Goal: Task Accomplishment & Management: Use online tool/utility

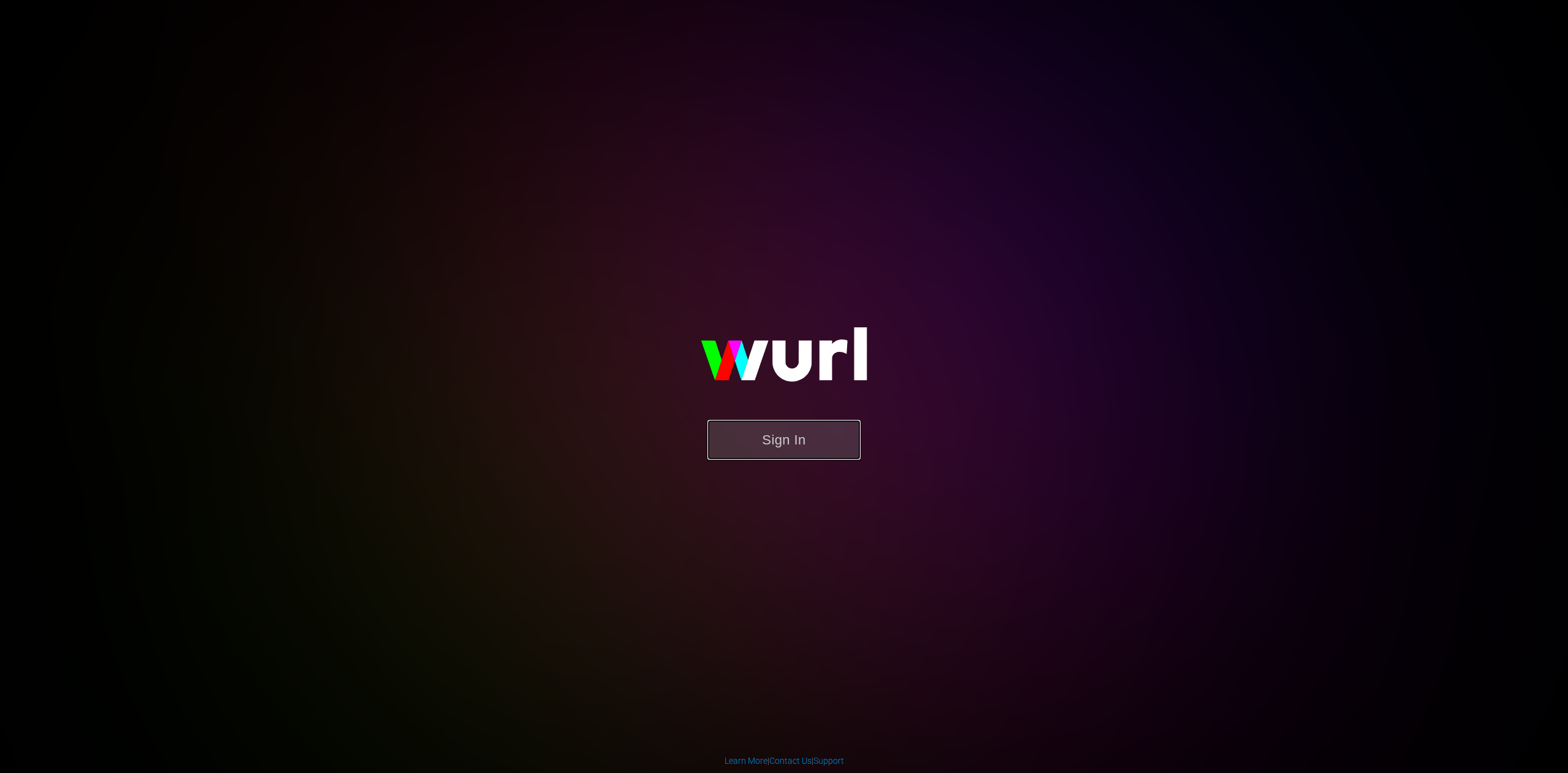
click at [785, 443] on button "Sign In" at bounding box center [784, 440] width 153 height 40
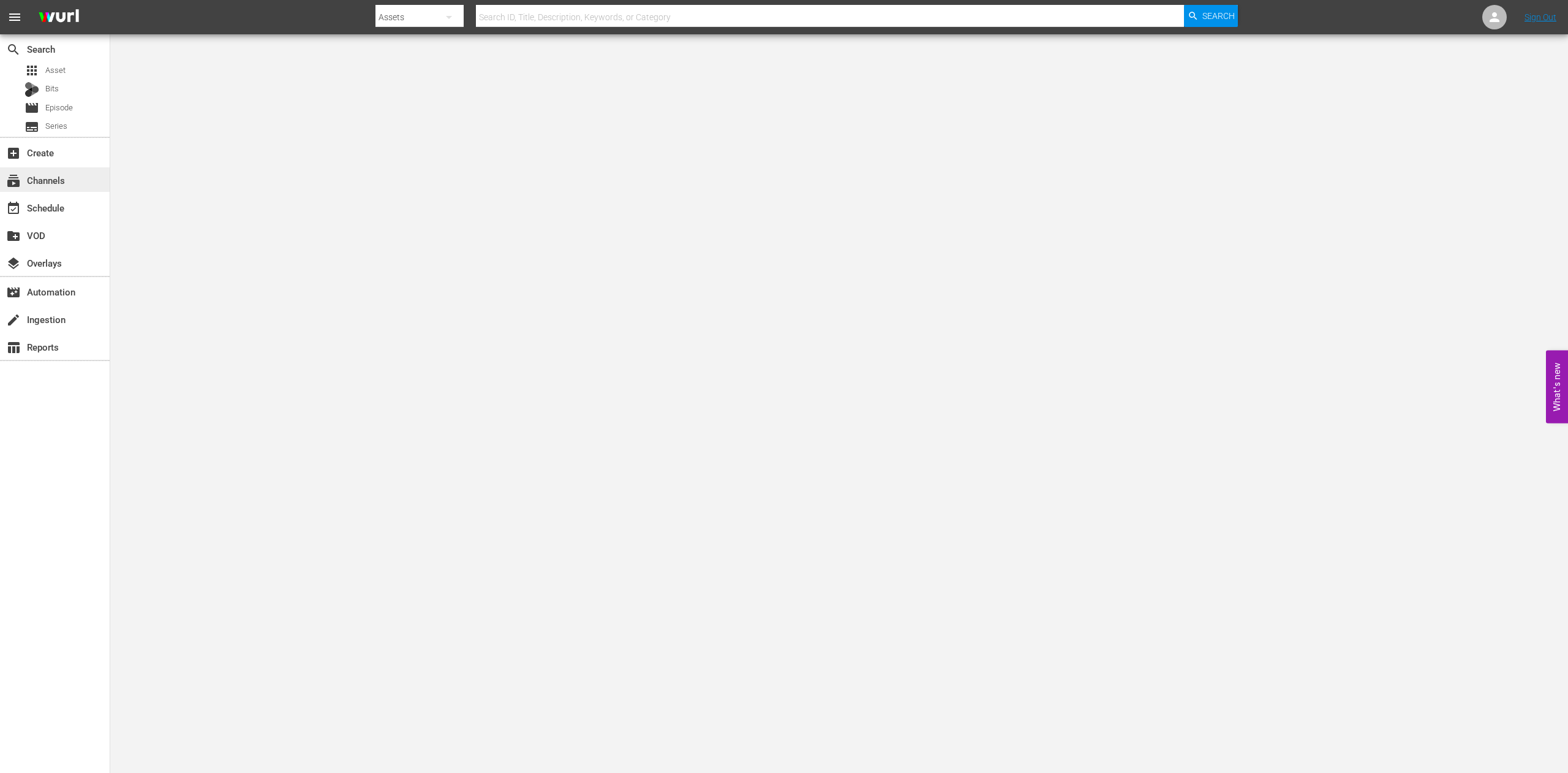
click at [50, 179] on div "subscriptions Channels" at bounding box center [34, 178] width 69 height 11
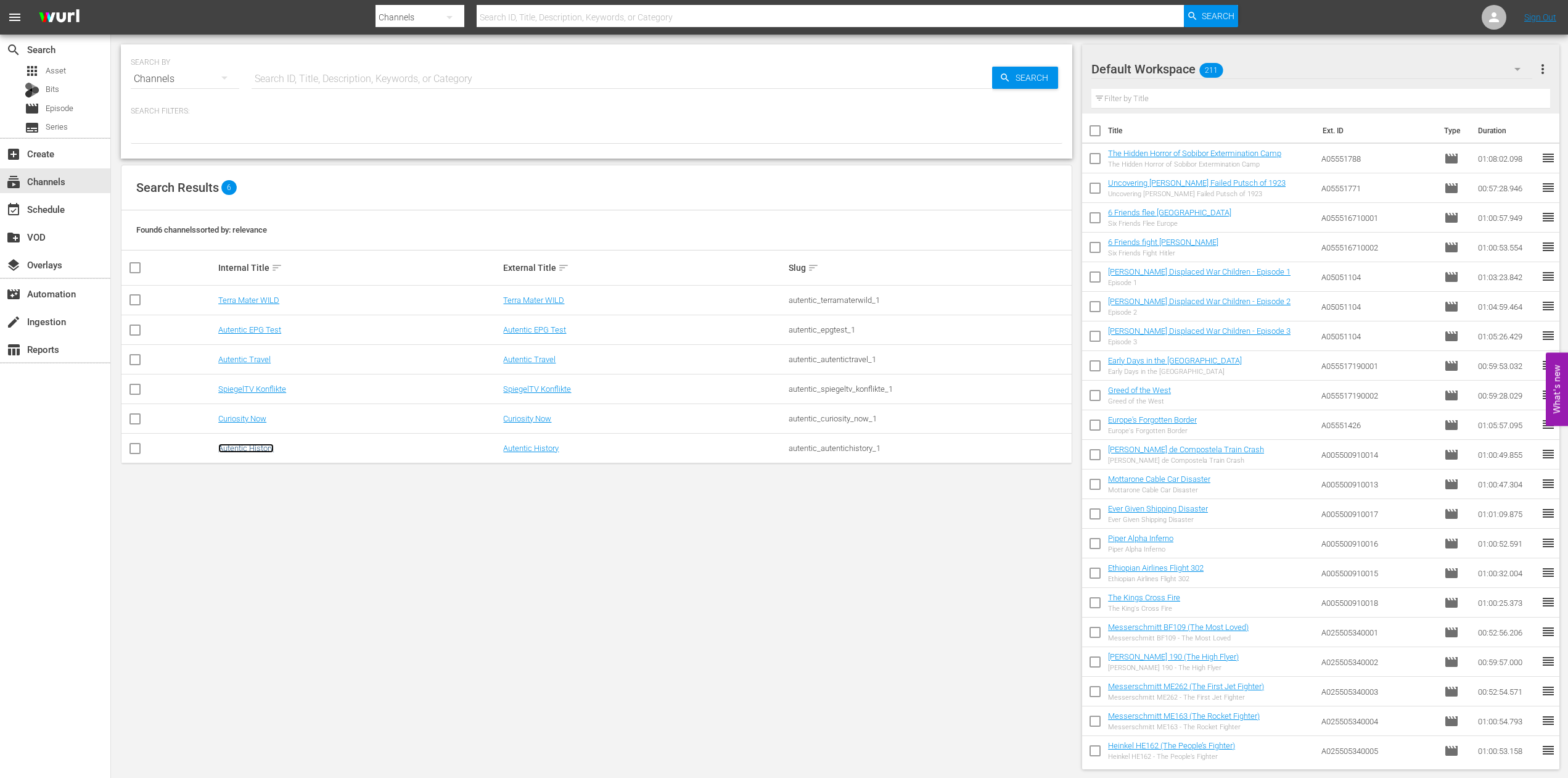
click at [239, 448] on link "Autentic History" at bounding box center [246, 448] width 56 height 9
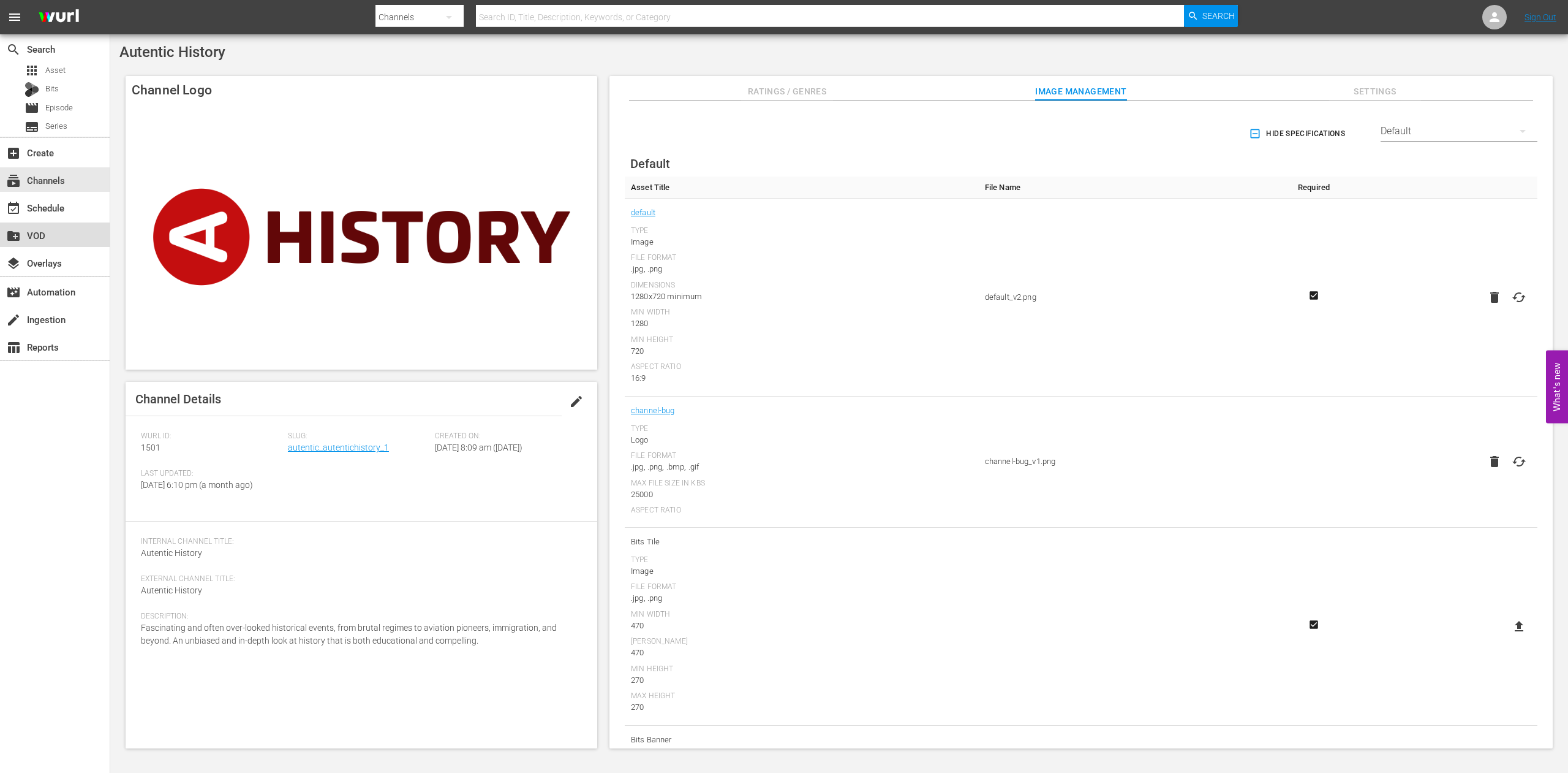
click at [34, 236] on div "create_new_folder VOD" at bounding box center [34, 234] width 69 height 11
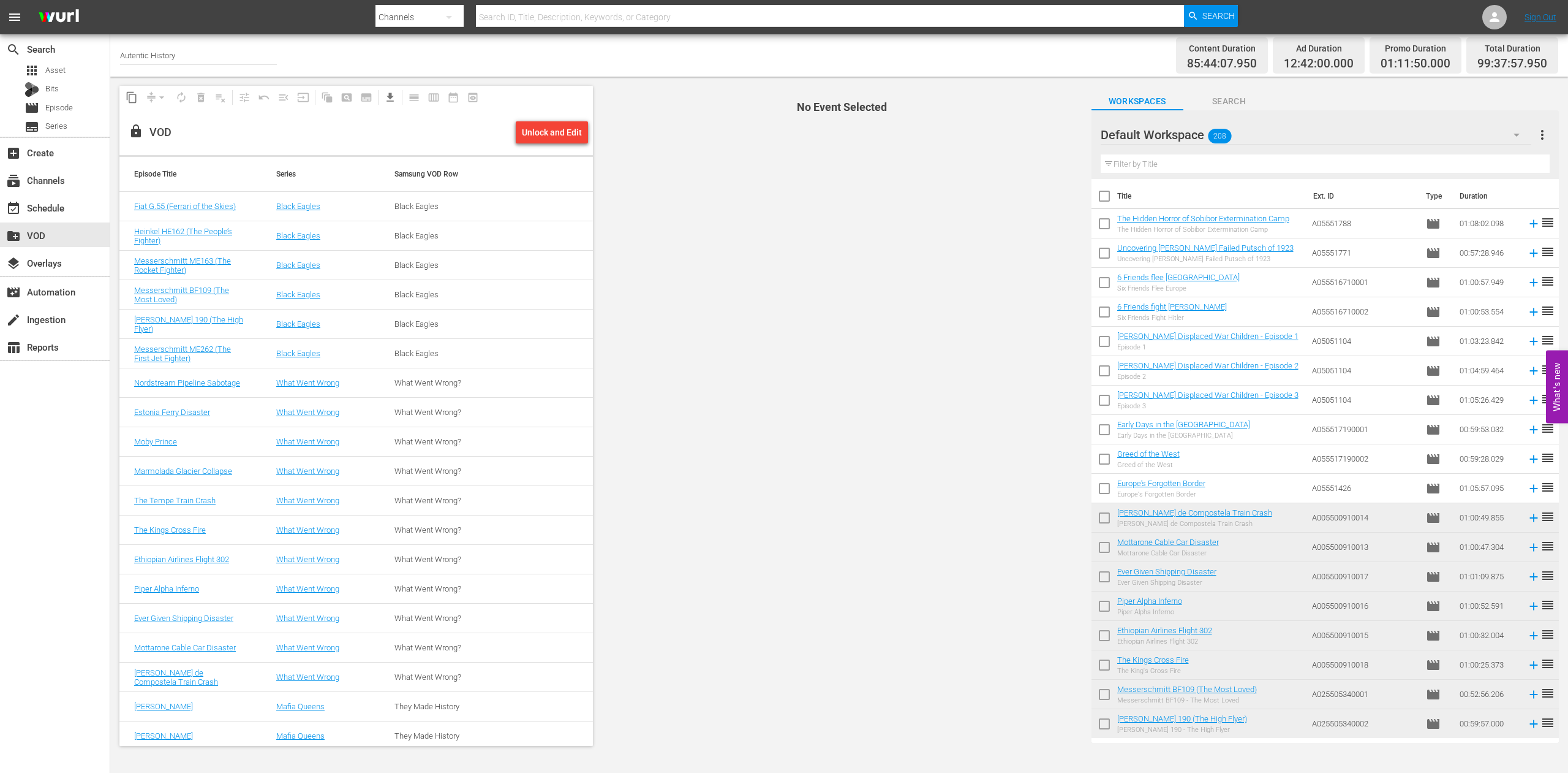
click at [1519, 135] on icon "button" at bounding box center [1517, 135] width 6 height 3
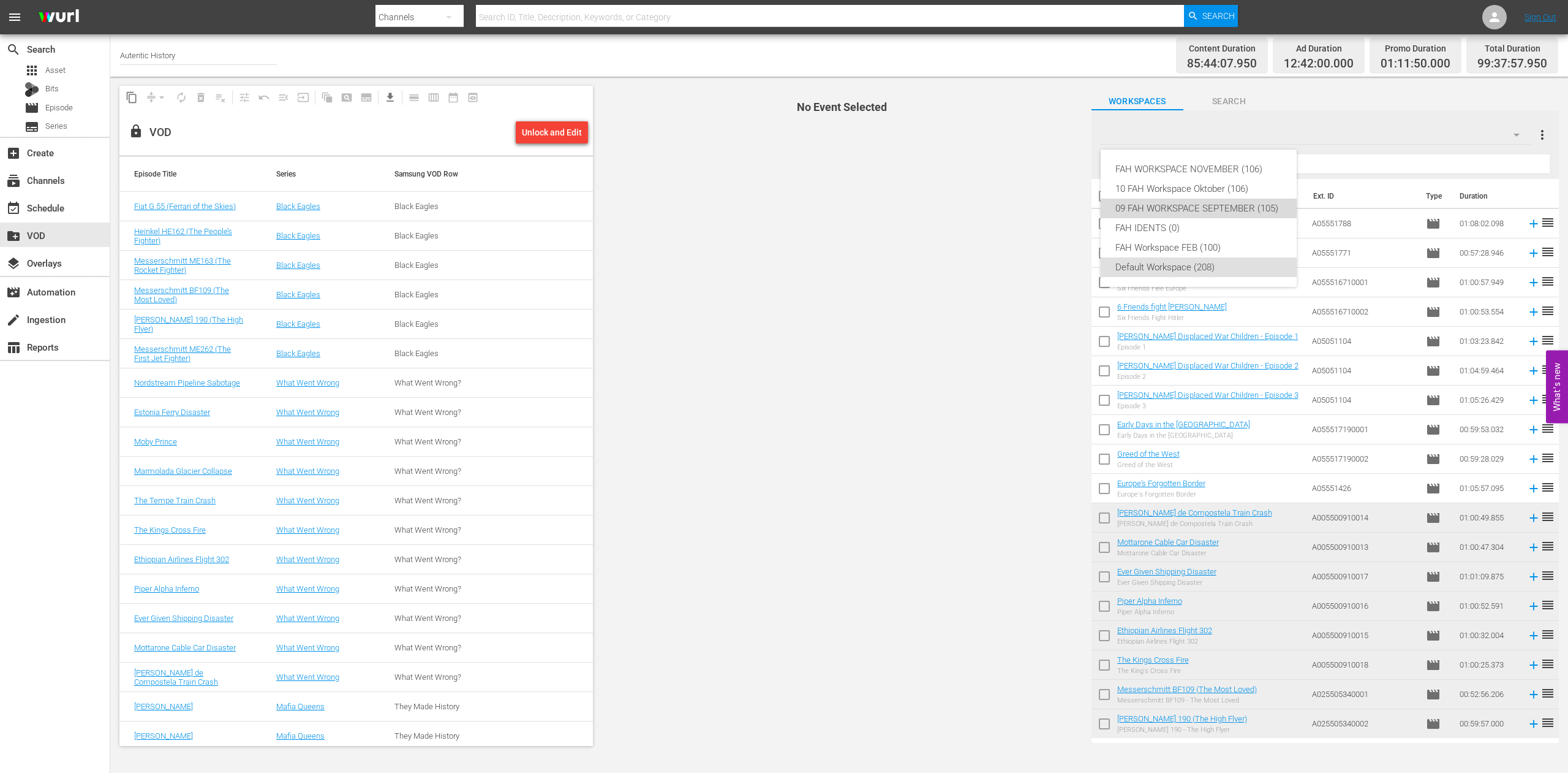
click at [1186, 205] on div "09 FAH WORKSPACE SEPTEMBER (105)" at bounding box center [1199, 208] width 167 height 19
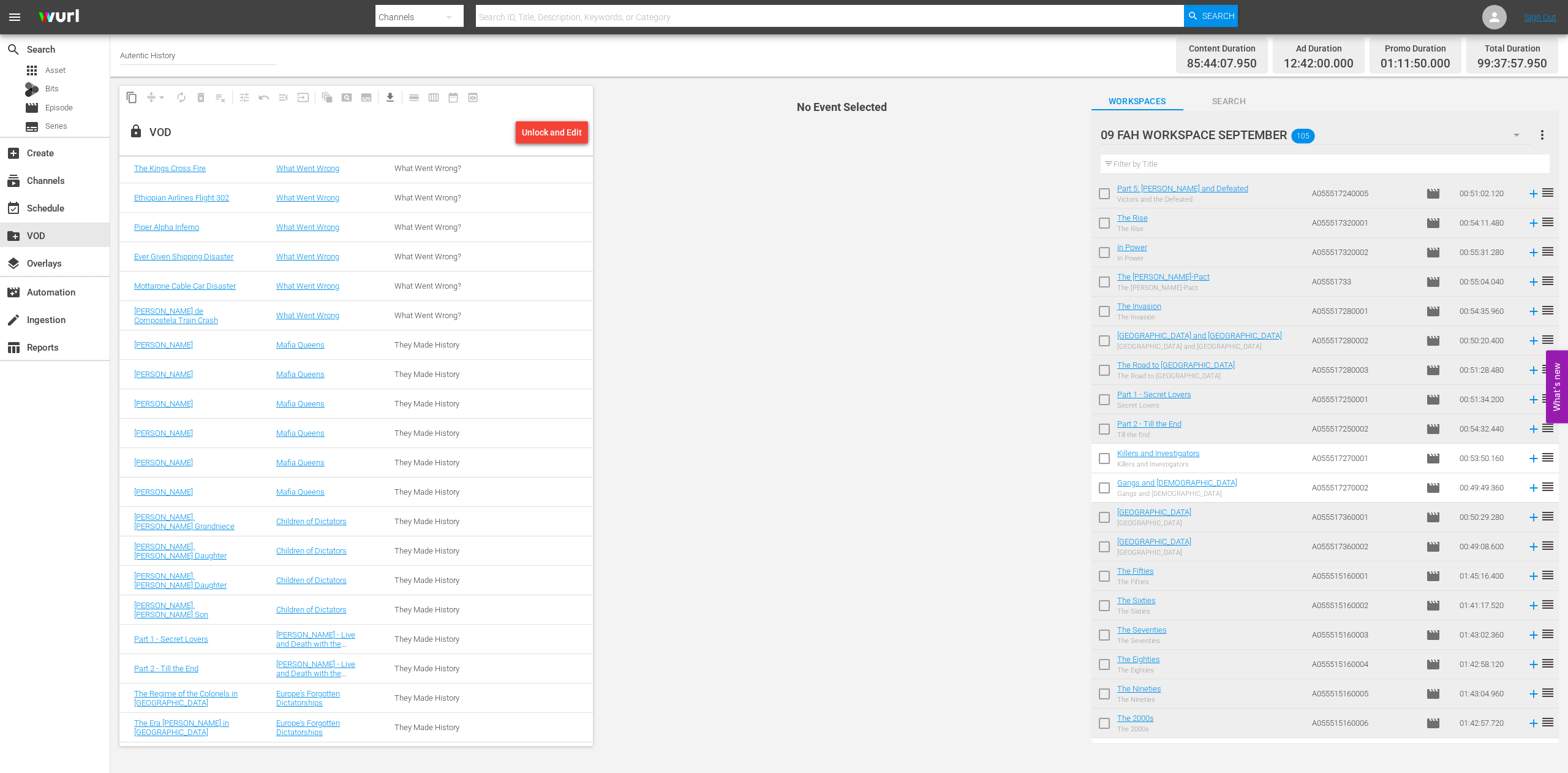
scroll to position [312, 0]
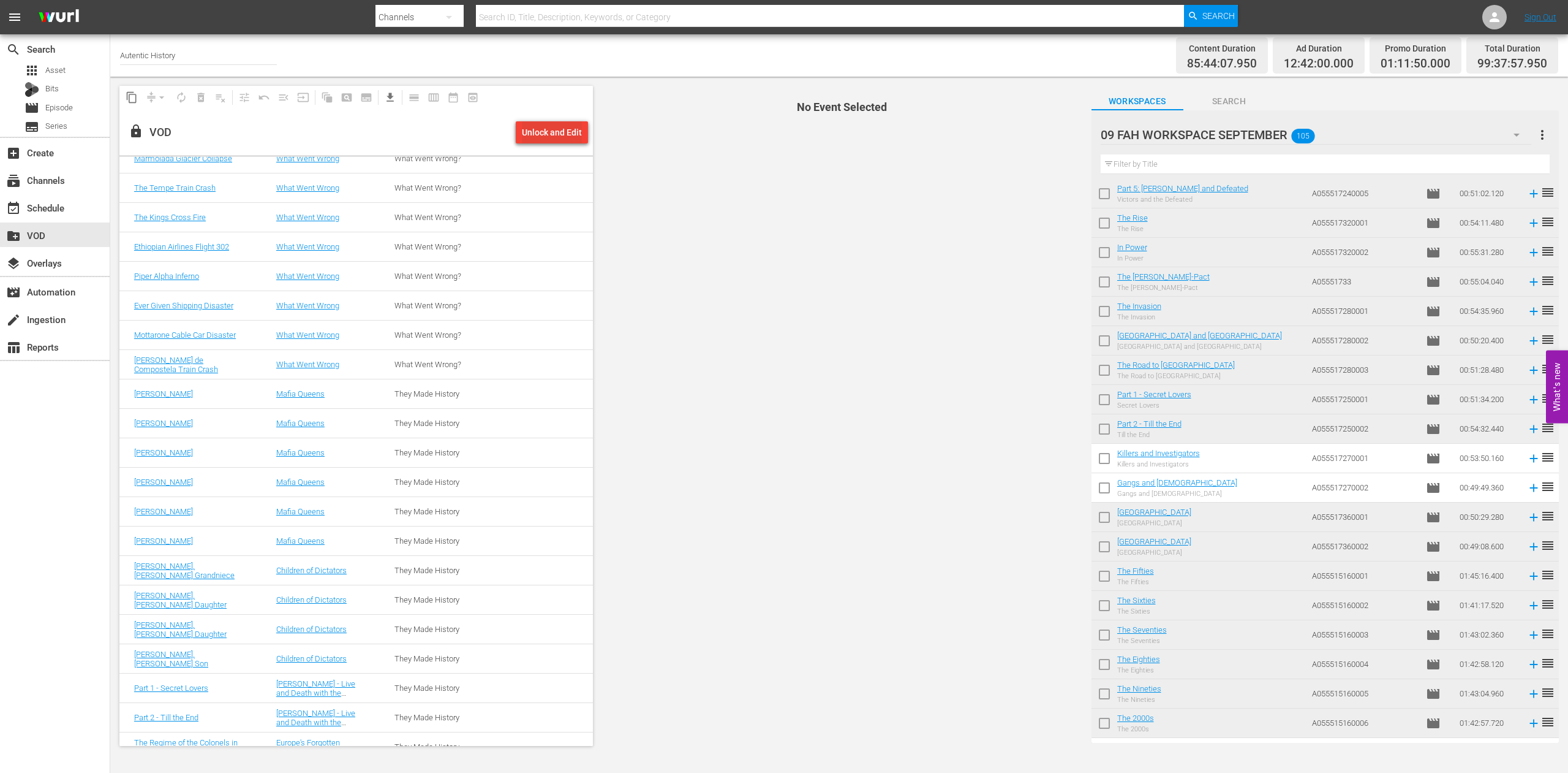
click at [540, 130] on div "Unlock and Edit" at bounding box center [552, 132] width 60 height 22
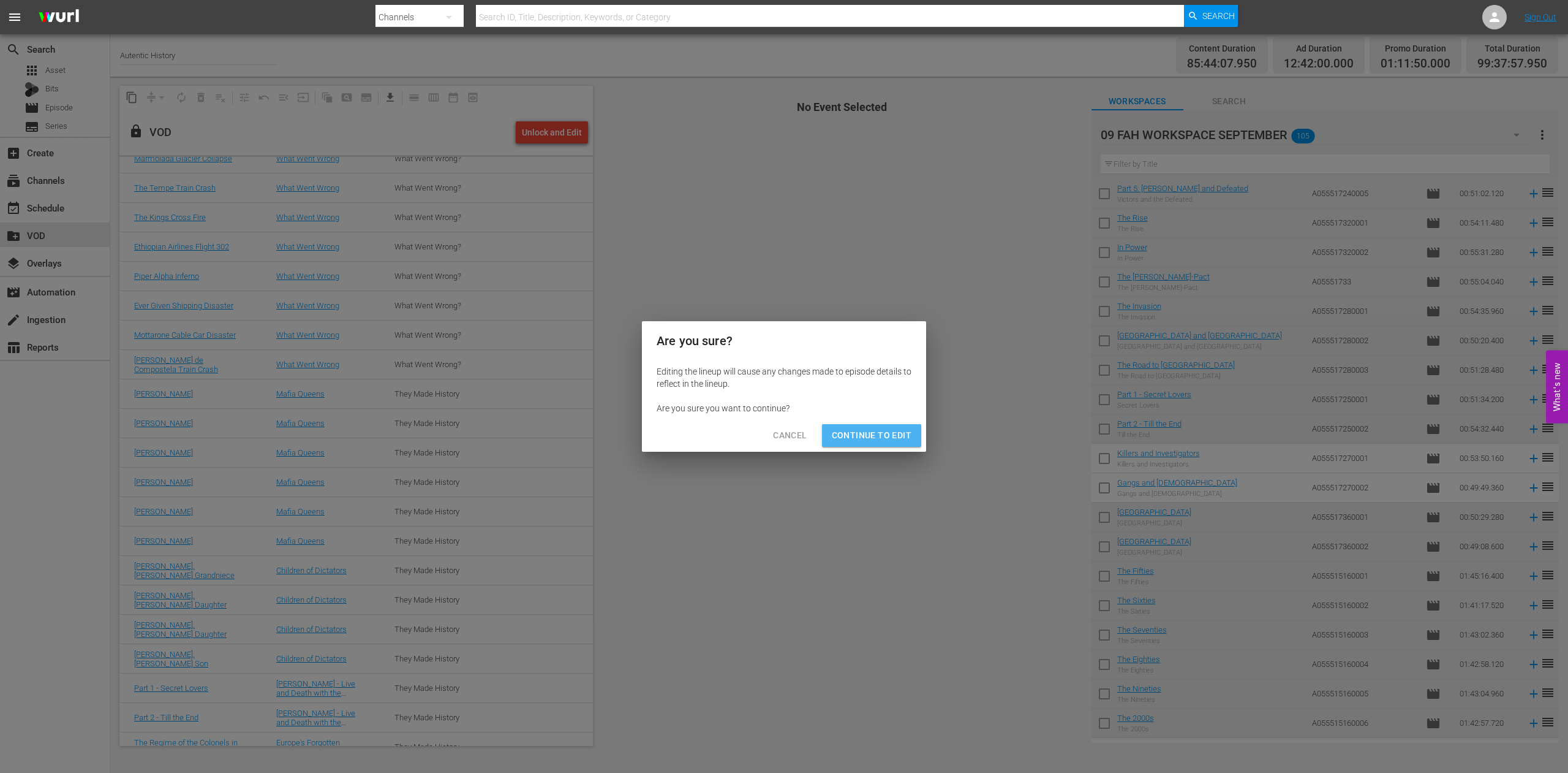
click at [891, 433] on span "Continue to Edit" at bounding box center [871, 435] width 79 height 15
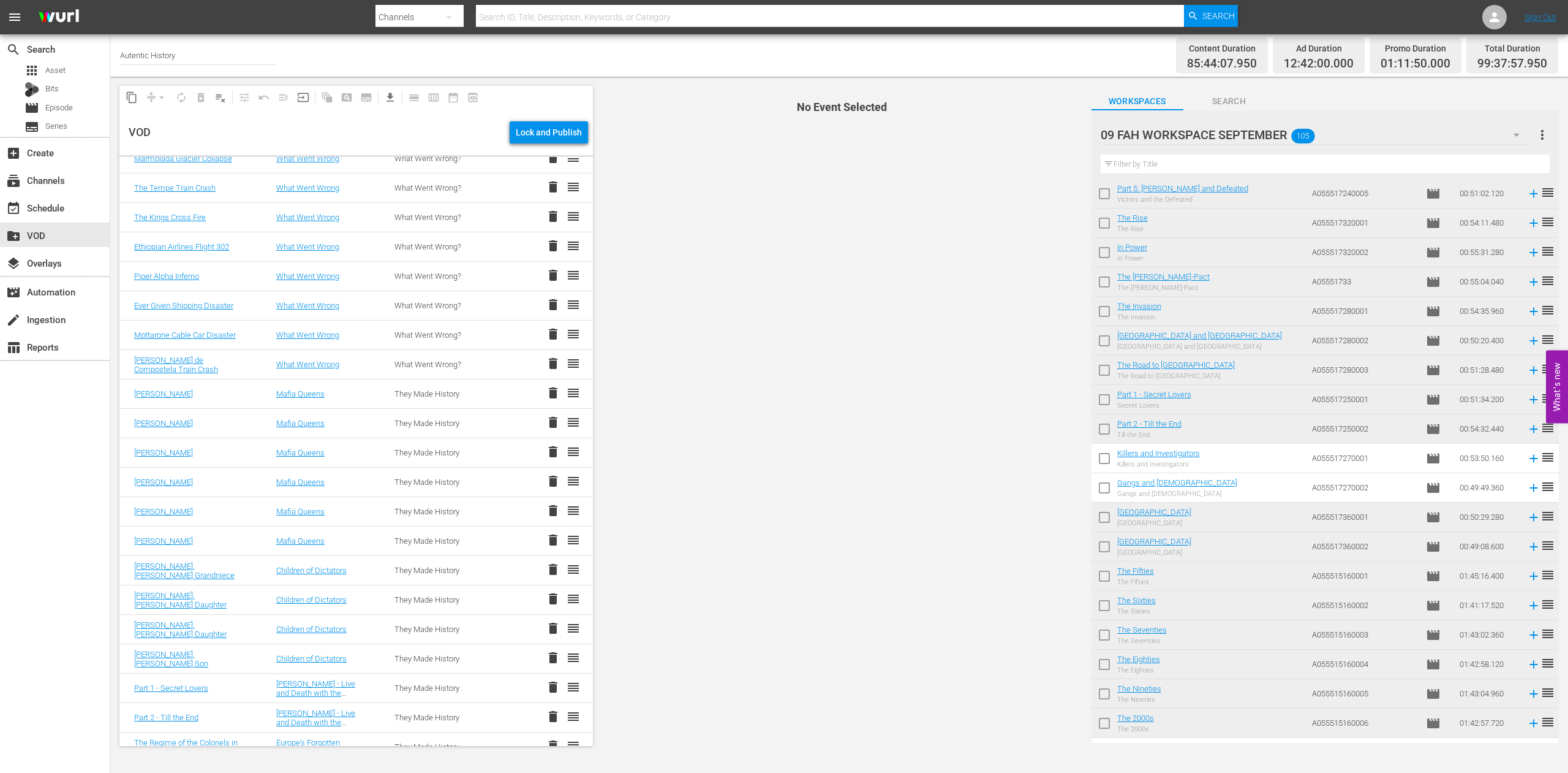
click at [546, 394] on span "delete" at bounding box center [553, 393] width 15 height 15
click at [546, 393] on span "delete" at bounding box center [553, 393] width 15 height 15
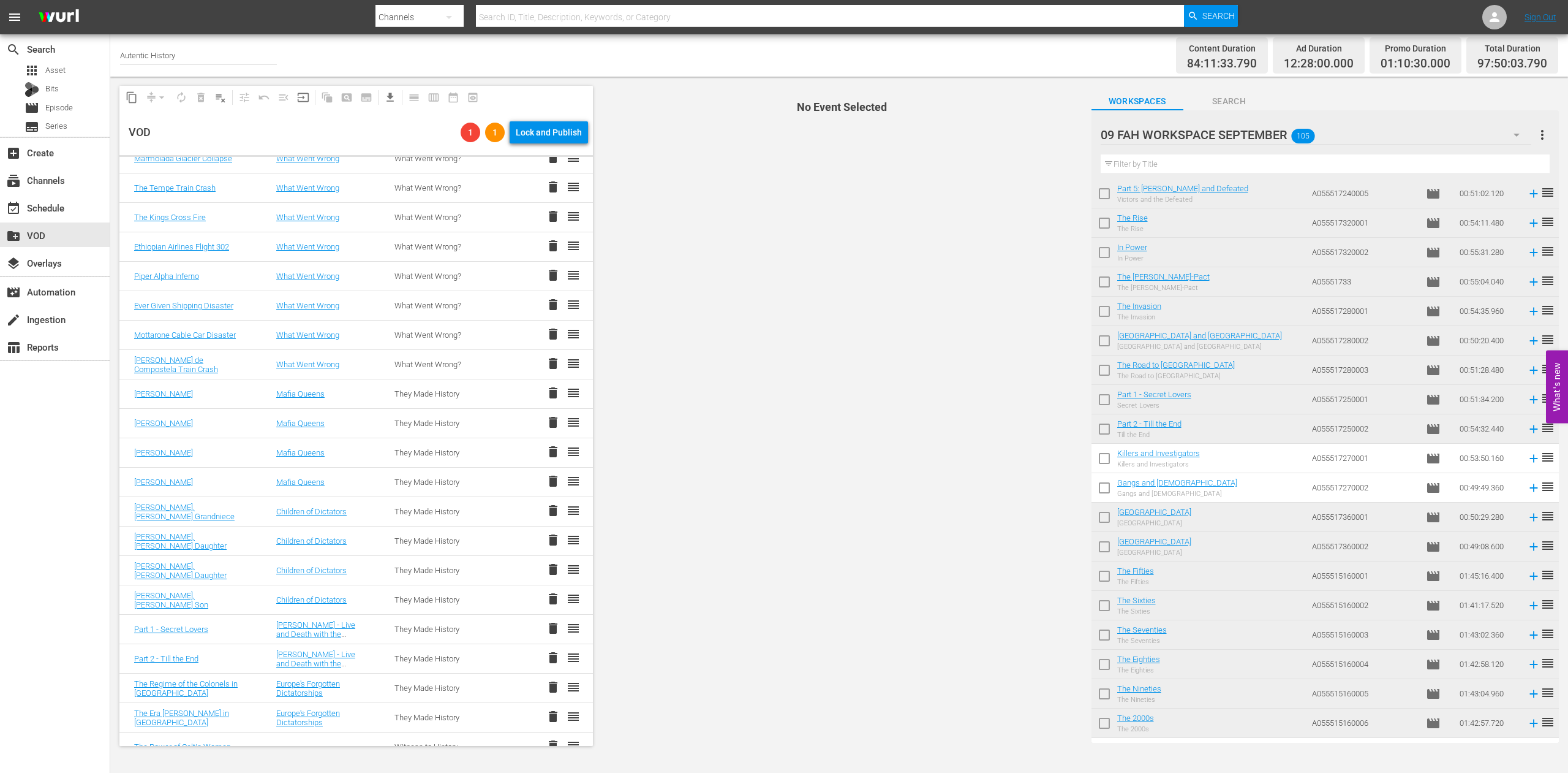
click at [546, 394] on span "delete" at bounding box center [553, 393] width 15 height 15
click at [546, 395] on span "delete" at bounding box center [553, 393] width 15 height 15
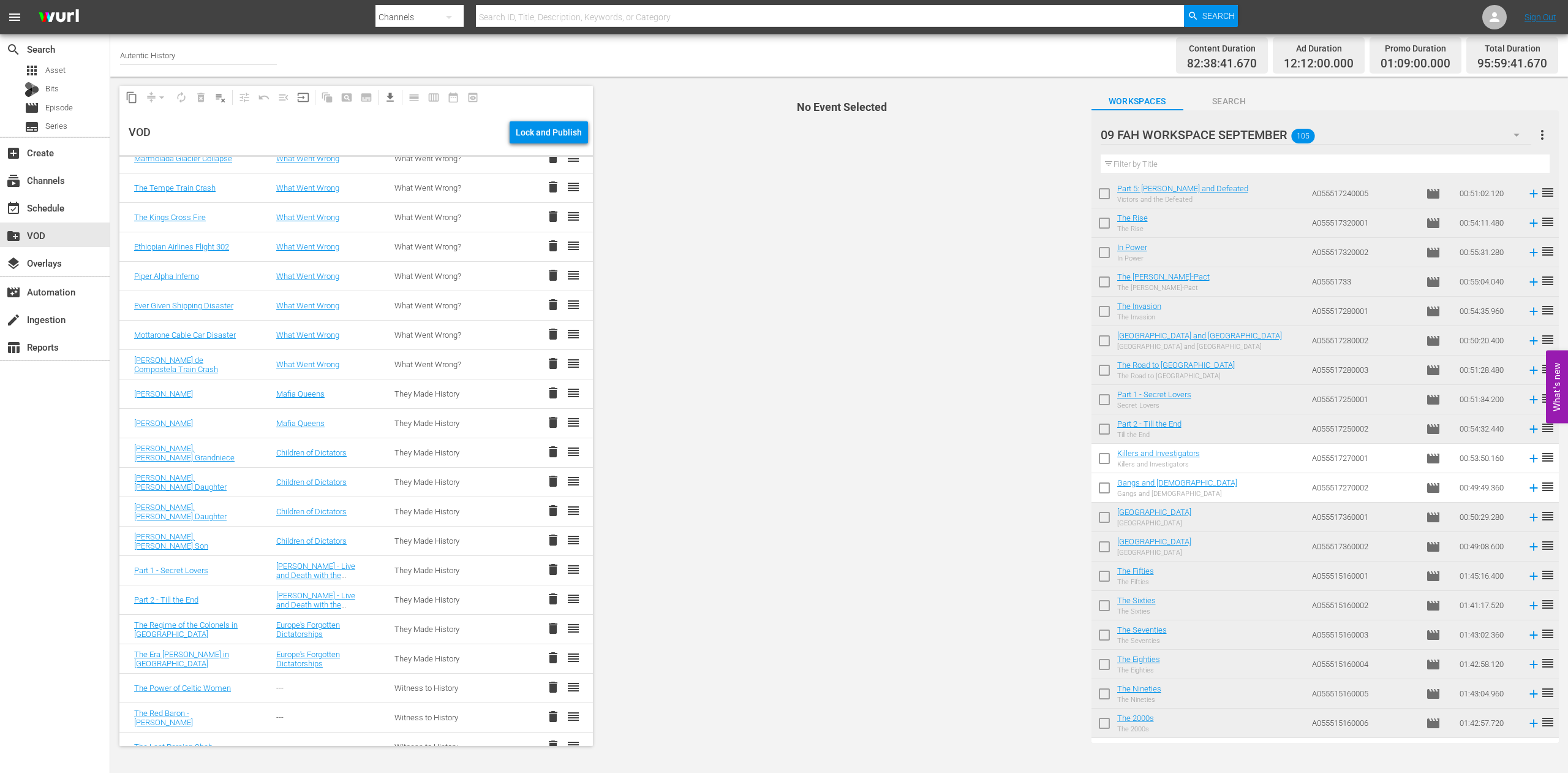
click at [546, 393] on span "delete" at bounding box center [553, 393] width 15 height 15
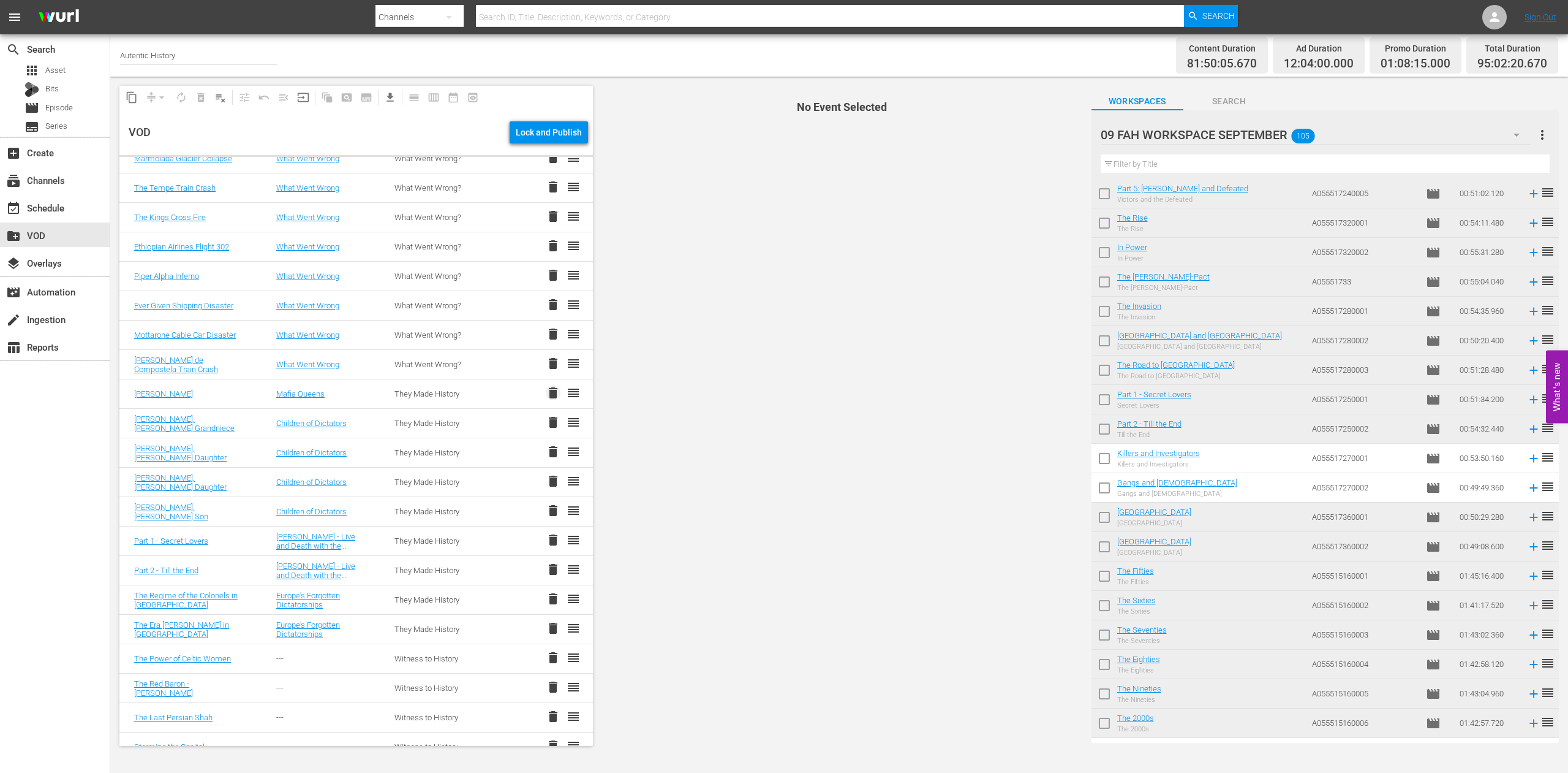
click at [546, 392] on span "delete" at bounding box center [553, 393] width 15 height 15
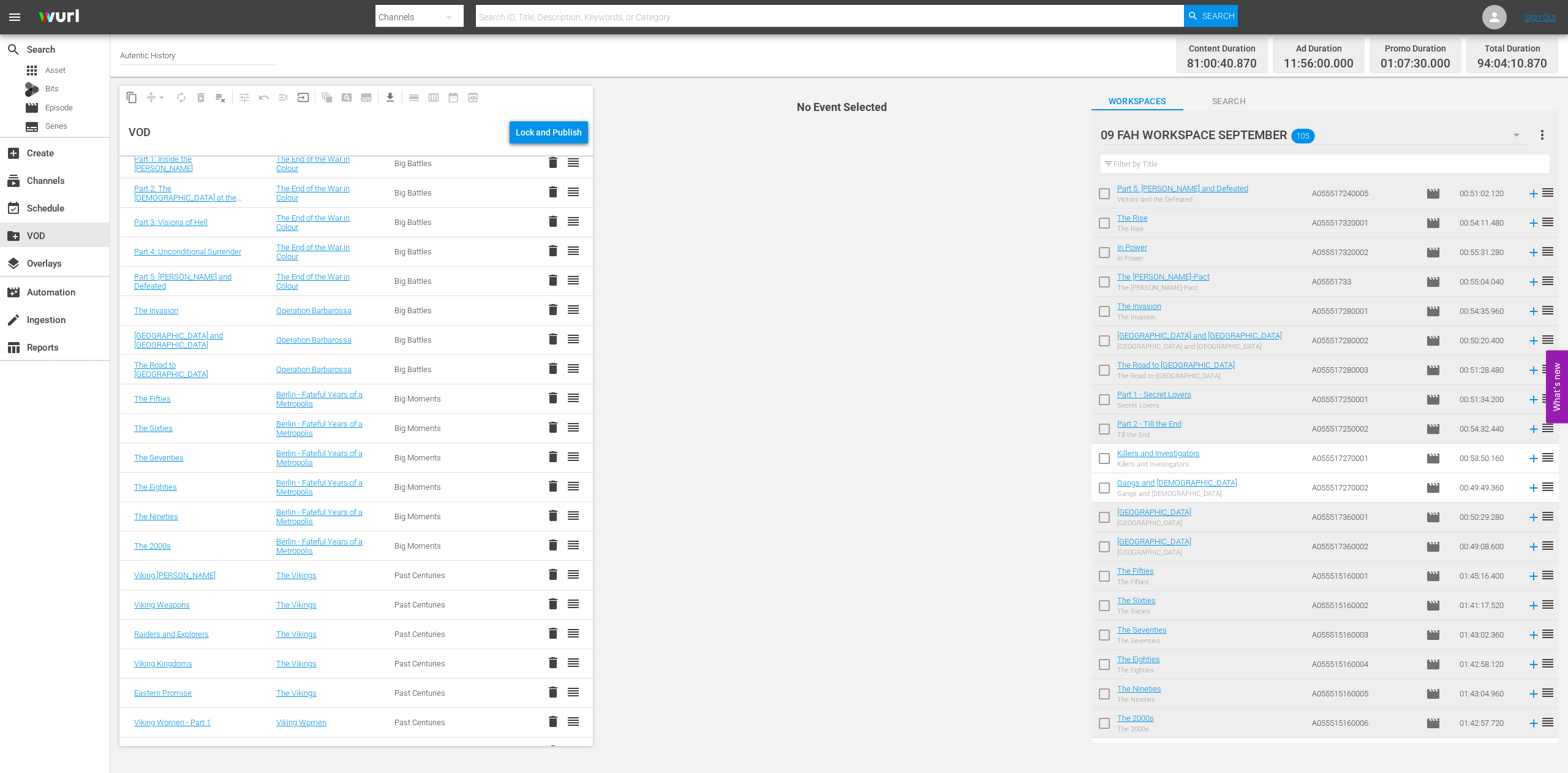
scroll to position [1875, 0]
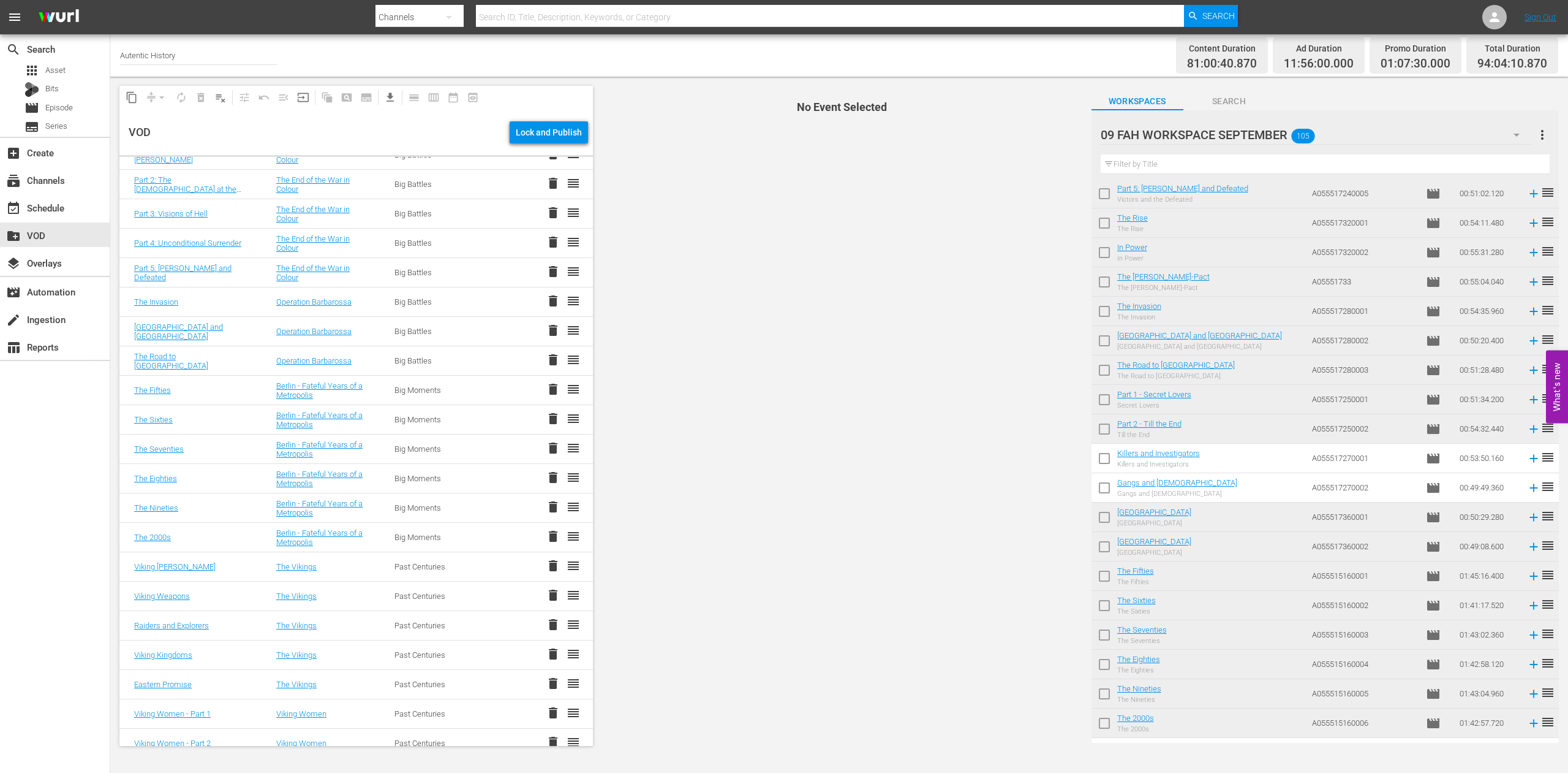
click at [546, 391] on span "delete" at bounding box center [553, 389] width 15 height 15
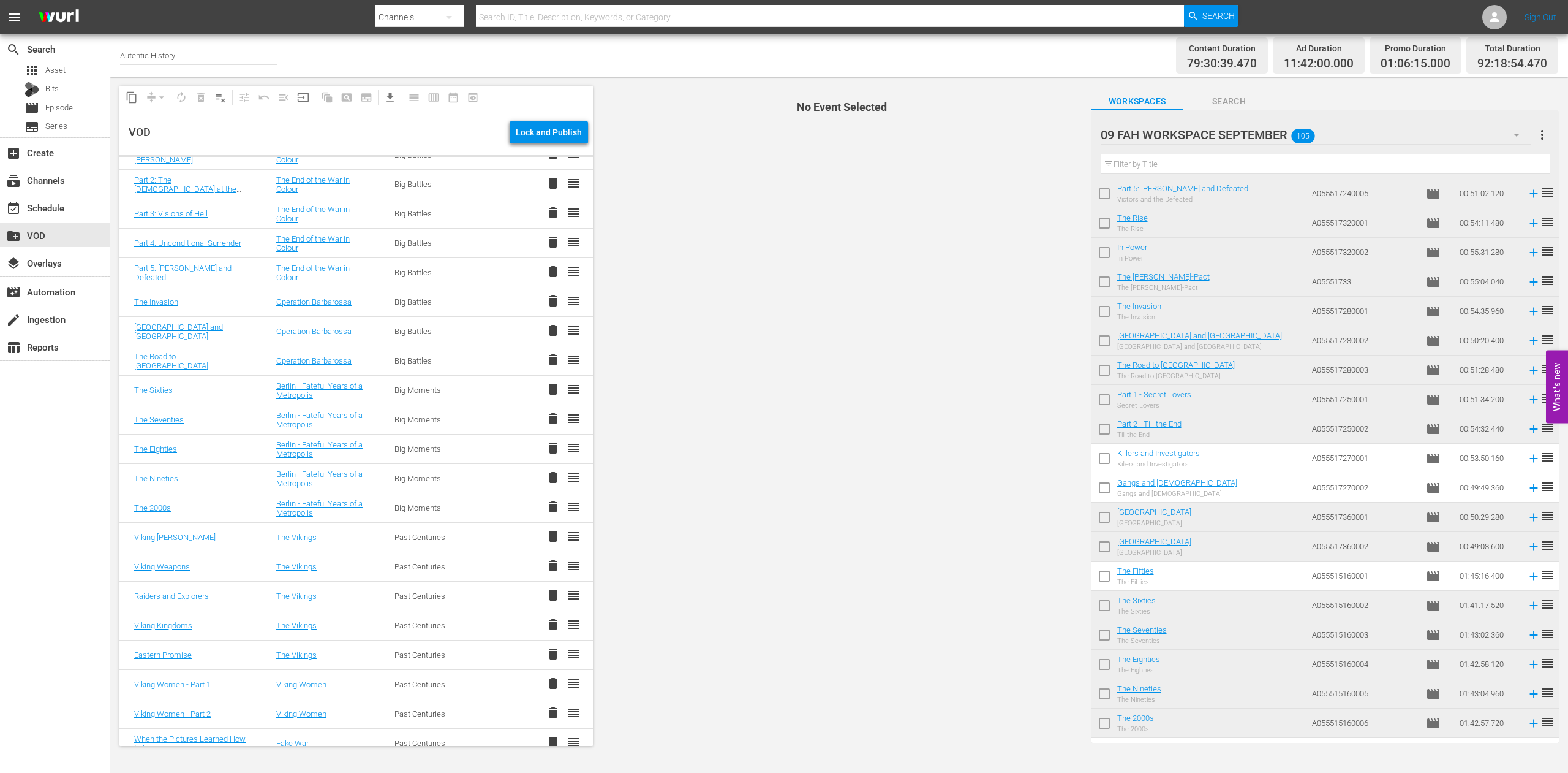
click at [546, 417] on span "delete" at bounding box center [553, 419] width 15 height 15
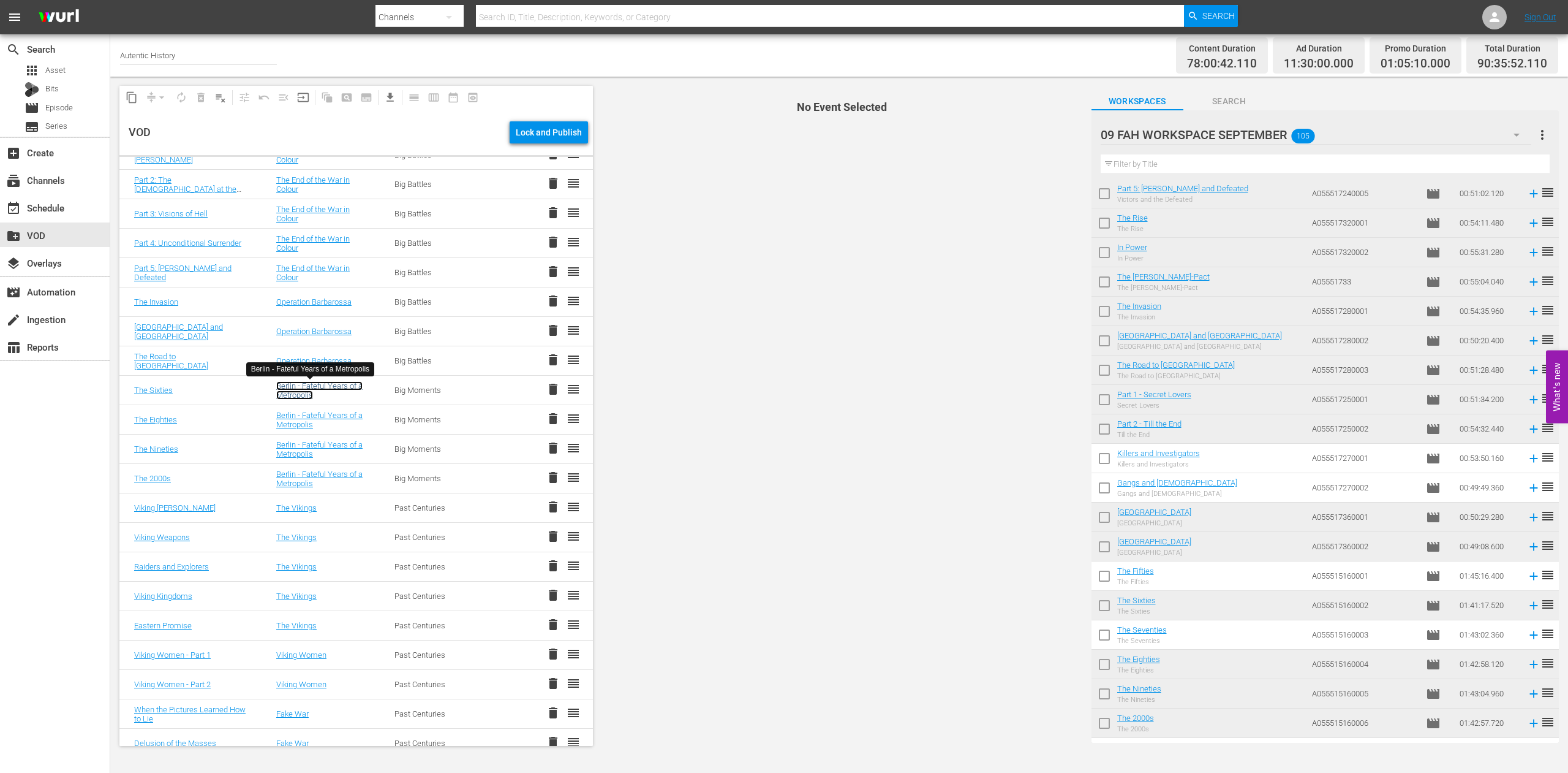
click at [308, 388] on link "Berlin - Fateful Years of a Metropolis" at bounding box center [319, 391] width 86 height 19
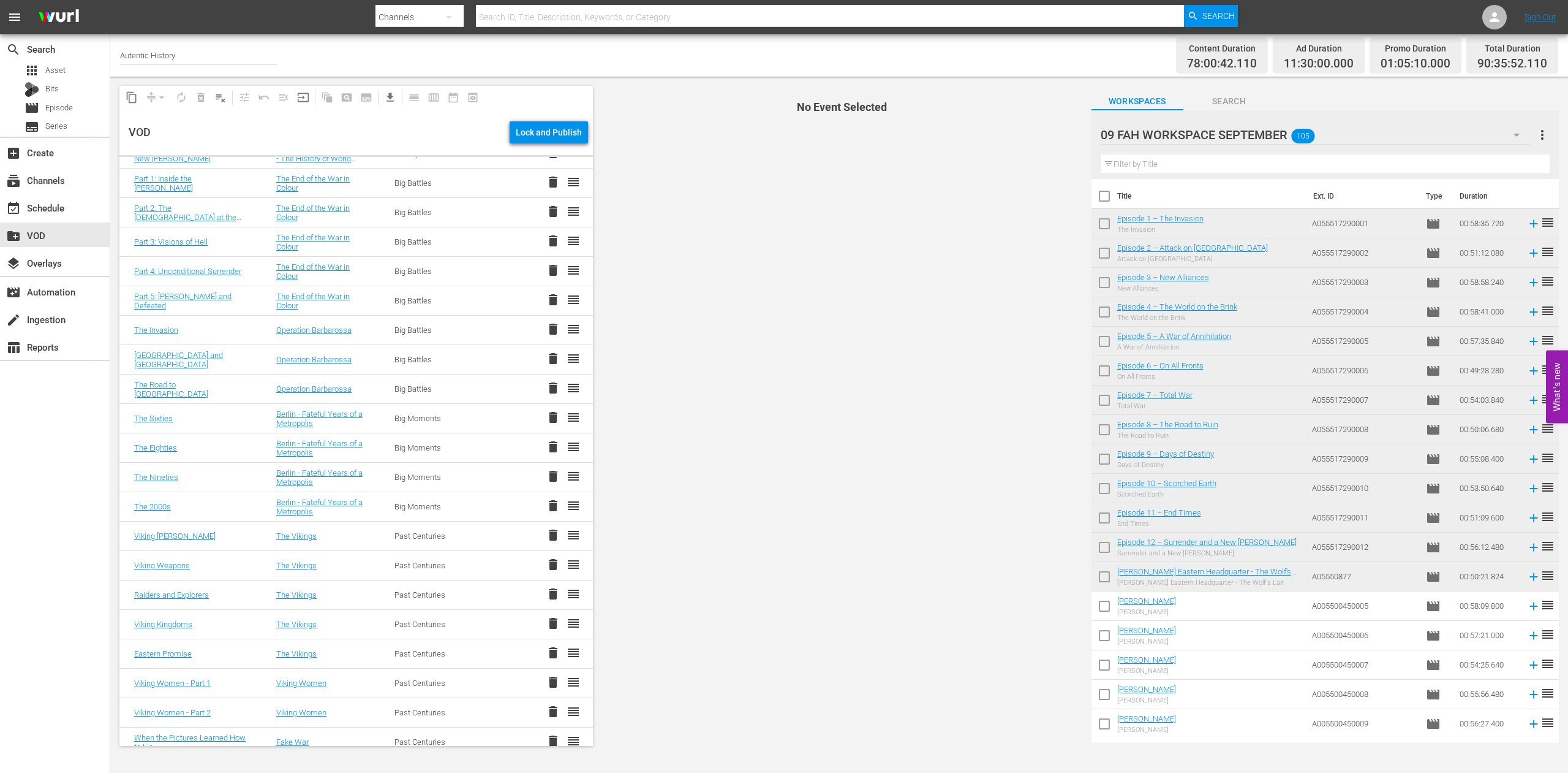
scroll to position [1836, 0]
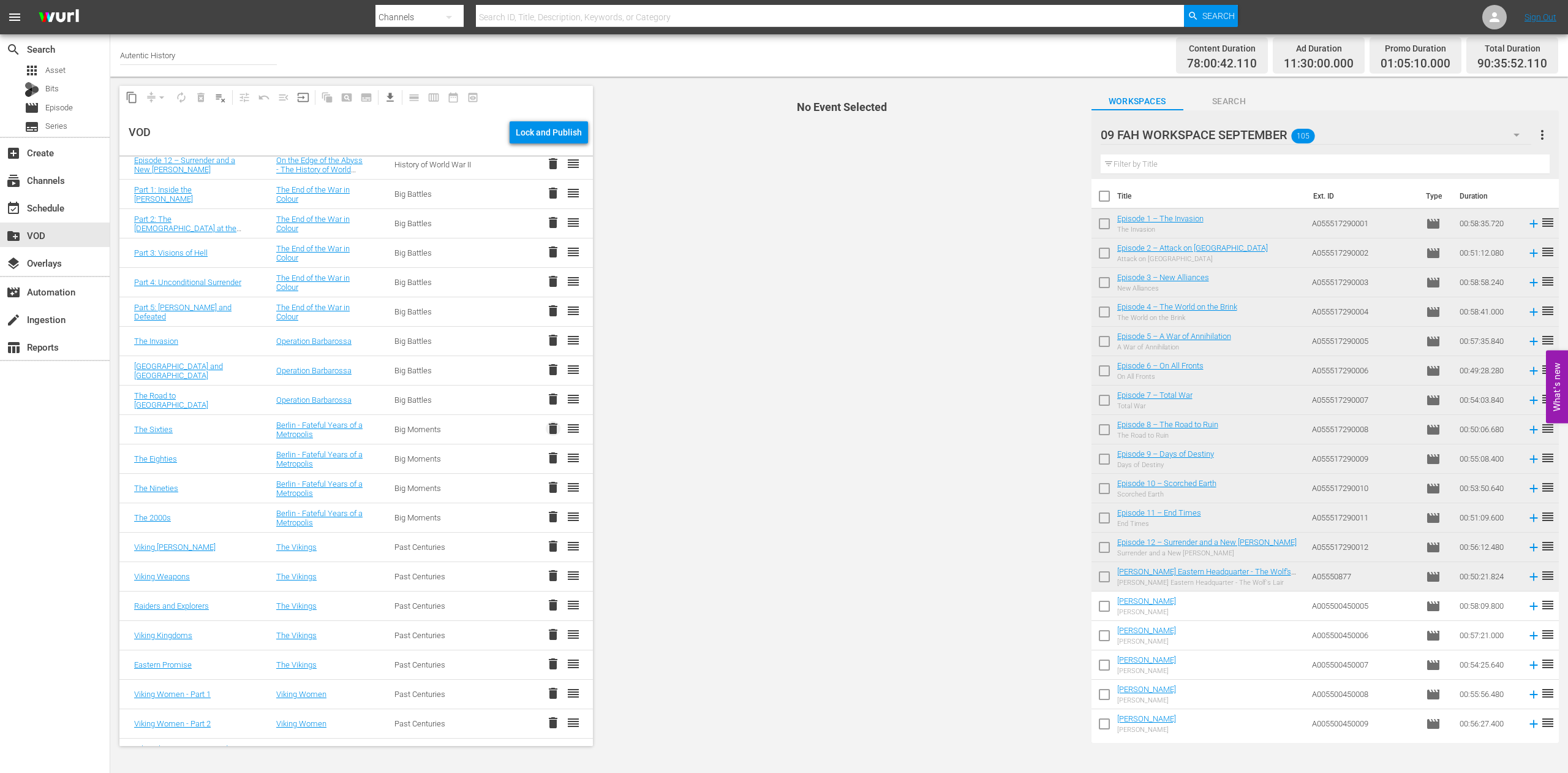
click at [546, 427] on span "delete" at bounding box center [553, 429] width 15 height 15
click at [546, 429] on span "delete" at bounding box center [553, 429] width 15 height 15
click at [546, 431] on span "delete" at bounding box center [553, 429] width 15 height 15
click at [546, 432] on span "delete" at bounding box center [553, 429] width 15 height 15
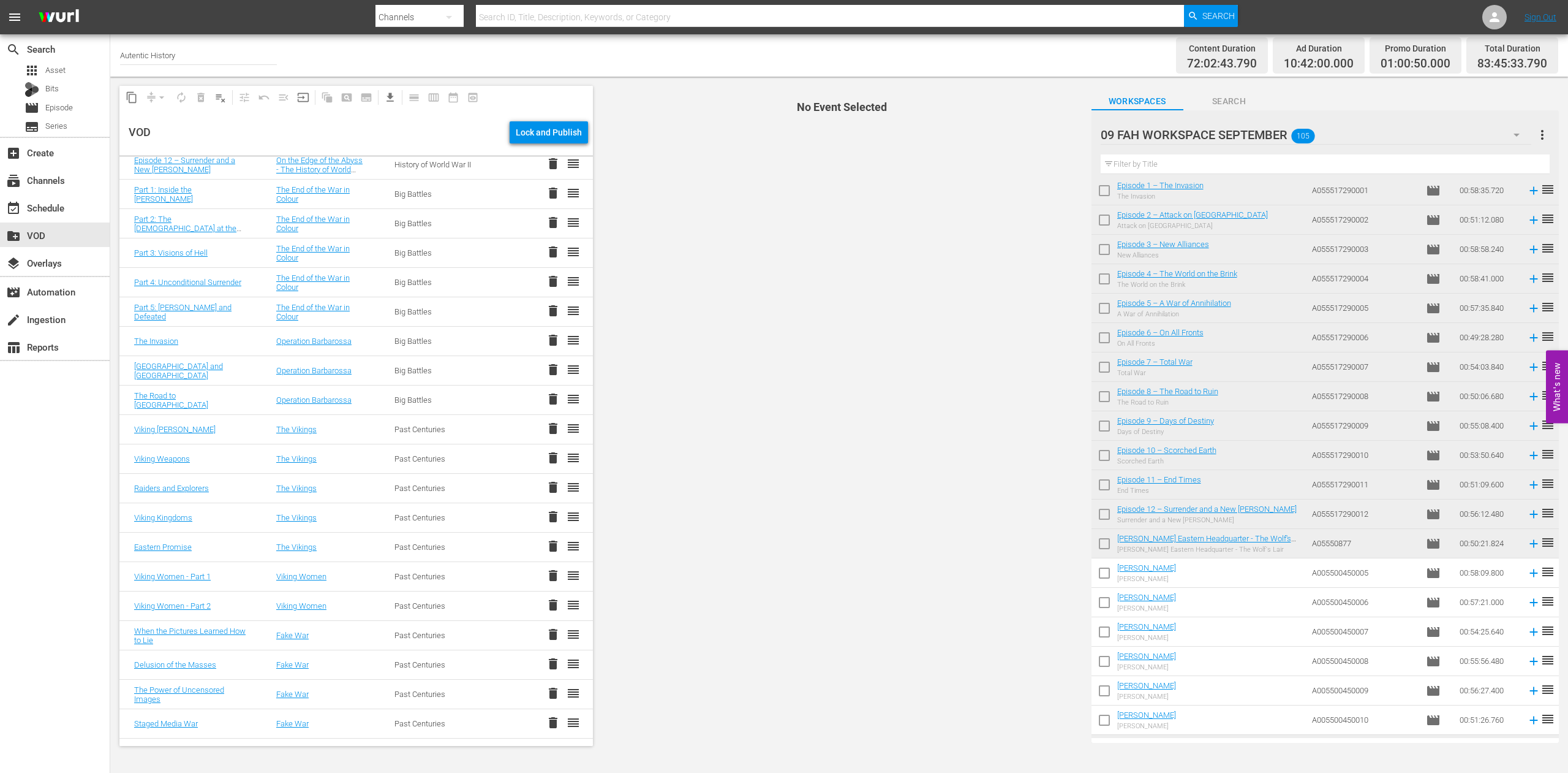
scroll to position [0, 0]
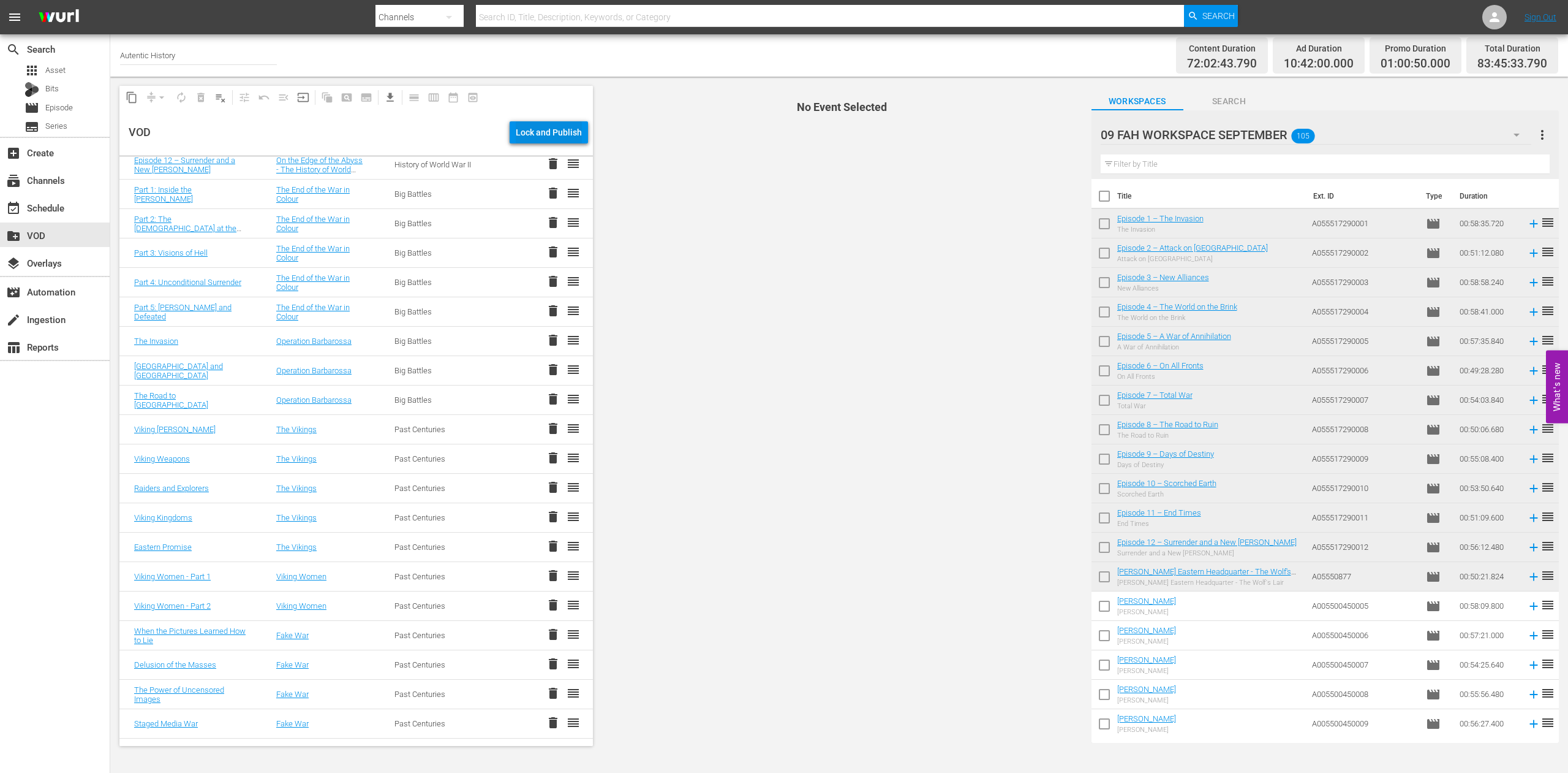
click at [533, 129] on div "Lock and Publish" at bounding box center [548, 132] width 66 height 22
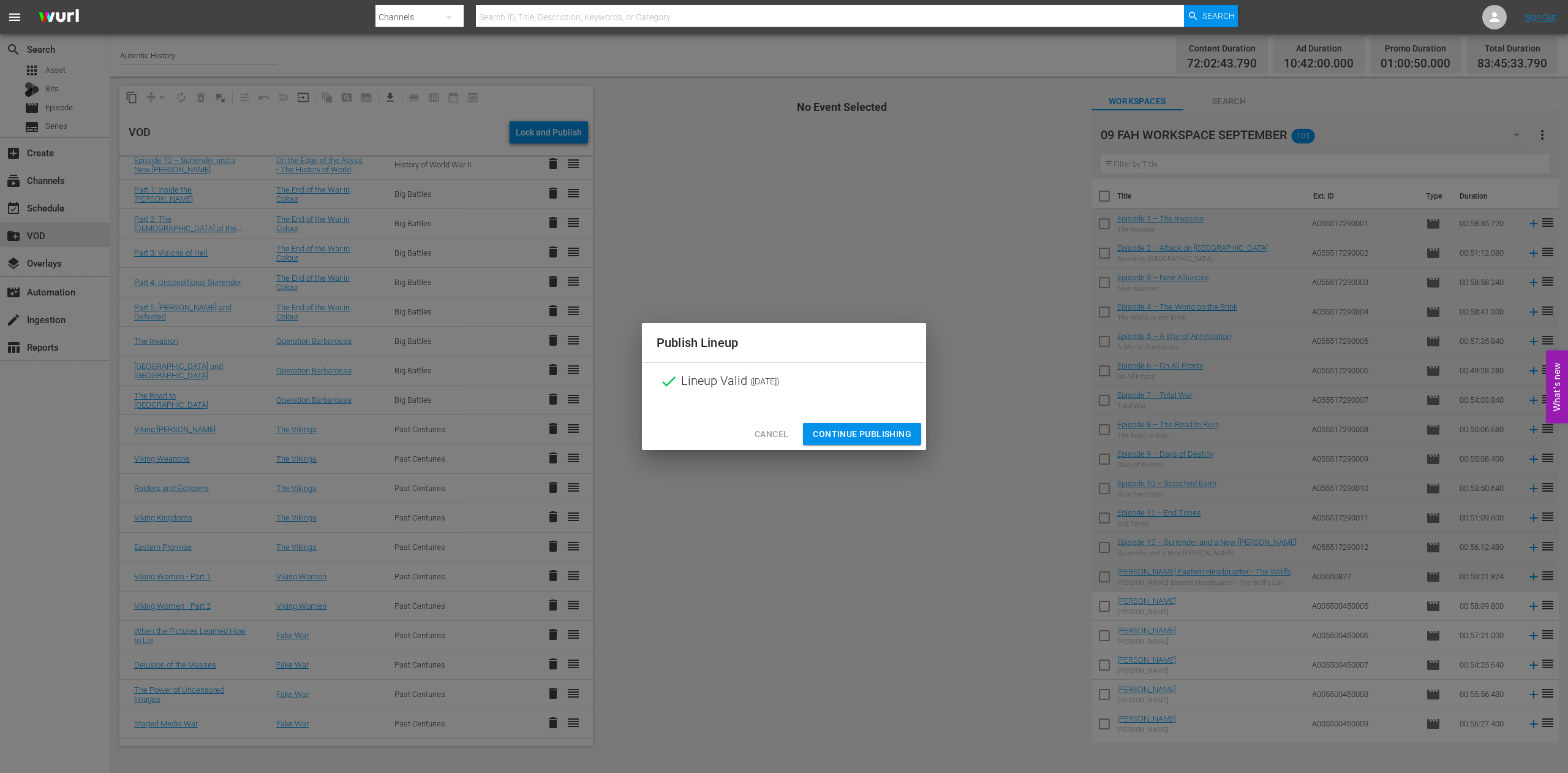
click at [873, 430] on span "Continue Publishing" at bounding box center [862, 434] width 99 height 15
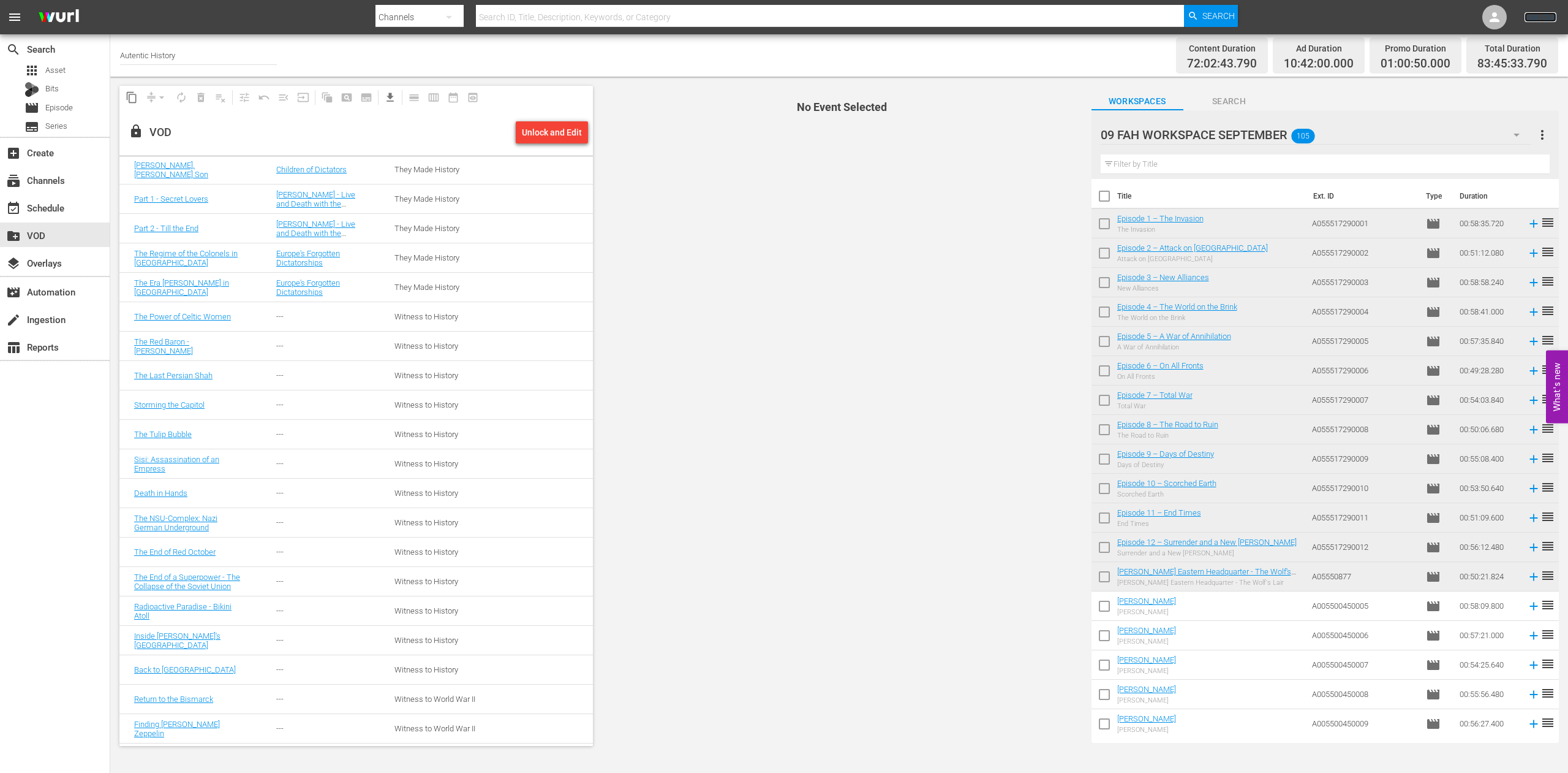
click at [1536, 20] on link "Sign Out" at bounding box center [1541, 17] width 32 height 10
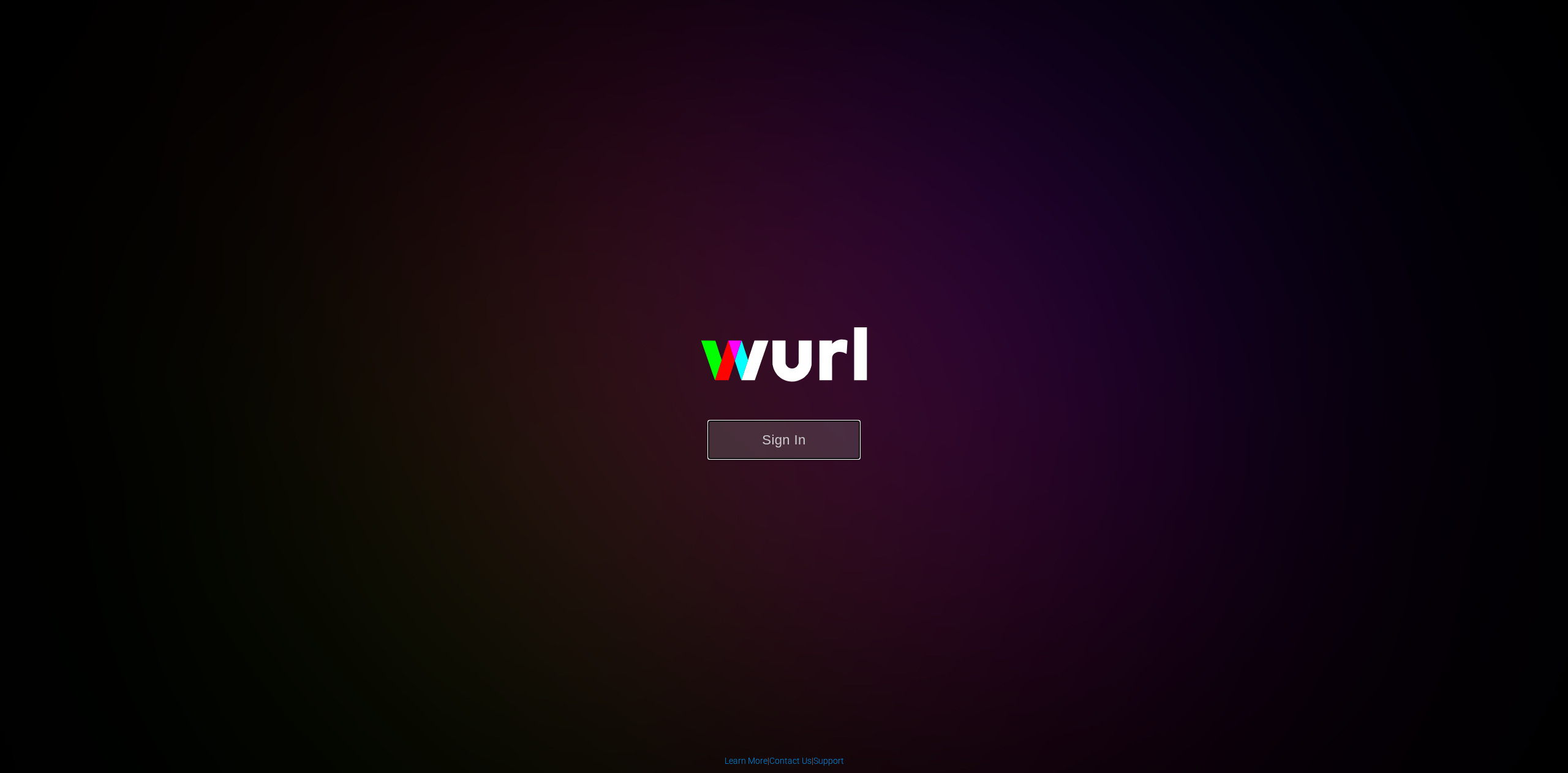
click at [785, 437] on button "Sign In" at bounding box center [784, 440] width 153 height 40
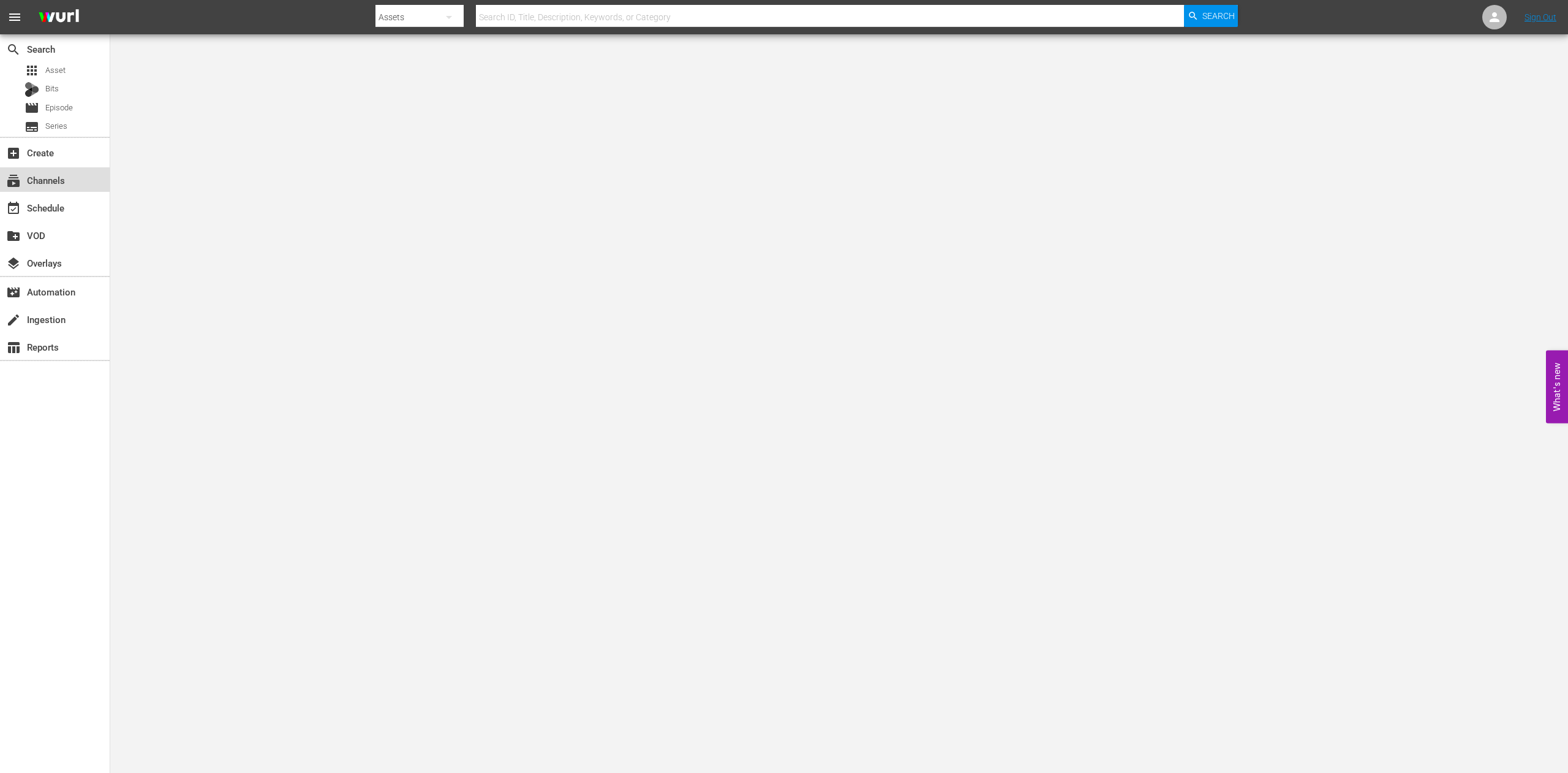
click at [49, 177] on div "subscriptions Channels" at bounding box center [34, 178] width 69 height 11
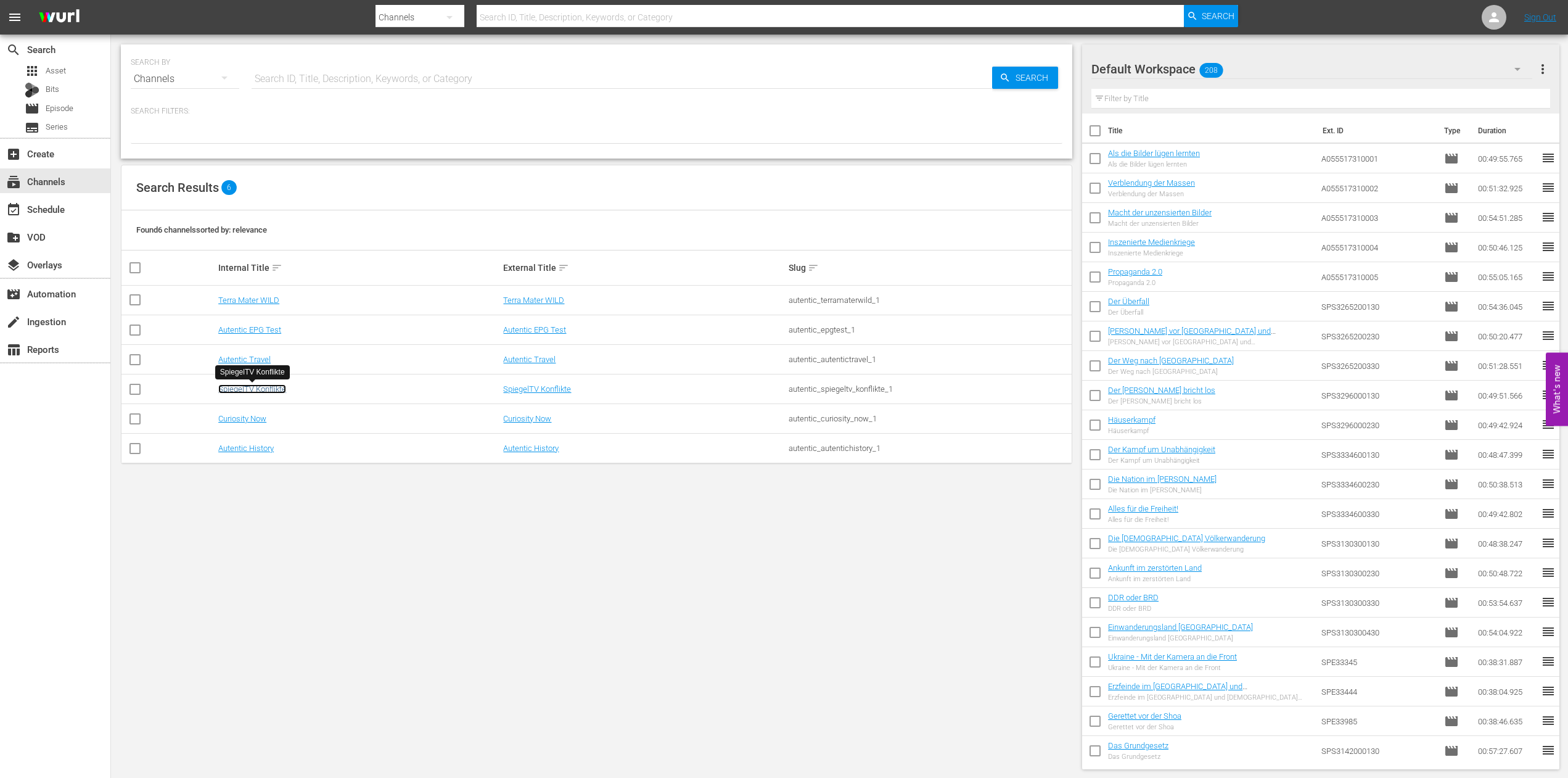
click at [246, 388] on link "SpiegelTV Konflikte" at bounding box center [252, 389] width 68 height 9
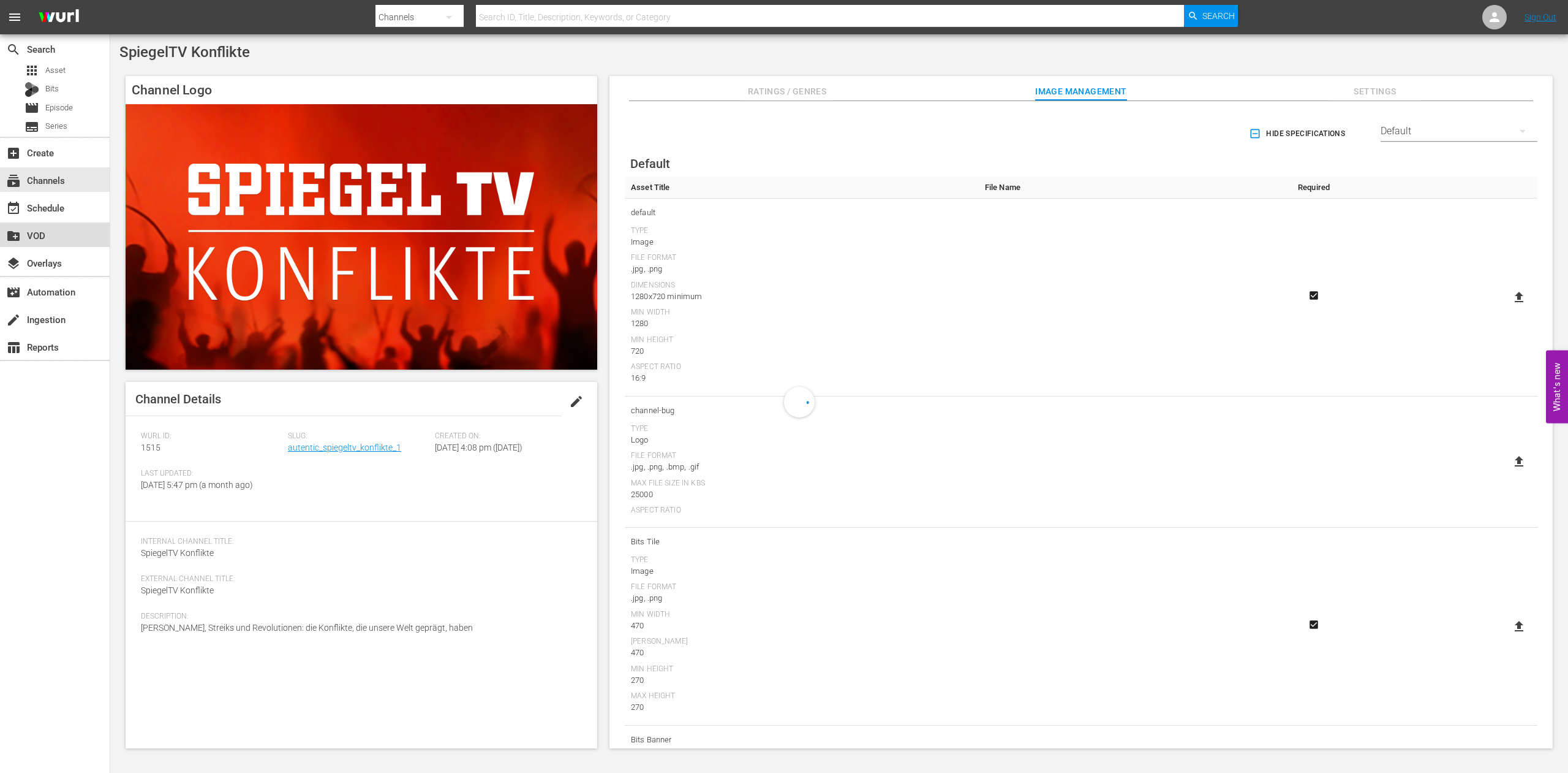
click at [39, 233] on div "create_new_folder VOD" at bounding box center [34, 234] width 69 height 11
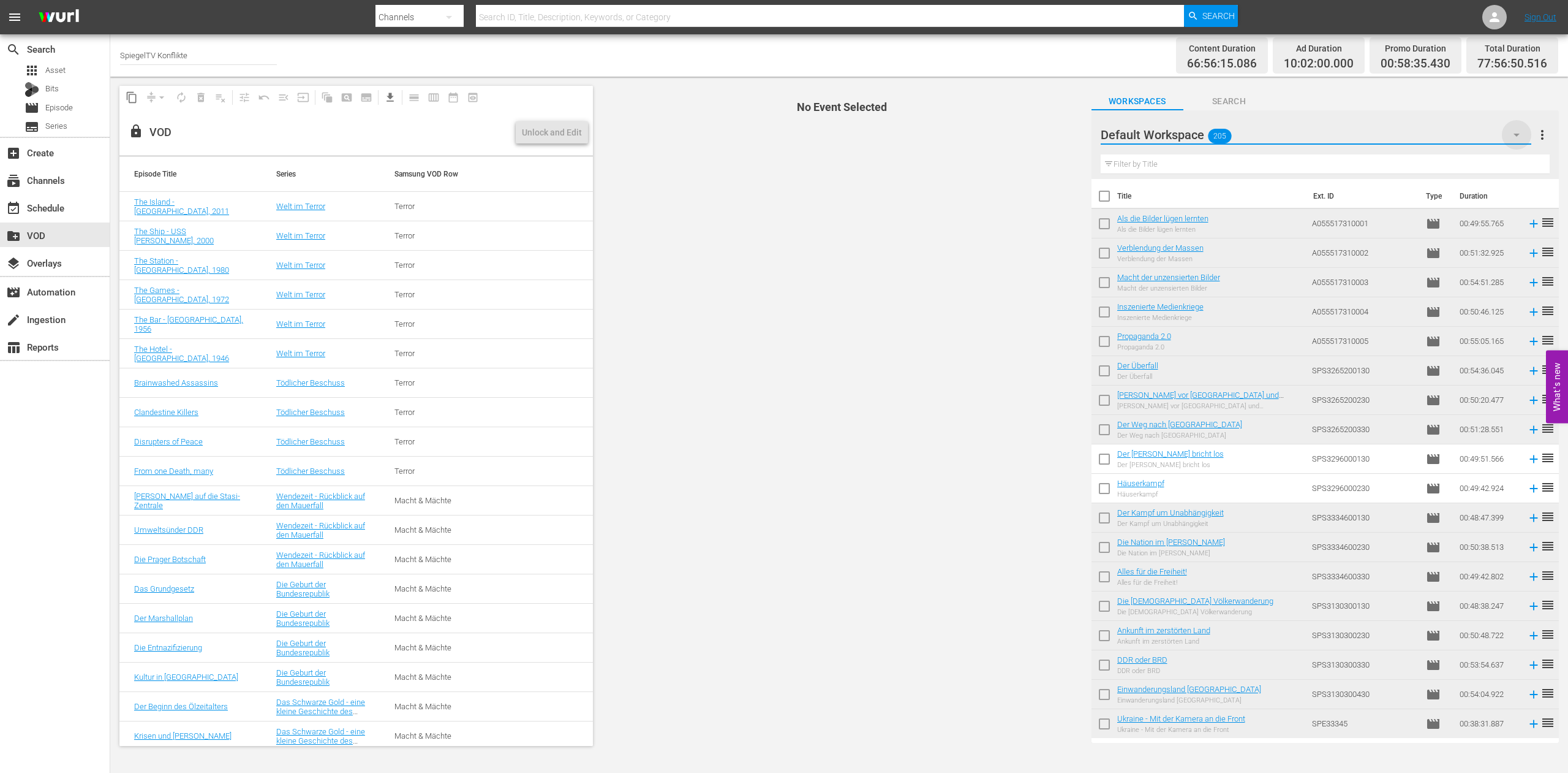
click at [1519, 135] on icon "button" at bounding box center [1517, 135] width 15 height 15
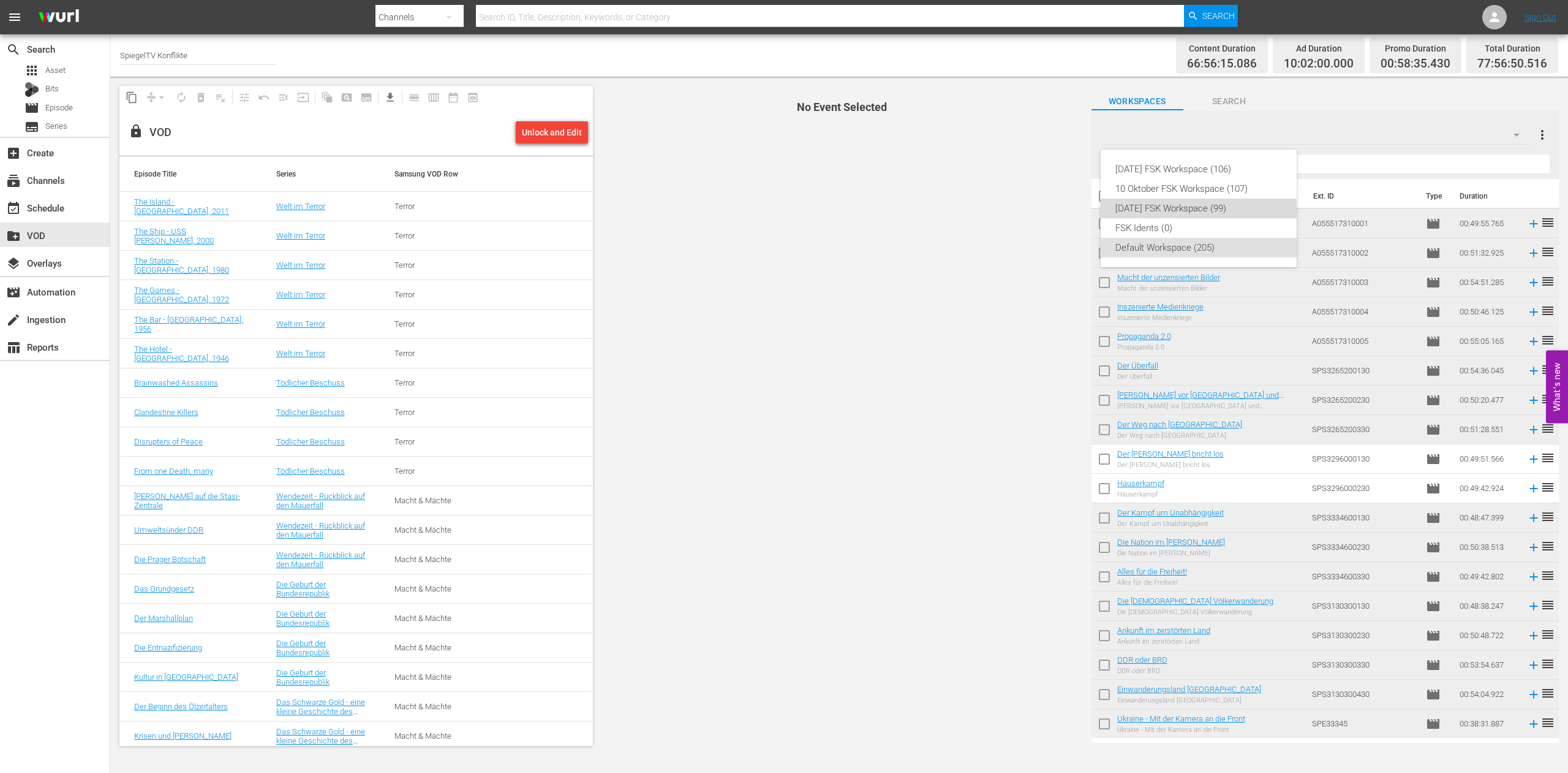
click at [1150, 210] on div "09 SEPTEMBER FSK Workspace (99)" at bounding box center [1199, 208] width 167 height 19
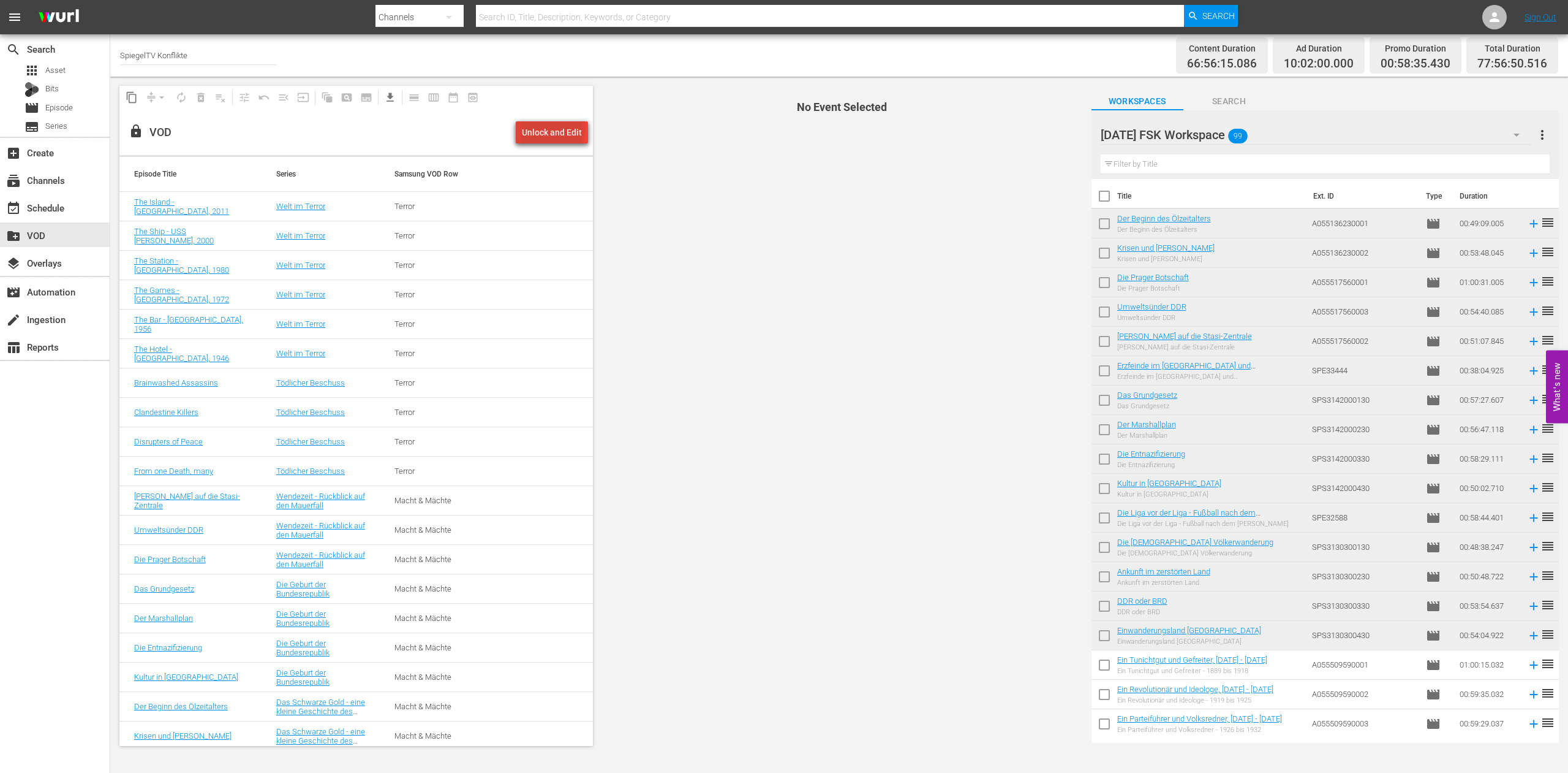
click at [556, 130] on div "Unlock and Edit" at bounding box center [552, 132] width 60 height 22
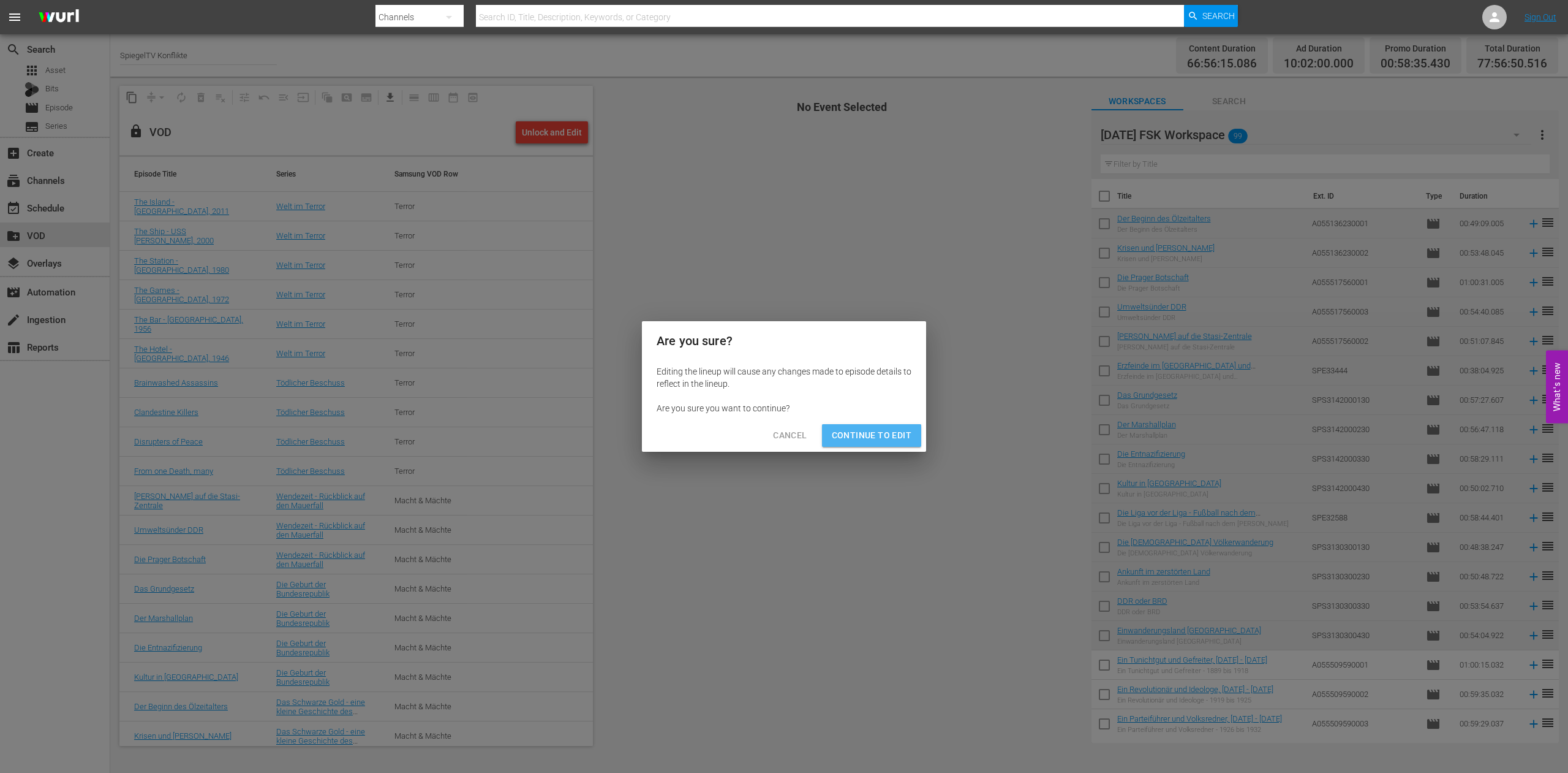
click at [854, 434] on span "Continue to Edit" at bounding box center [871, 435] width 79 height 15
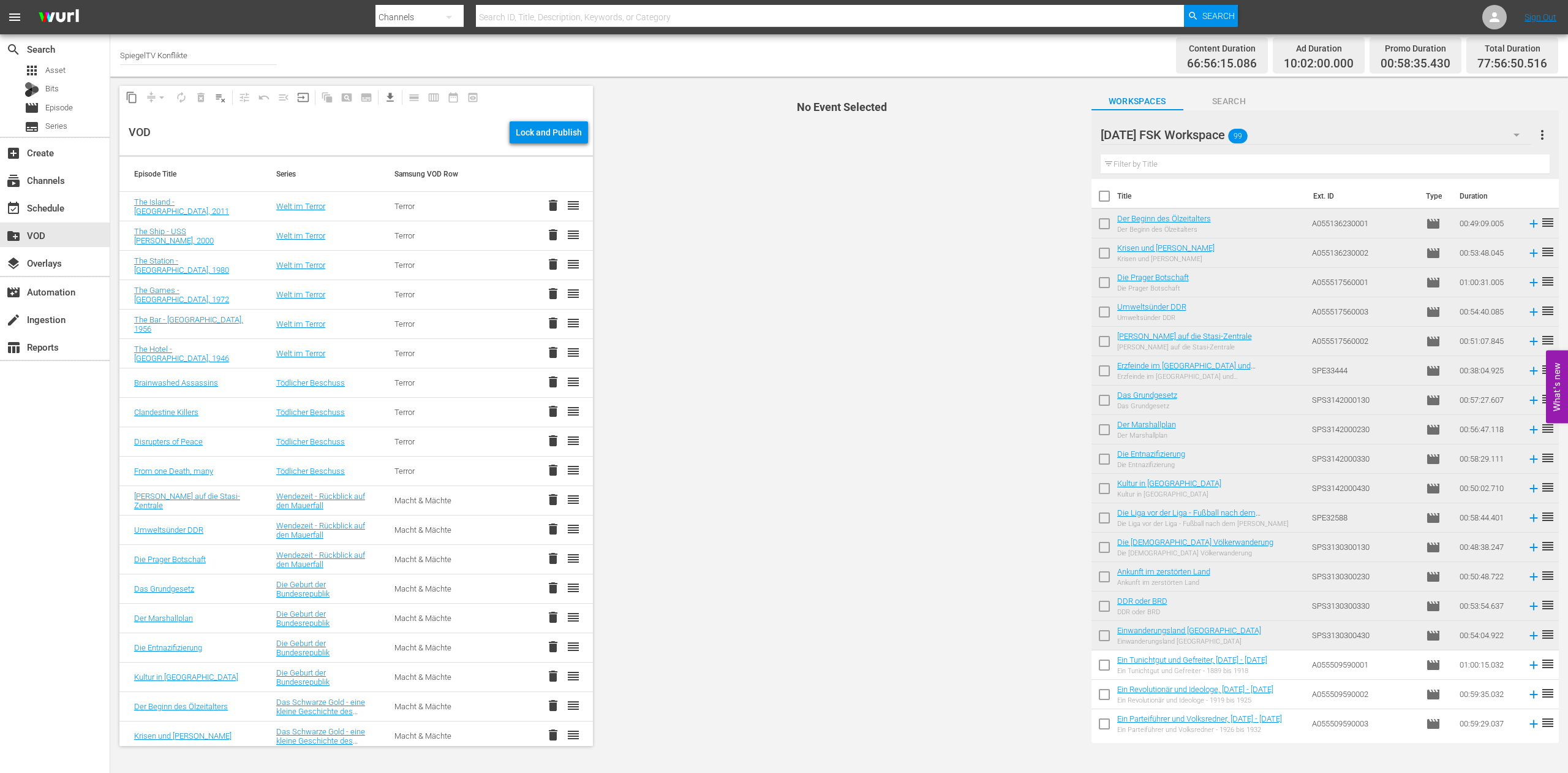
click at [1521, 133] on icon "button" at bounding box center [1517, 135] width 15 height 15
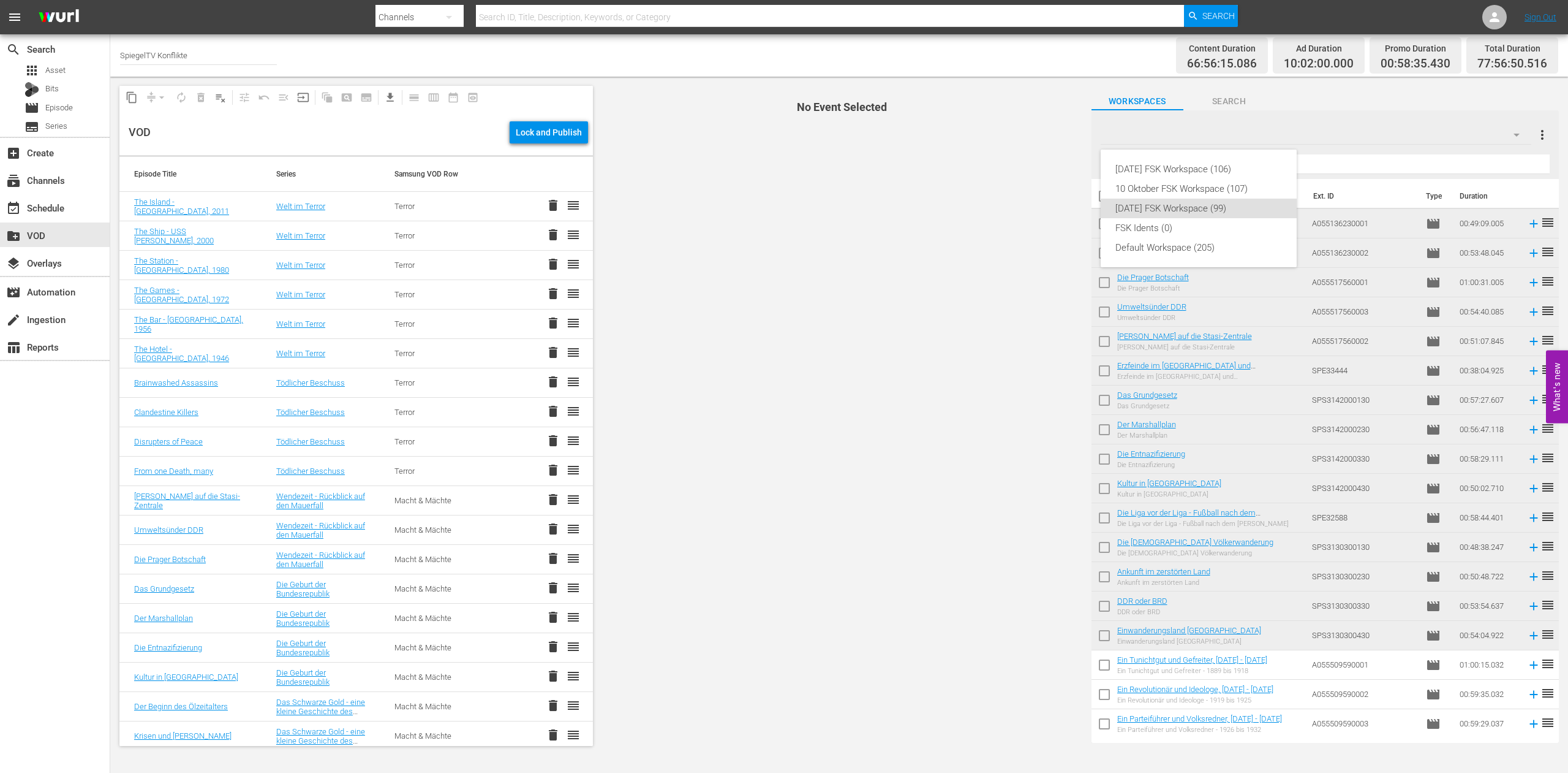
click at [1194, 209] on div "09 SEPTEMBER FSK Workspace (99)" at bounding box center [1199, 208] width 167 height 19
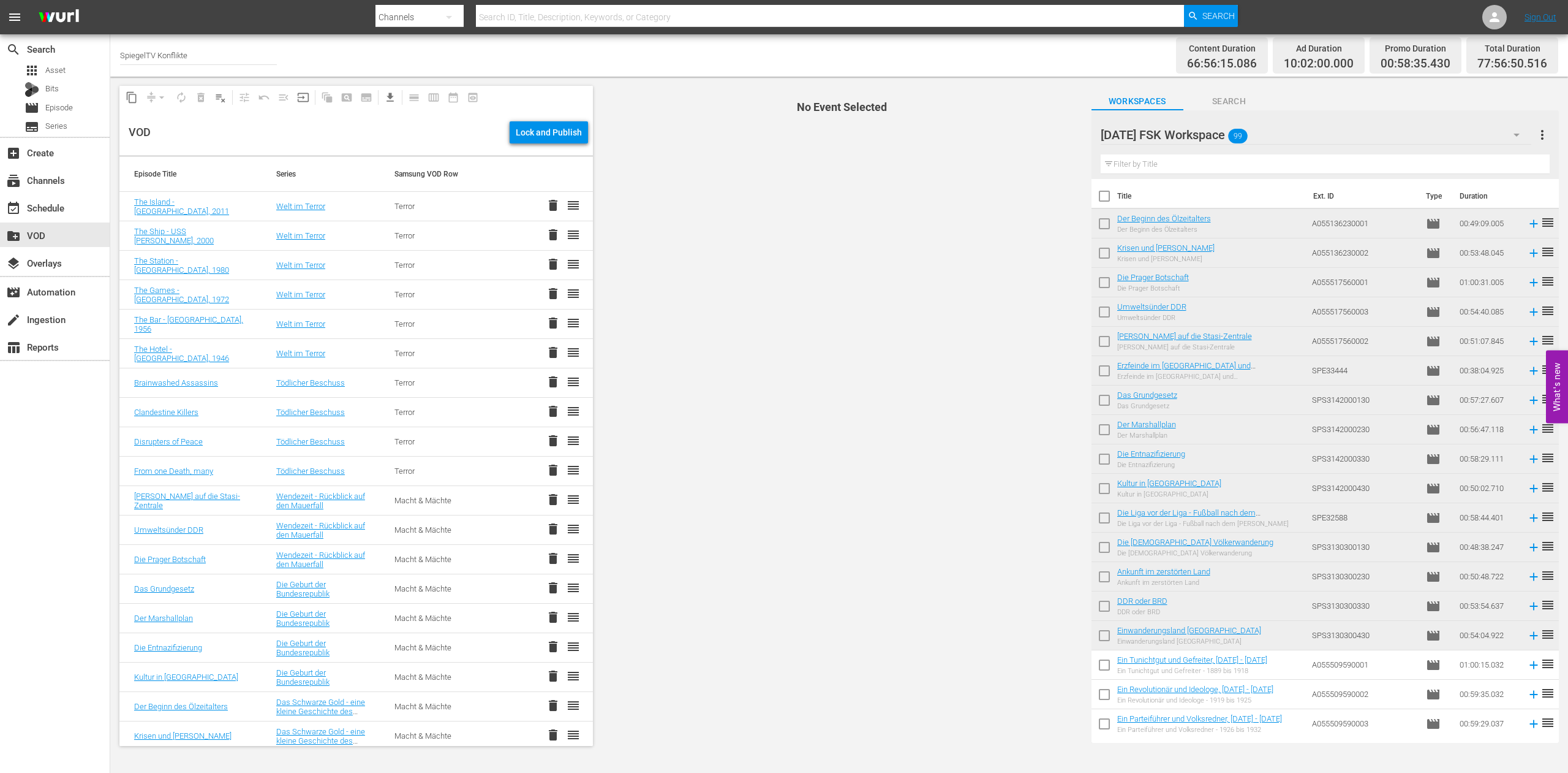
click at [915, 403] on span "No Event Selected" at bounding box center [839, 416] width 486 height 678
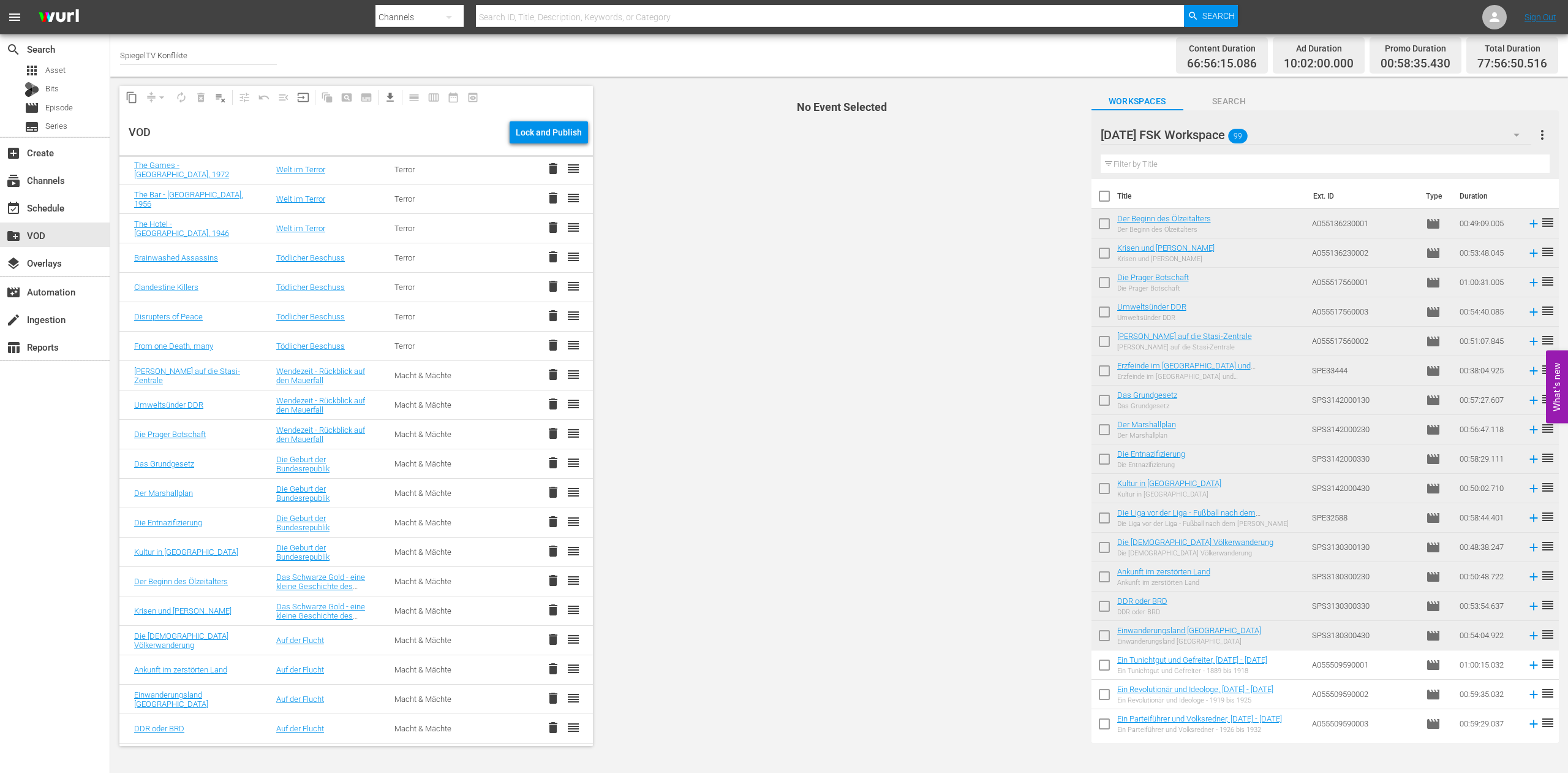
scroll to position [188, 0]
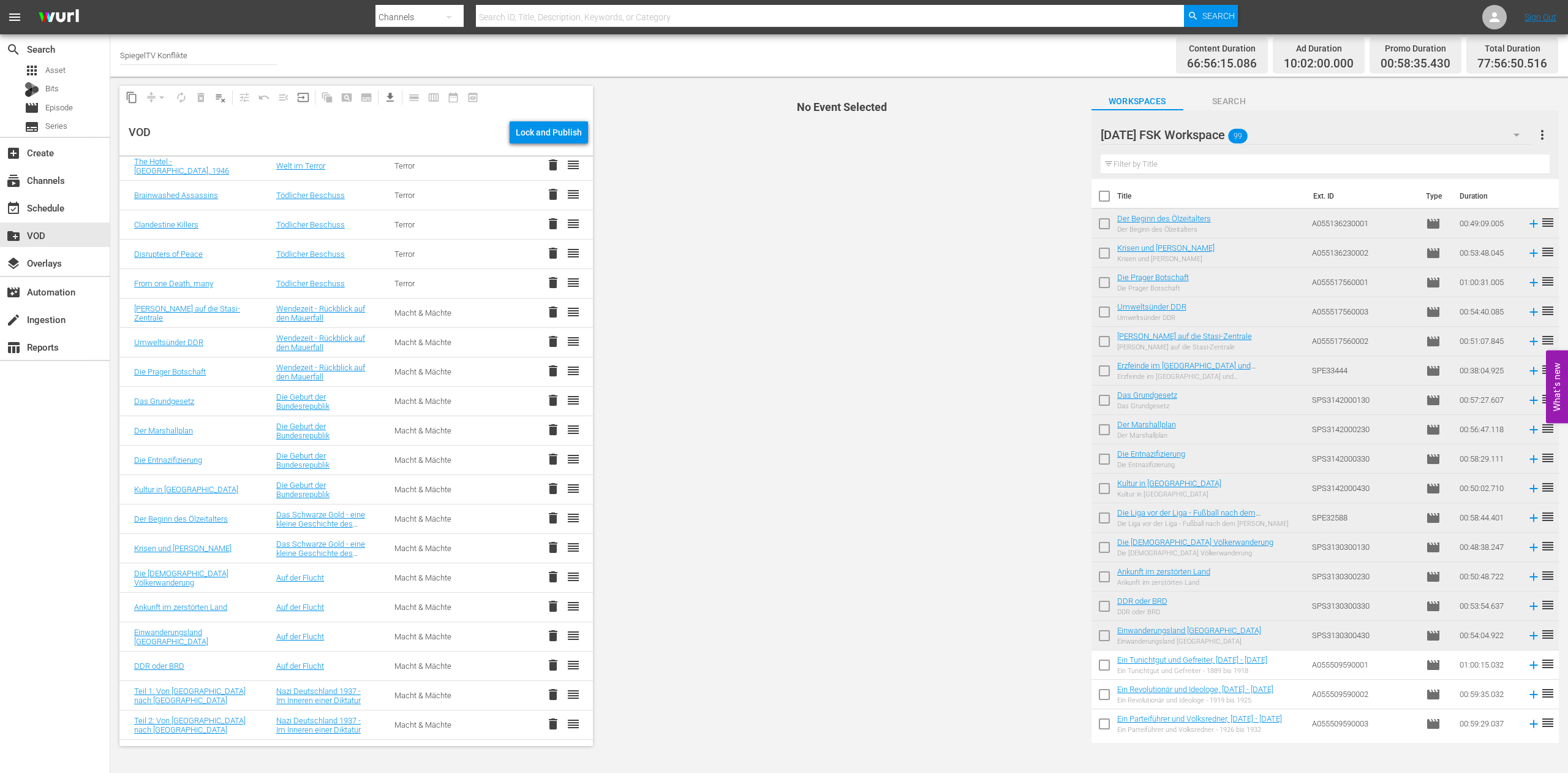
click at [546, 401] on span "delete" at bounding box center [553, 400] width 15 height 15
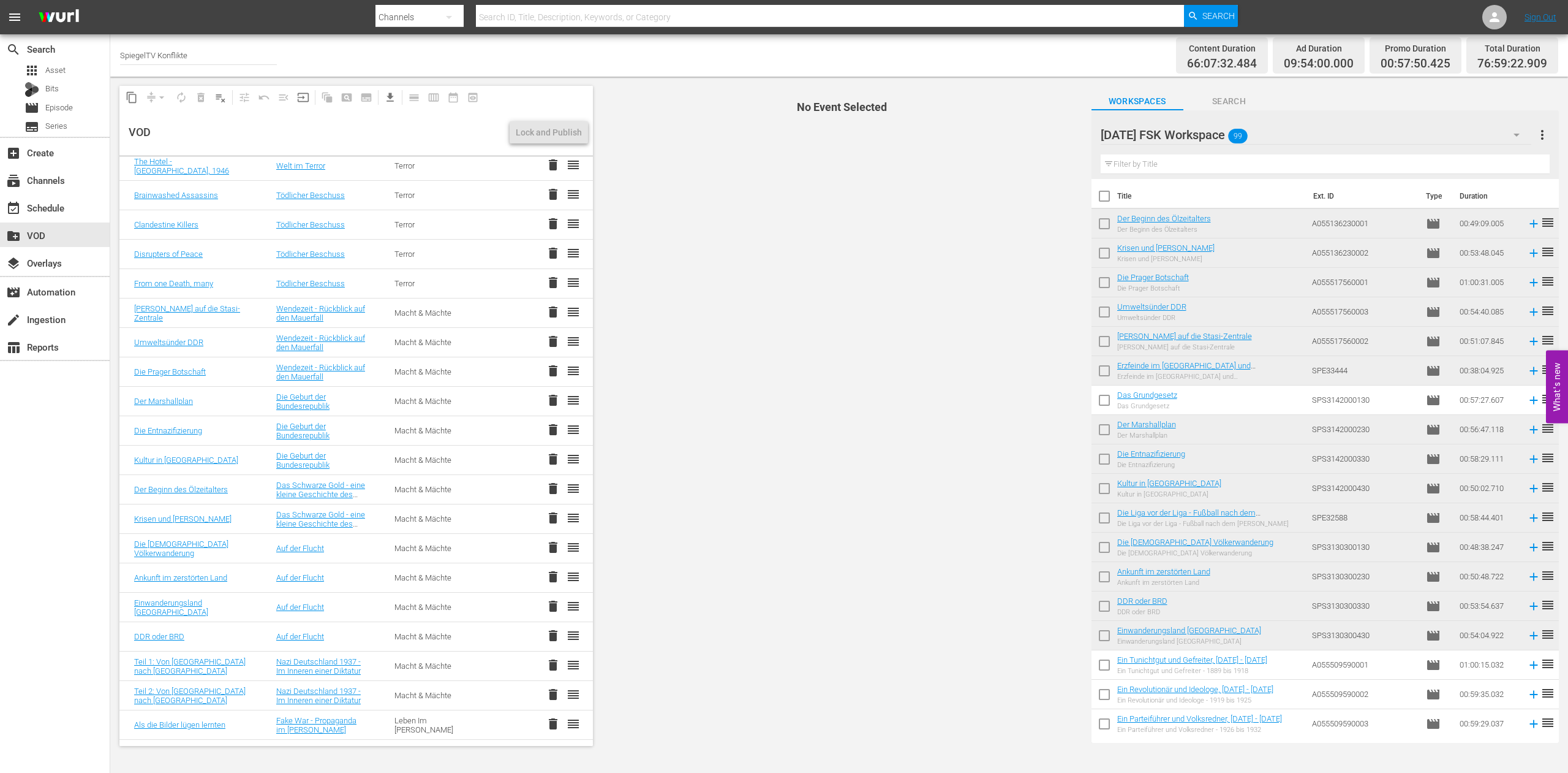
click at [546, 400] on span "delete" at bounding box center [553, 400] width 15 height 15
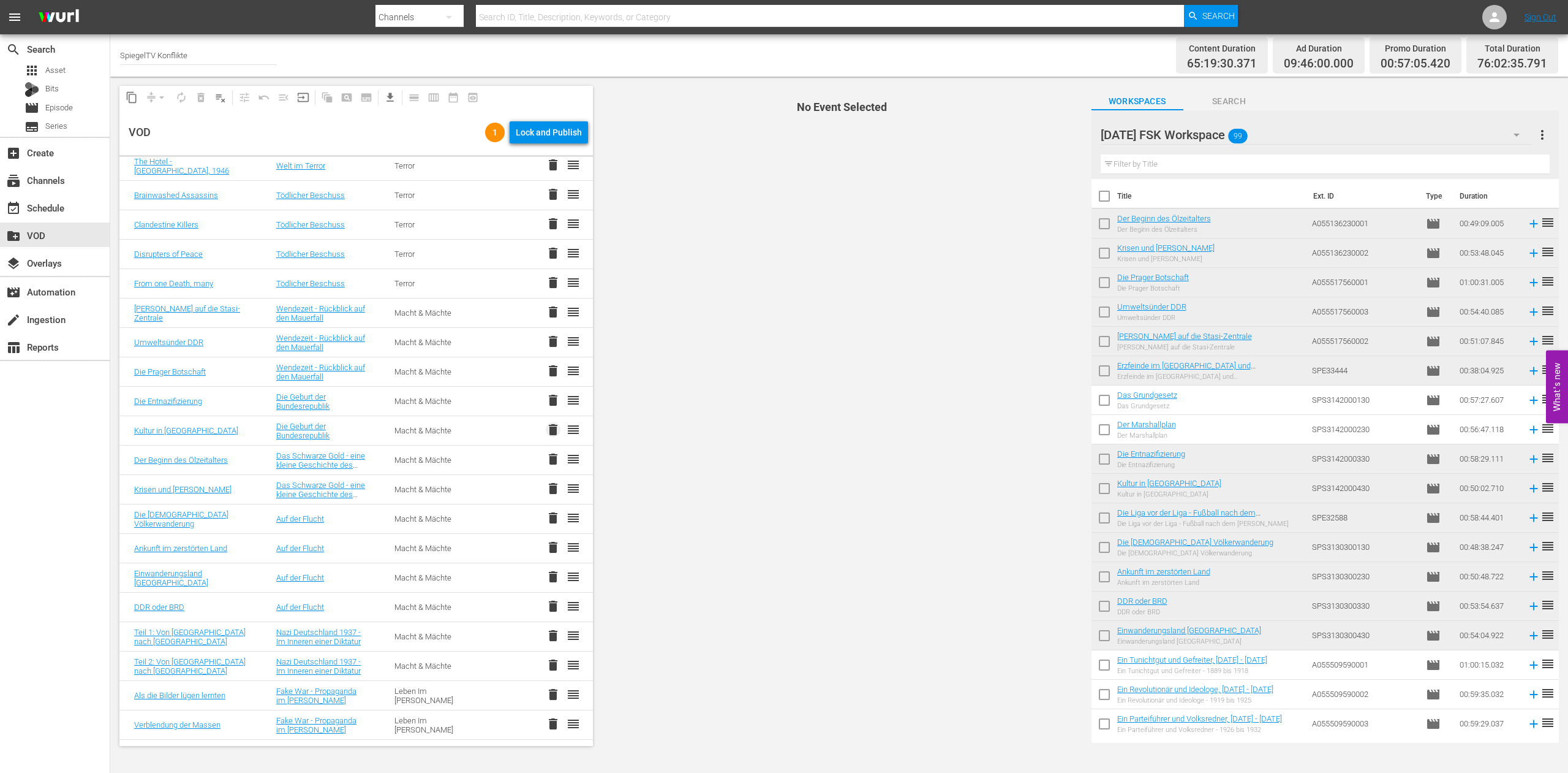
click at [546, 430] on span "delete" at bounding box center [553, 430] width 15 height 15
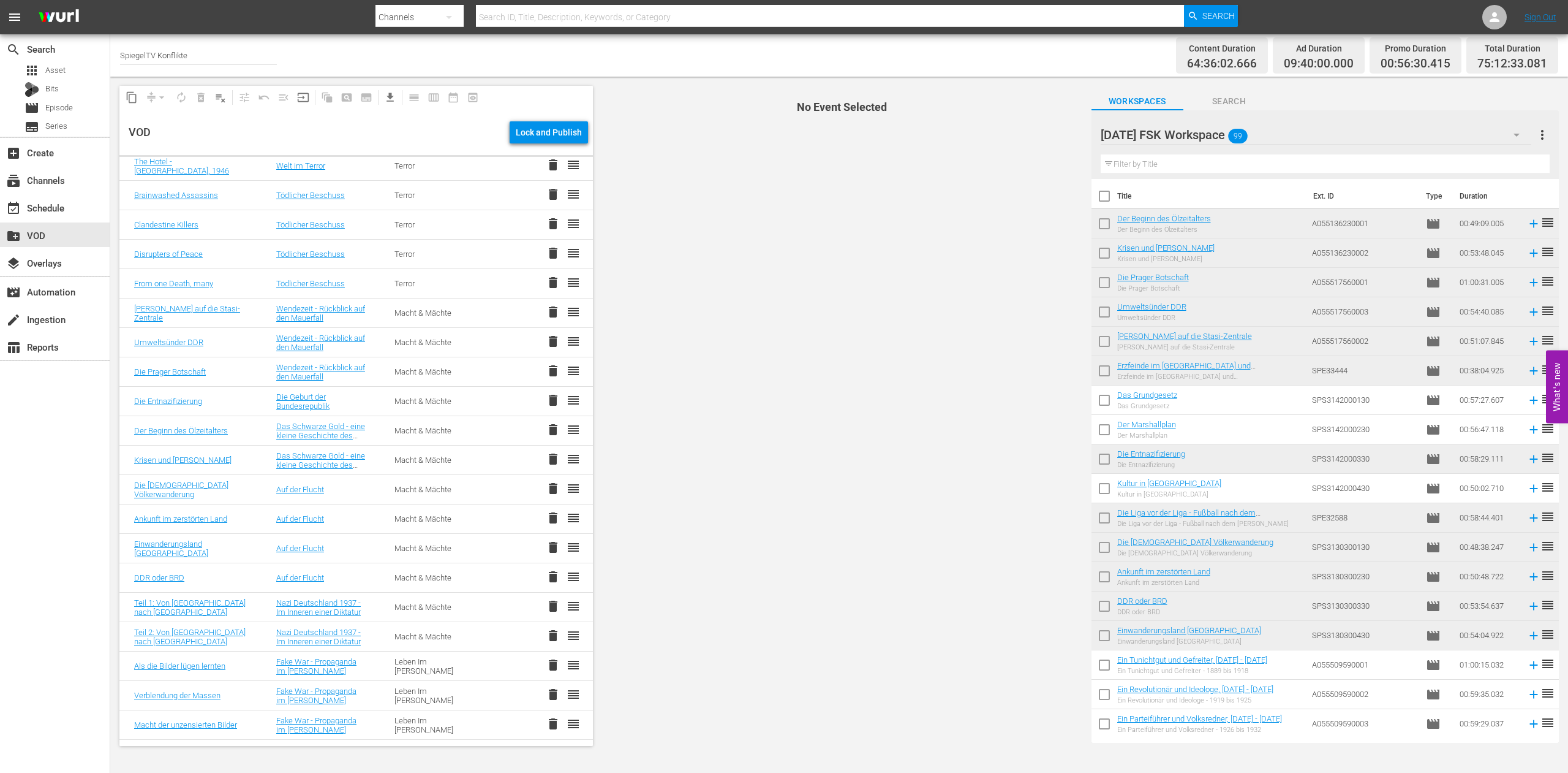
click at [546, 403] on span "delete" at bounding box center [553, 400] width 15 height 15
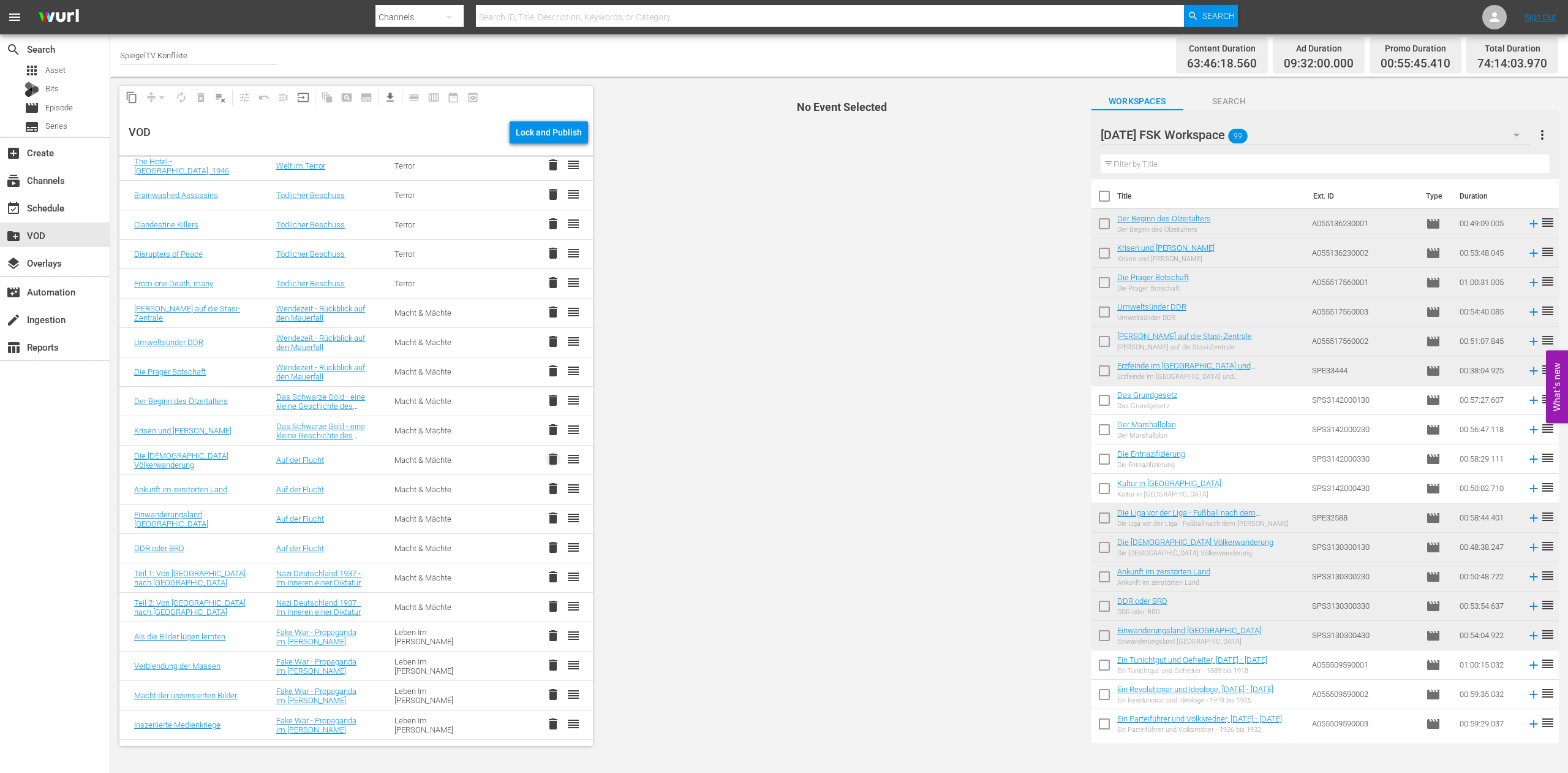
click at [546, 454] on span "delete" at bounding box center [553, 459] width 15 height 15
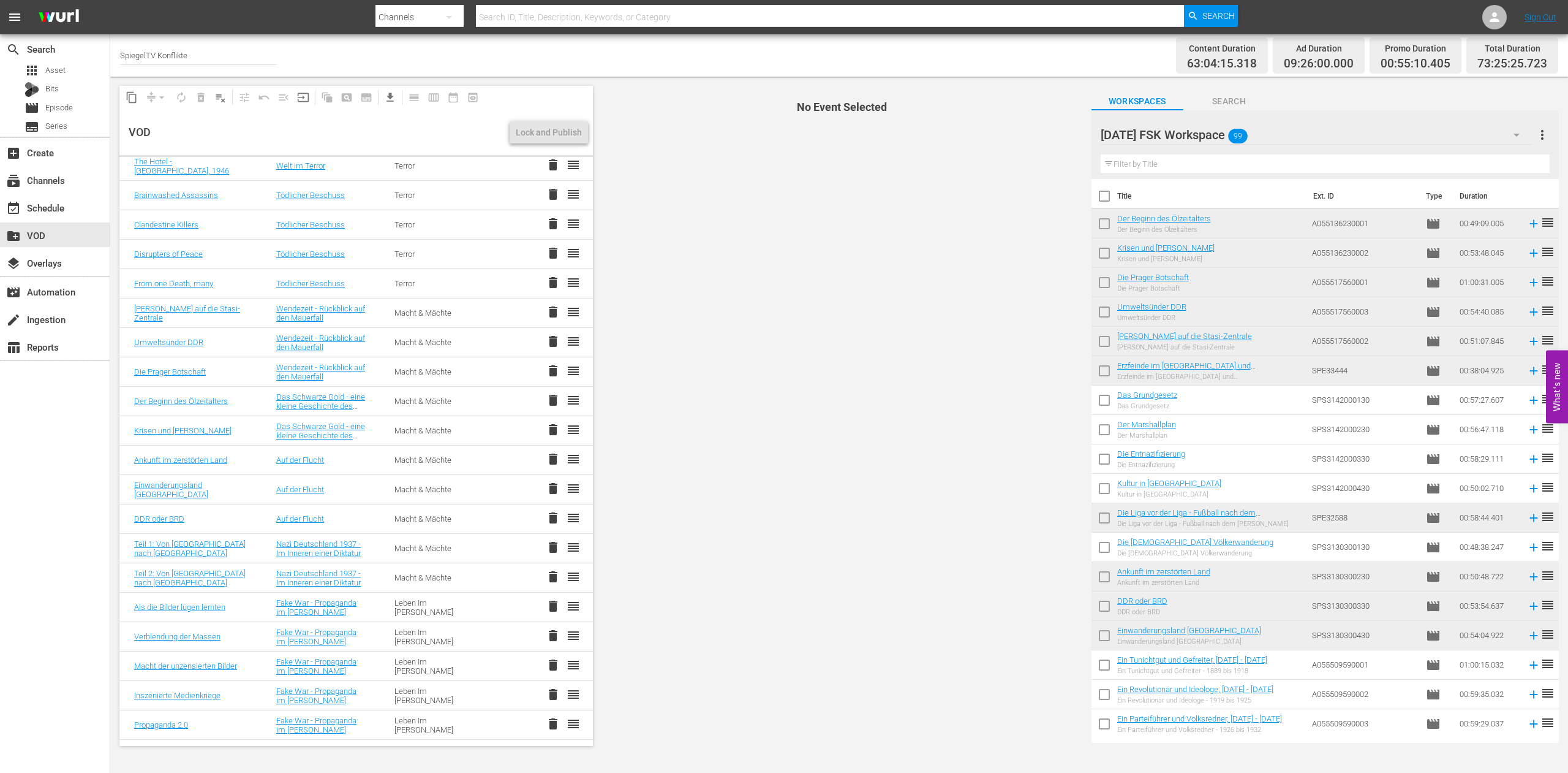
click at [546, 460] on span "delete" at bounding box center [553, 459] width 15 height 15
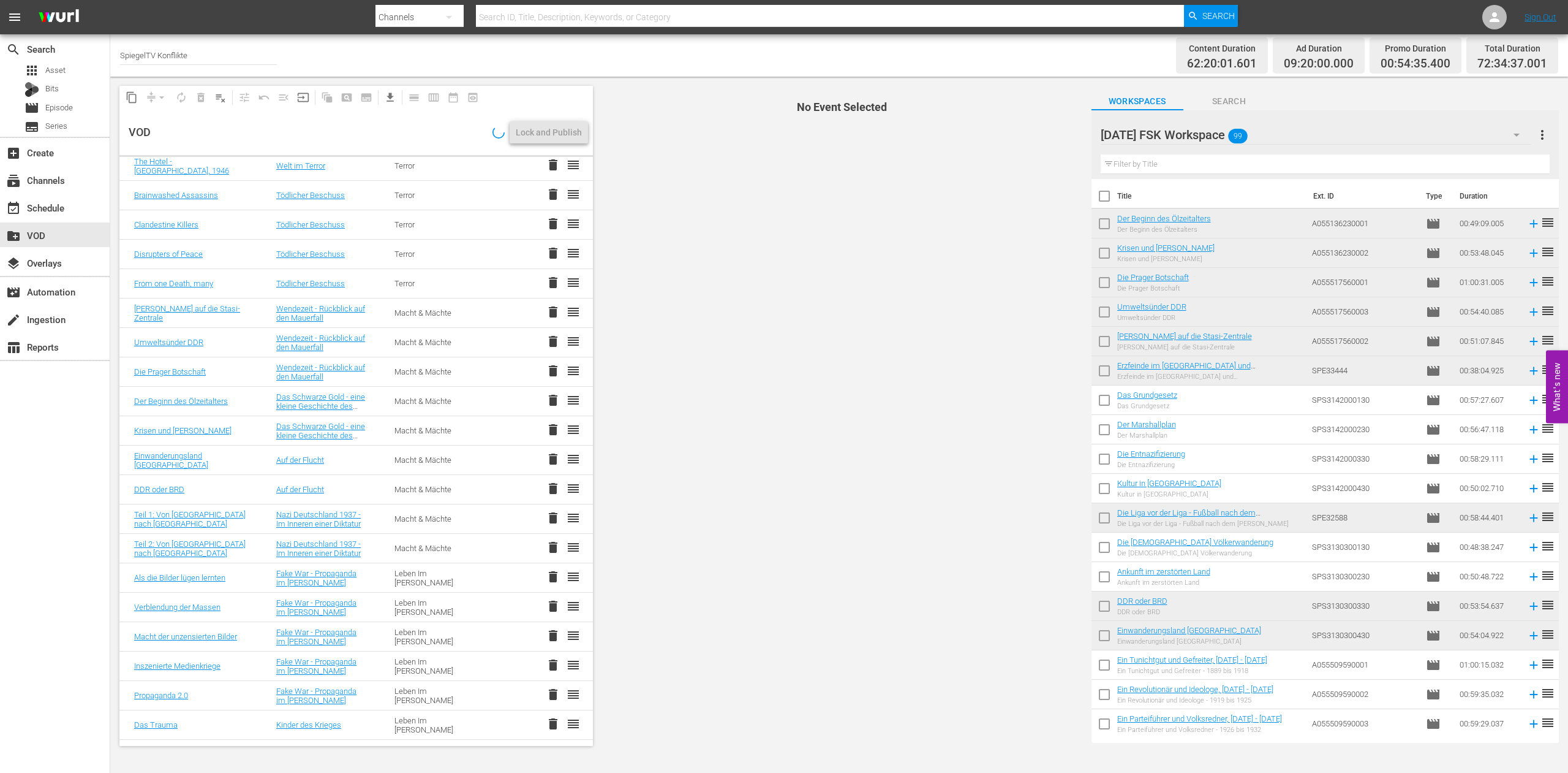
click at [546, 461] on span "delete" at bounding box center [553, 459] width 15 height 15
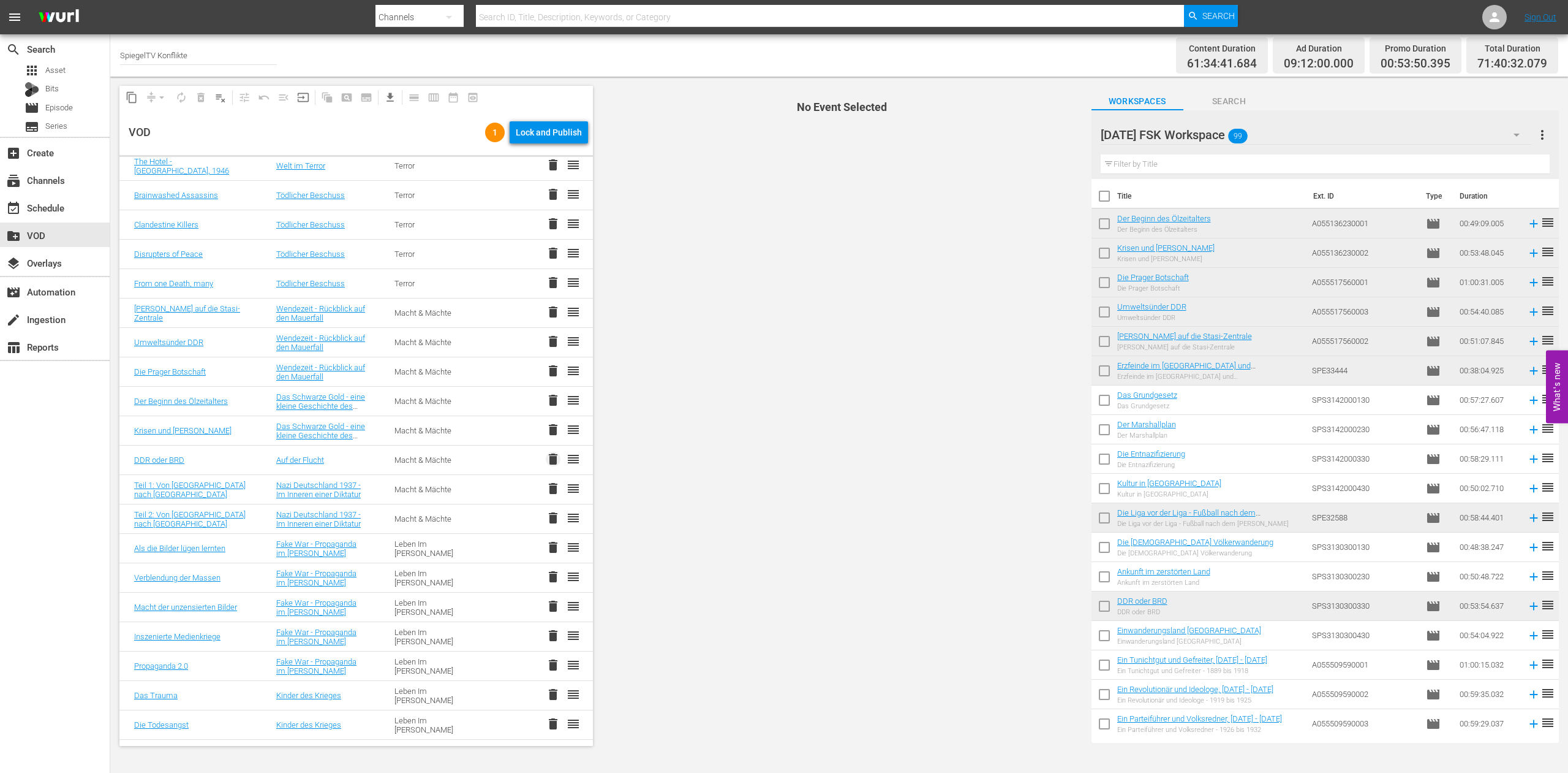
click at [546, 459] on span "delete" at bounding box center [553, 459] width 15 height 15
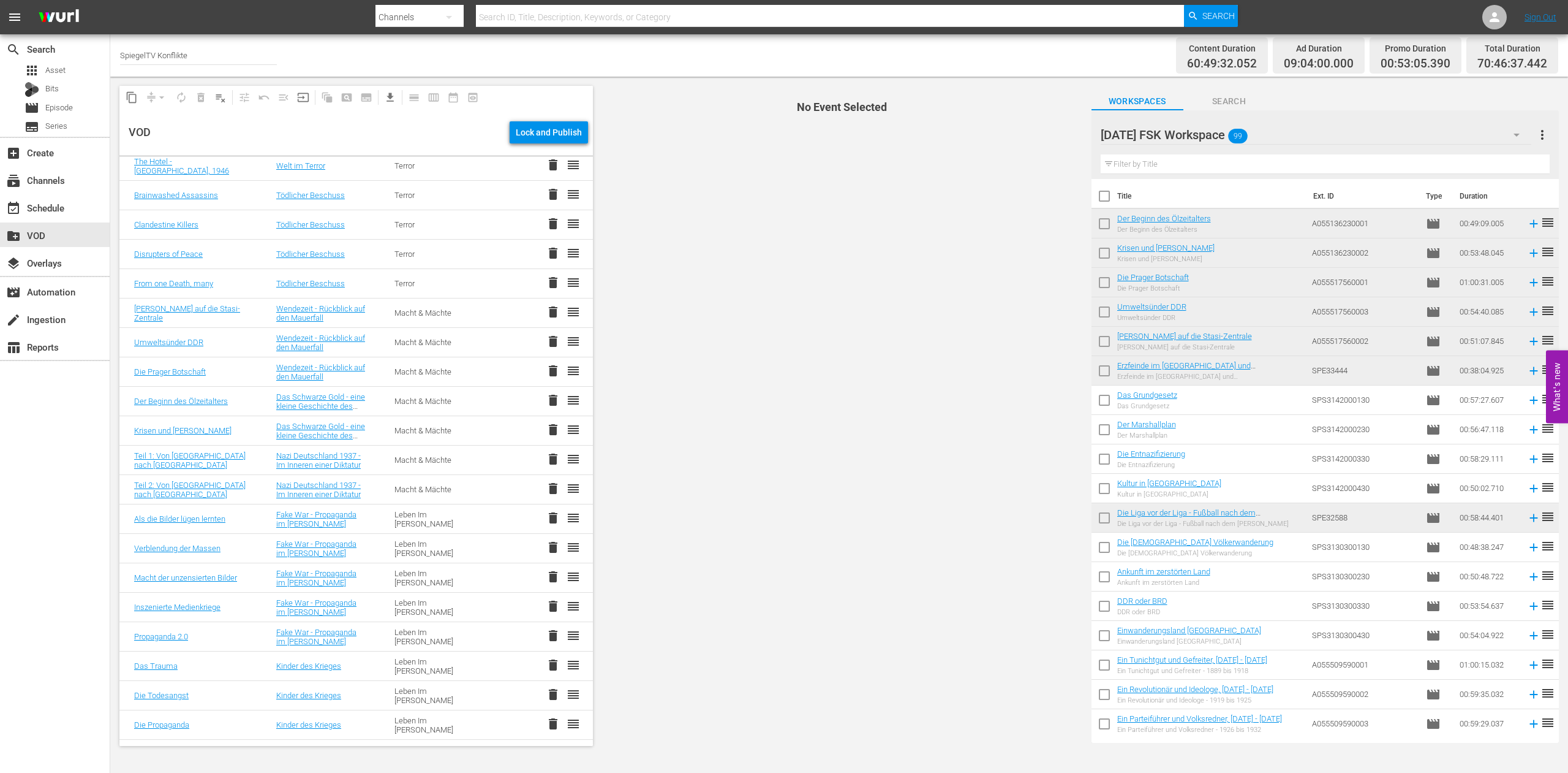
click at [546, 400] on span "delete" at bounding box center [553, 400] width 15 height 15
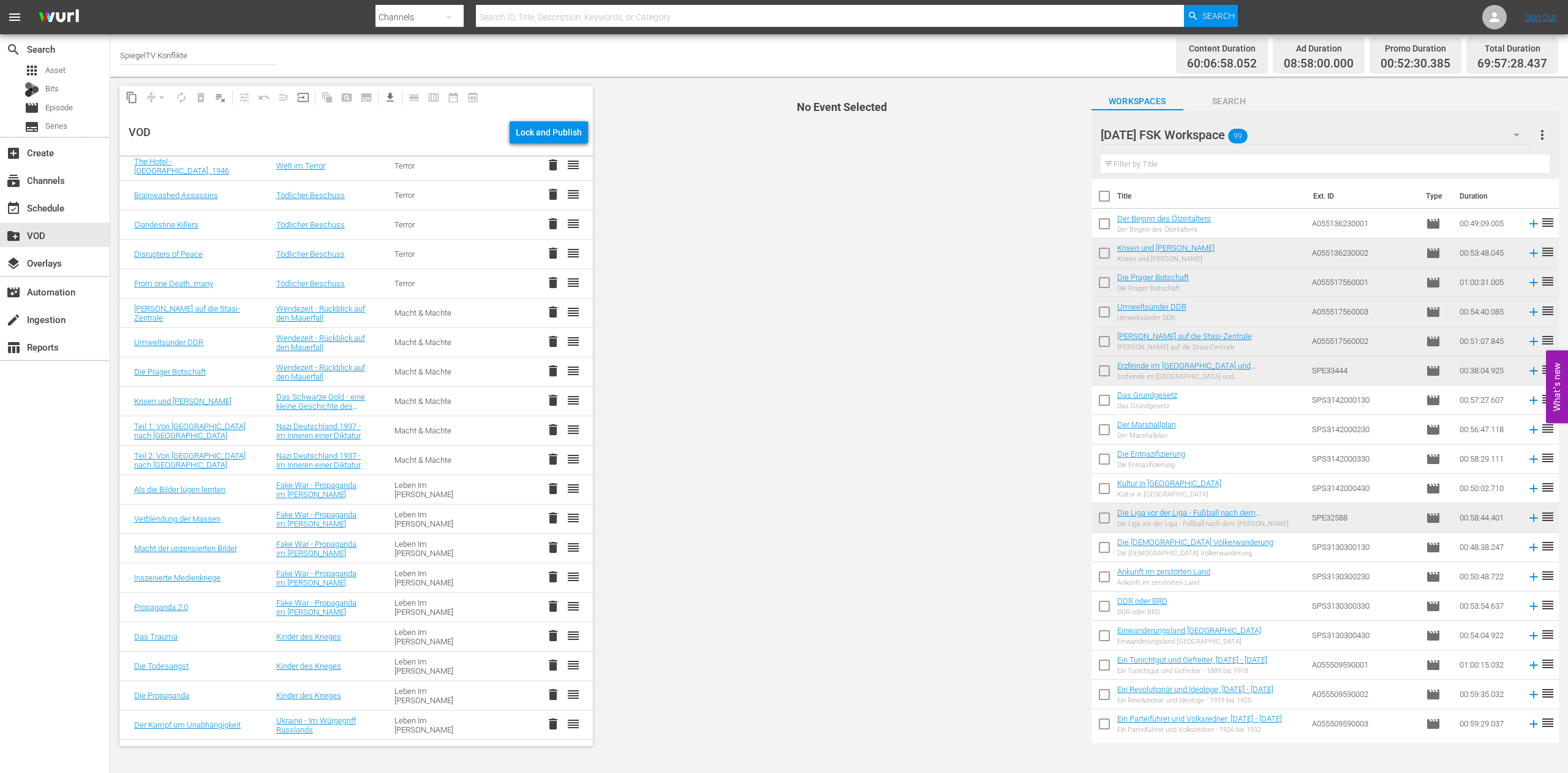
click at [546, 400] on span "delete" at bounding box center [553, 400] width 15 height 15
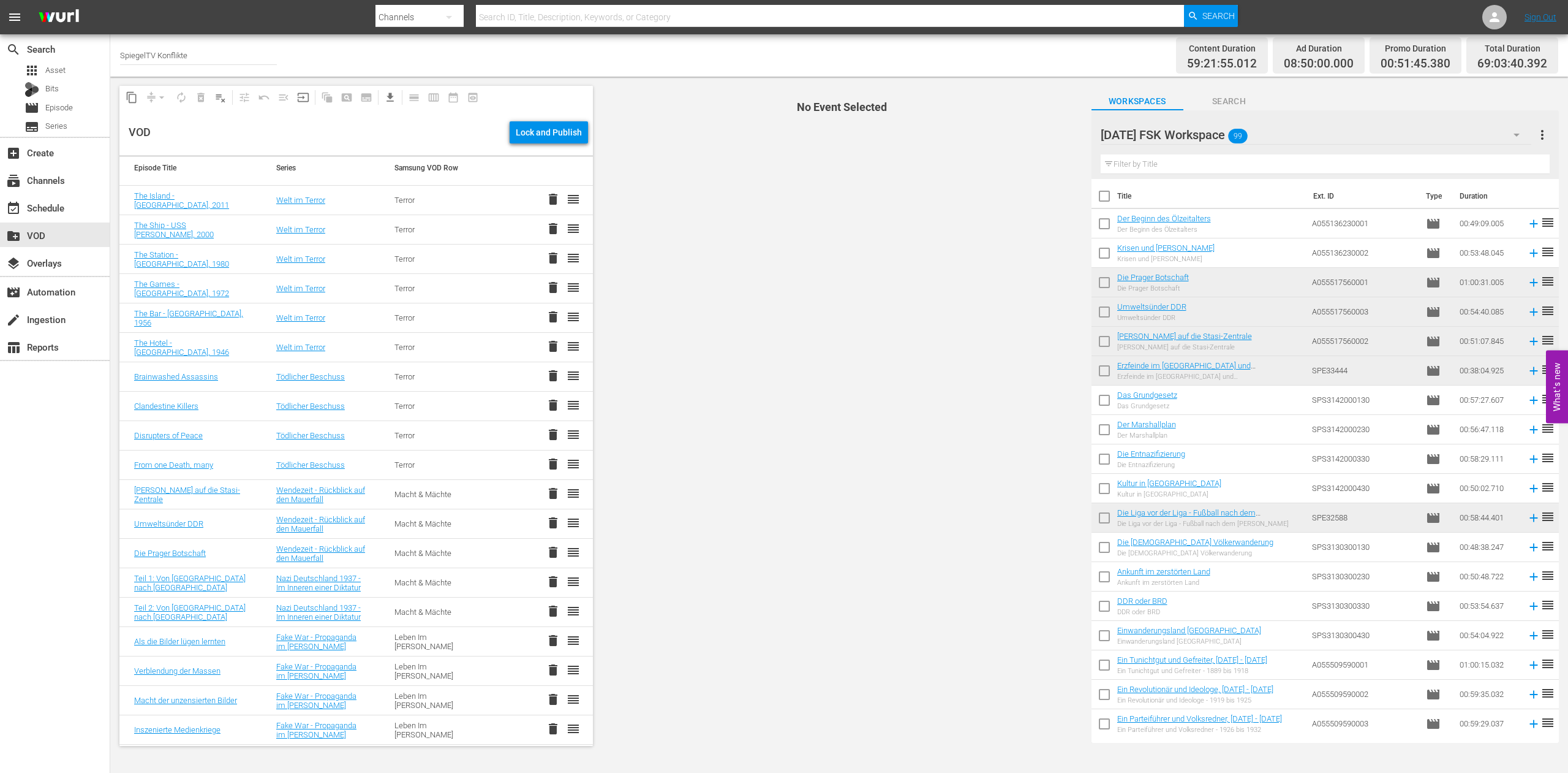
scroll to position [0, 0]
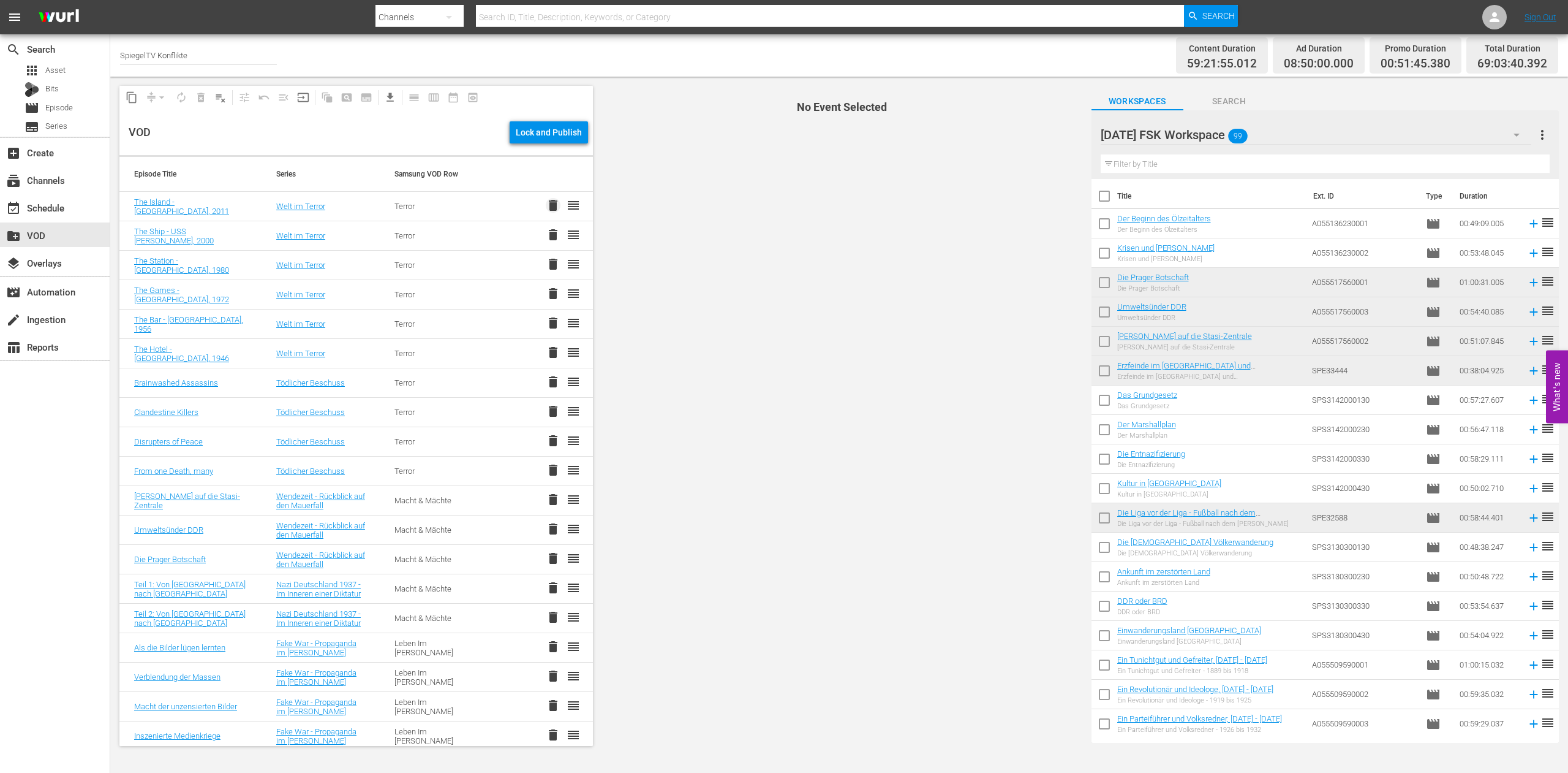
click at [546, 205] on span "delete" at bounding box center [553, 206] width 15 height 15
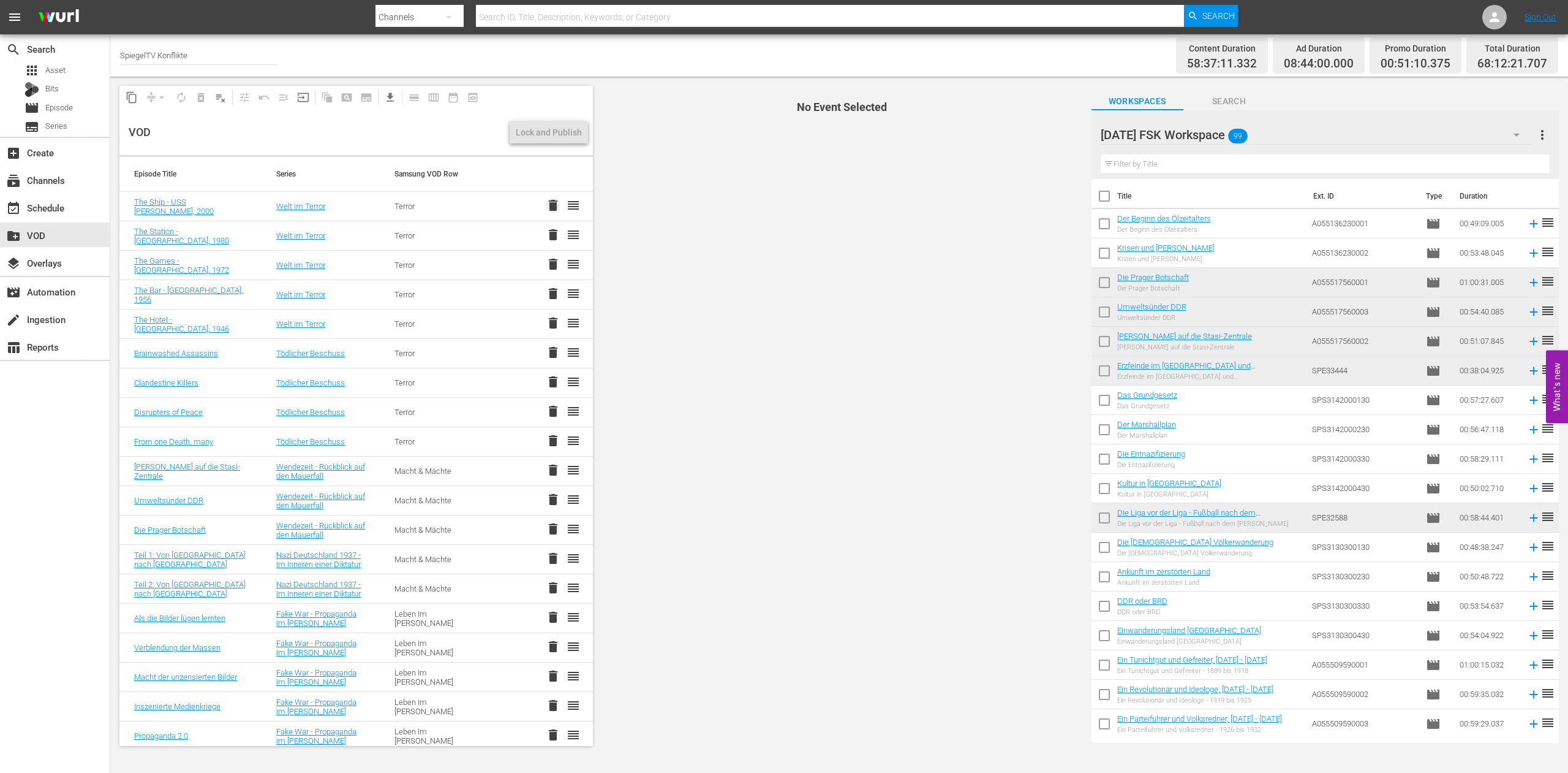
click at [546, 205] on span "delete" at bounding box center [553, 206] width 15 height 15
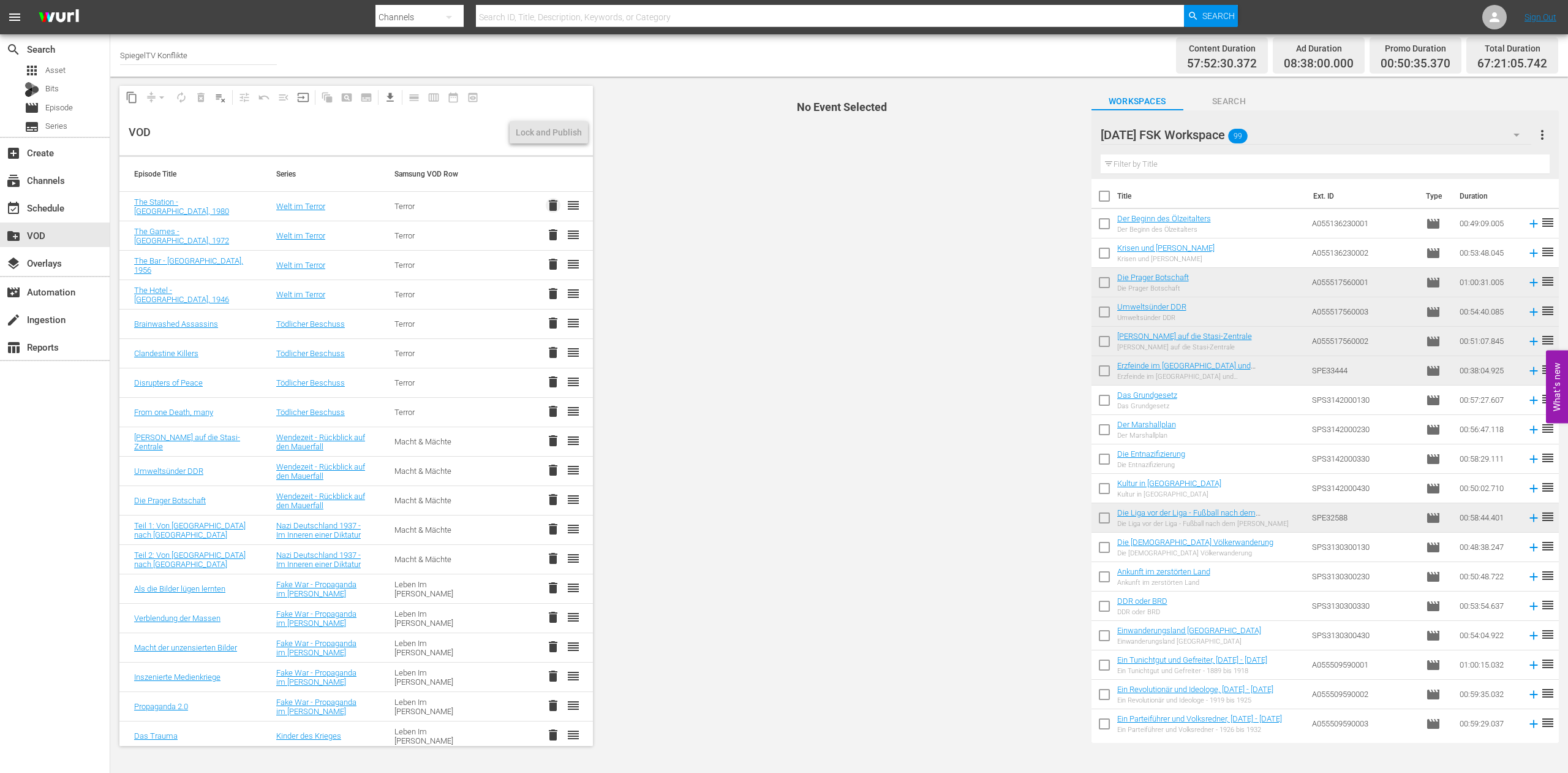
click at [546, 205] on span "delete" at bounding box center [553, 206] width 15 height 15
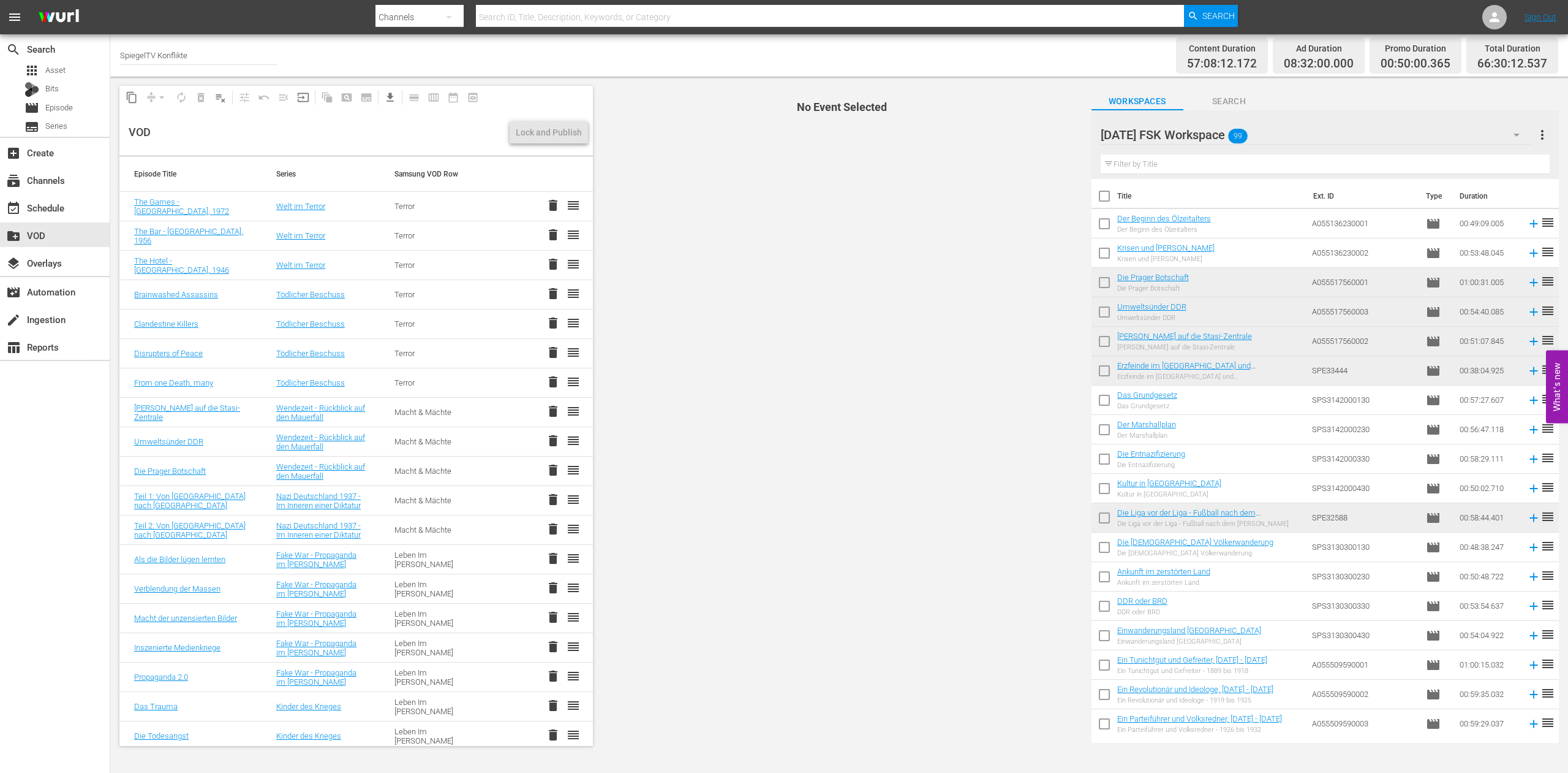
click at [546, 205] on span "delete" at bounding box center [553, 206] width 15 height 15
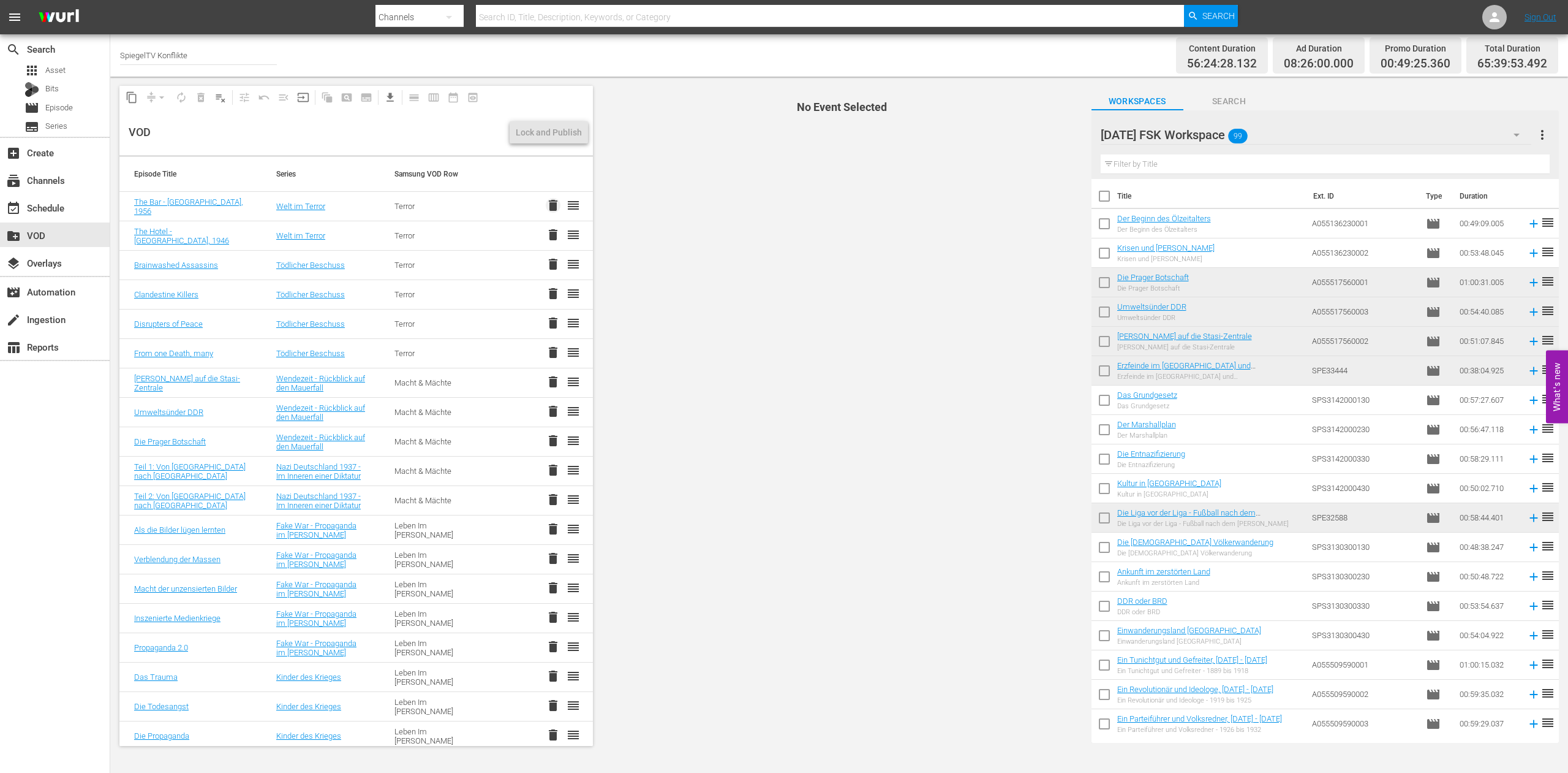
click at [546, 205] on span "delete" at bounding box center [553, 206] width 15 height 15
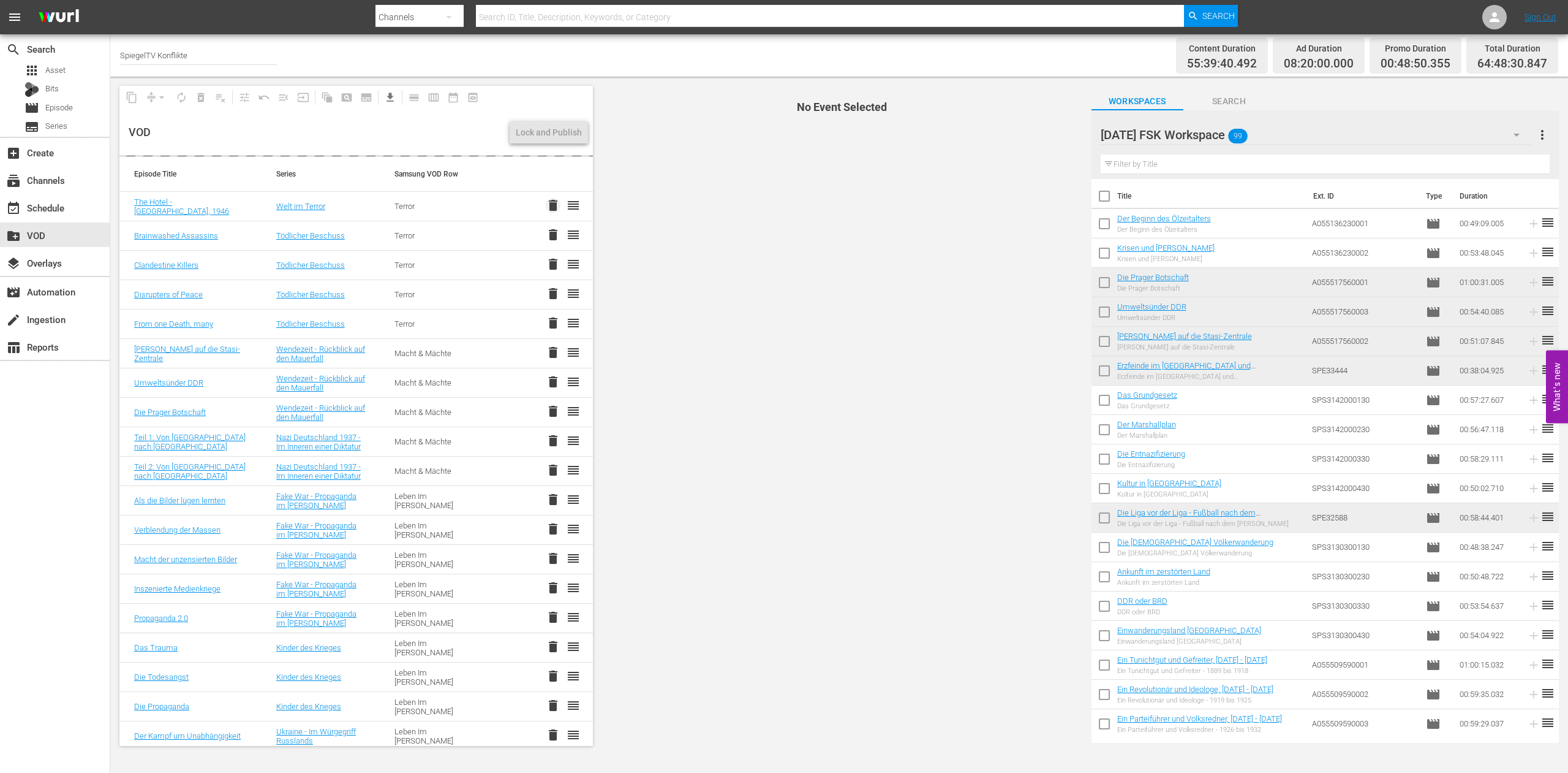
click at [546, 205] on span "delete" at bounding box center [553, 206] width 15 height 15
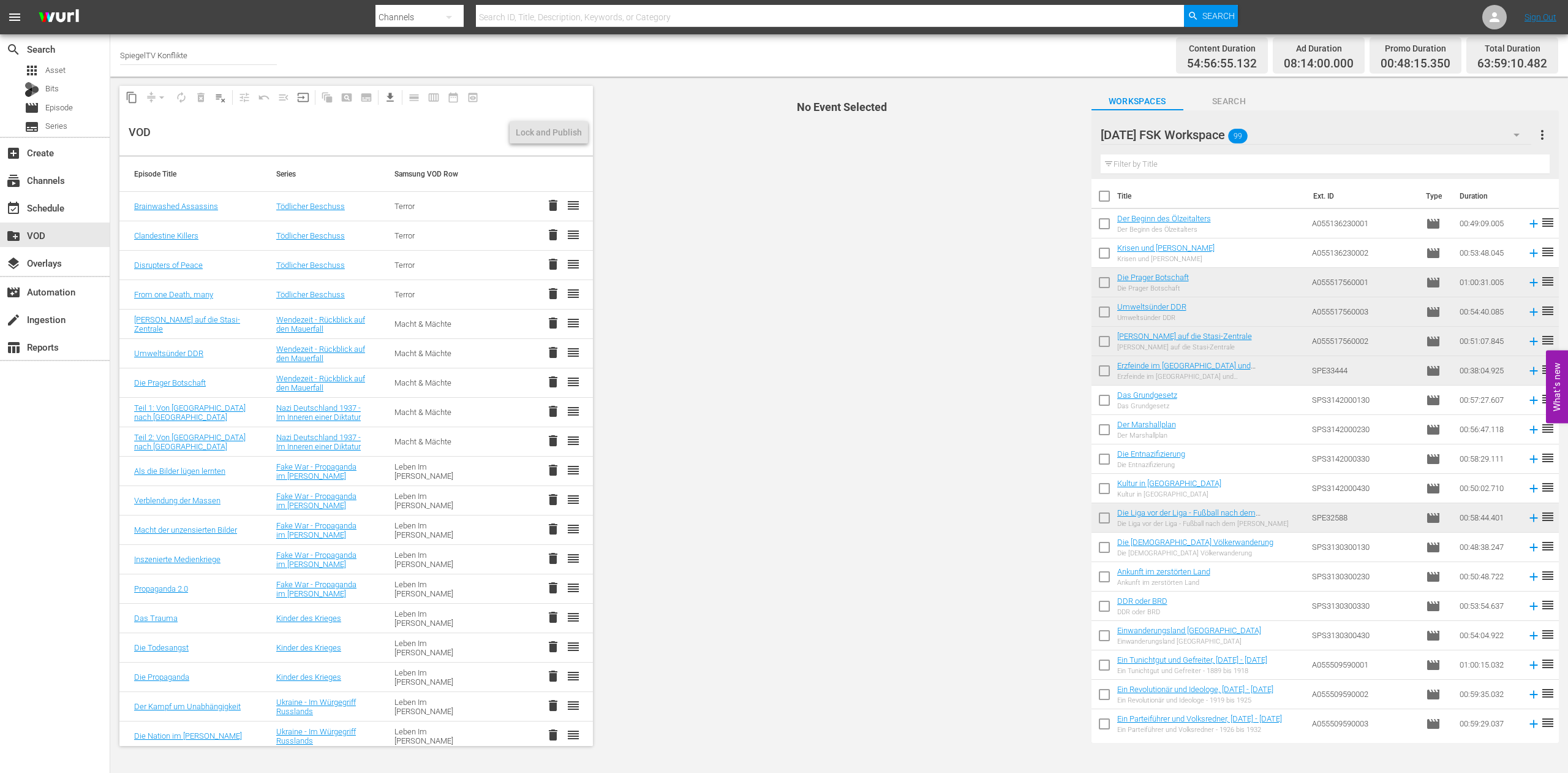
click at [546, 206] on span "delete" at bounding box center [553, 206] width 15 height 15
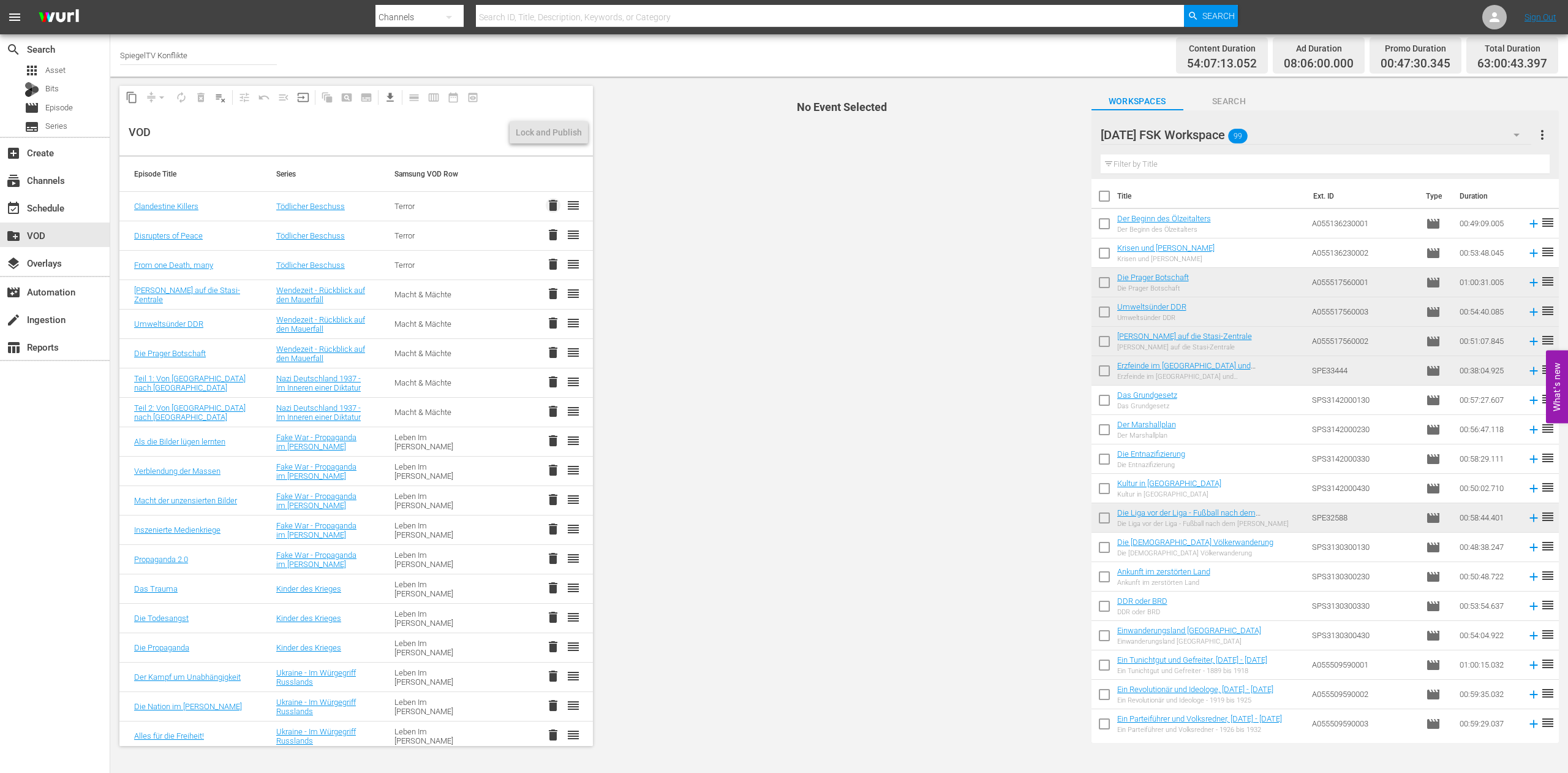
click at [546, 206] on span "delete" at bounding box center [553, 206] width 15 height 15
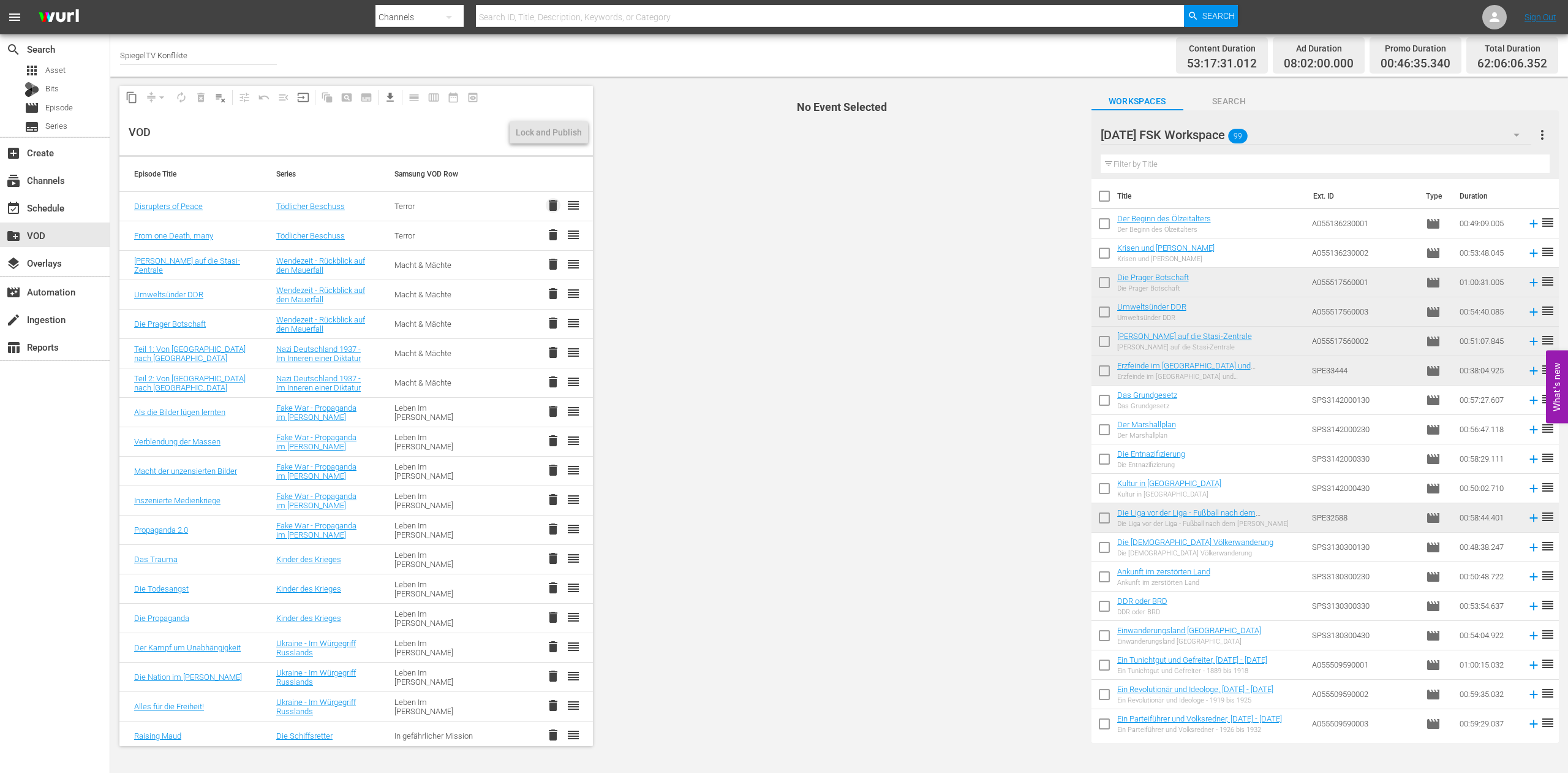
click at [546, 206] on span "delete" at bounding box center [553, 206] width 15 height 15
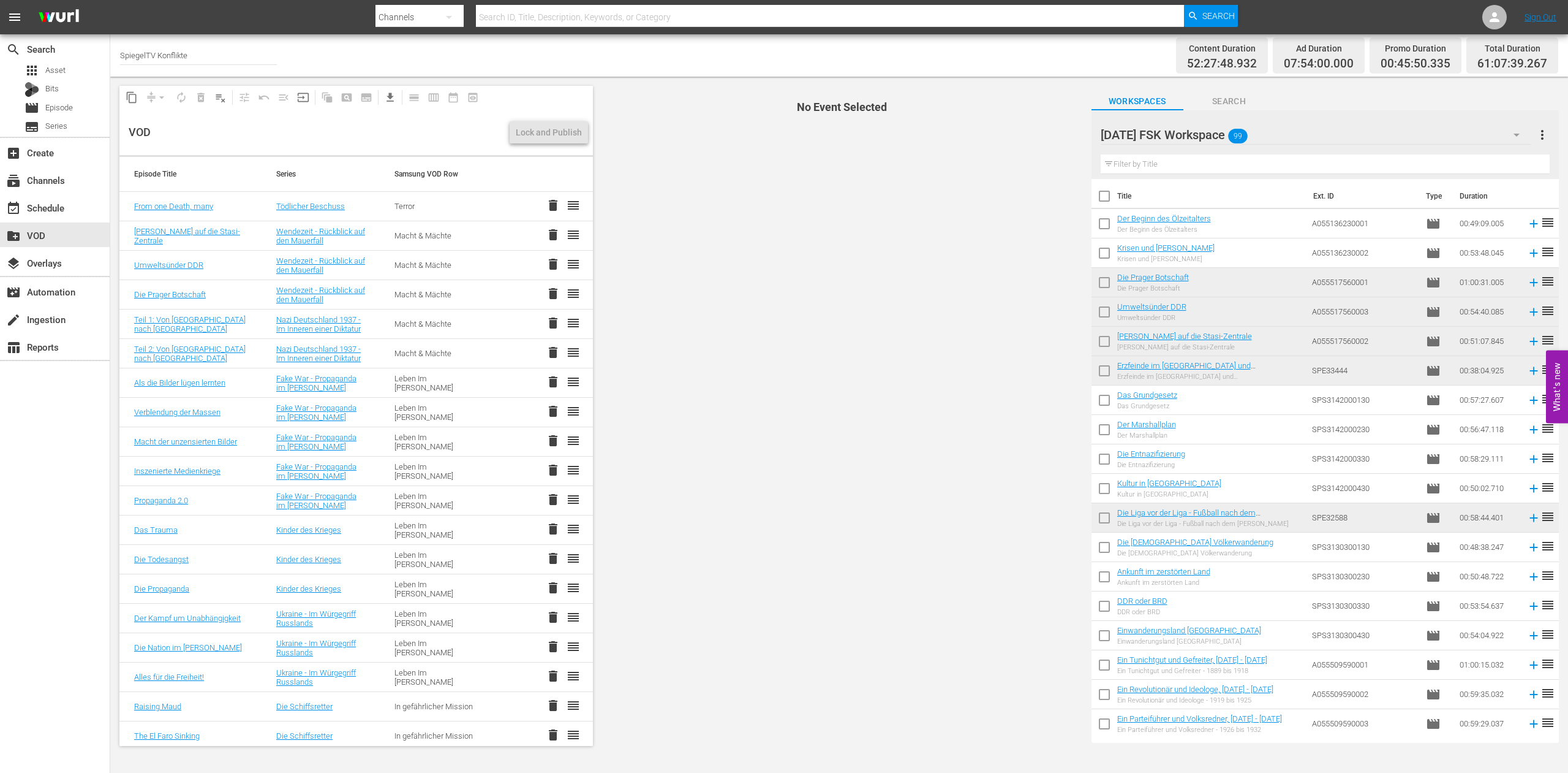
click at [546, 207] on span "delete" at bounding box center [553, 206] width 15 height 15
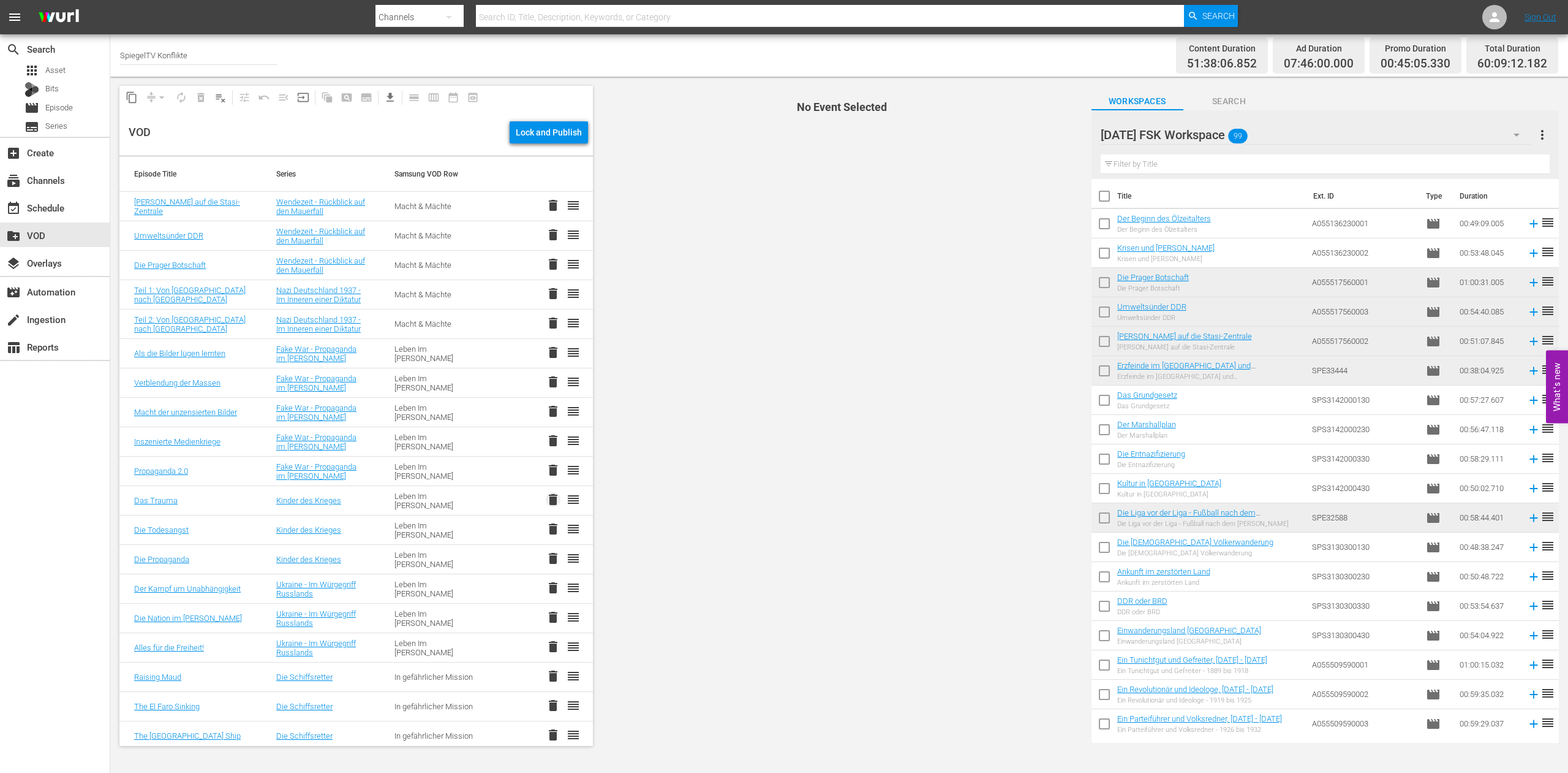
click at [546, 497] on span "delete" at bounding box center [553, 499] width 15 height 15
click at [546, 498] on span "delete" at bounding box center [553, 499] width 15 height 15
click at [546, 497] on span "delete" at bounding box center [553, 499] width 15 height 15
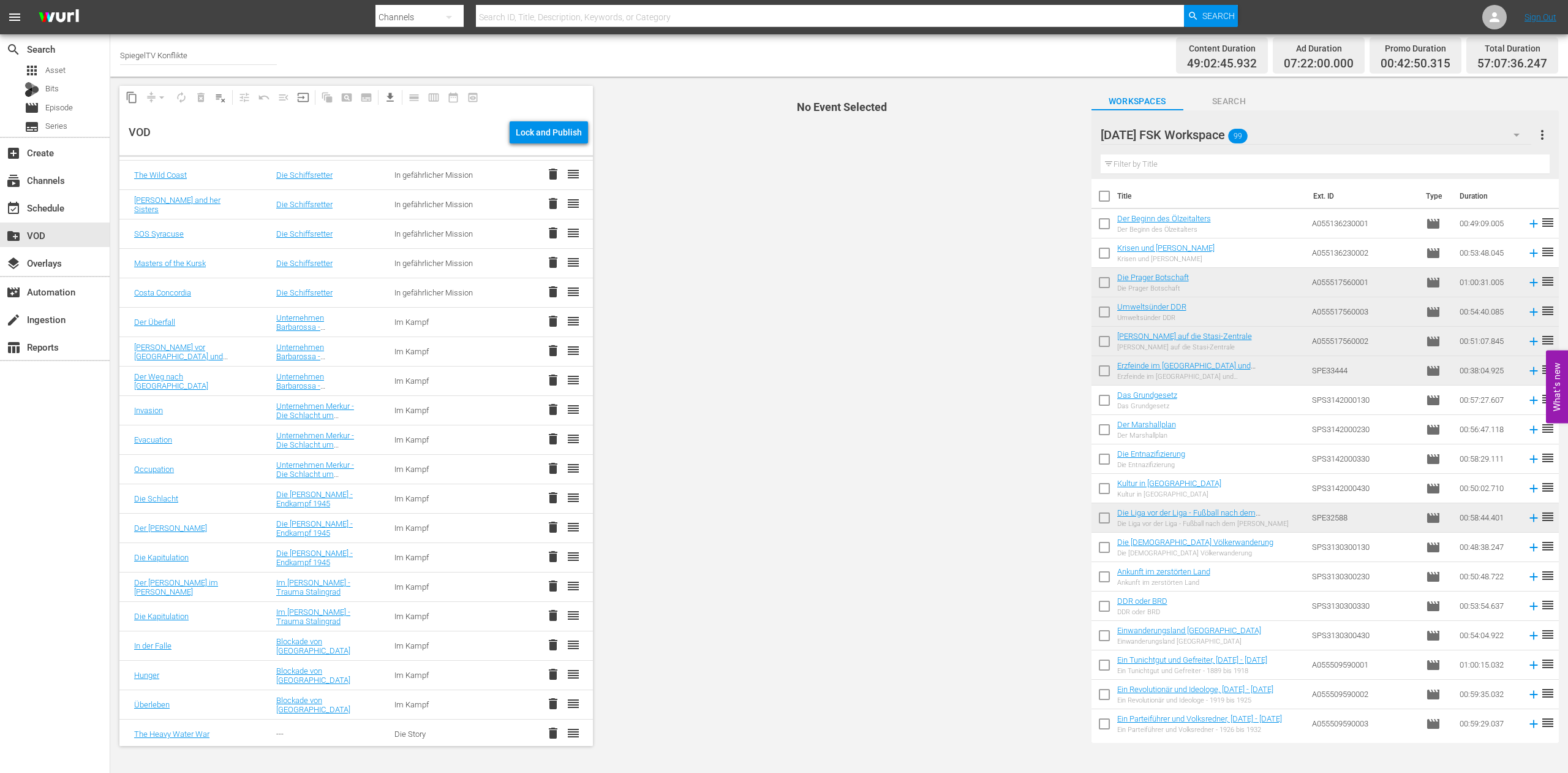
scroll to position [688, 0]
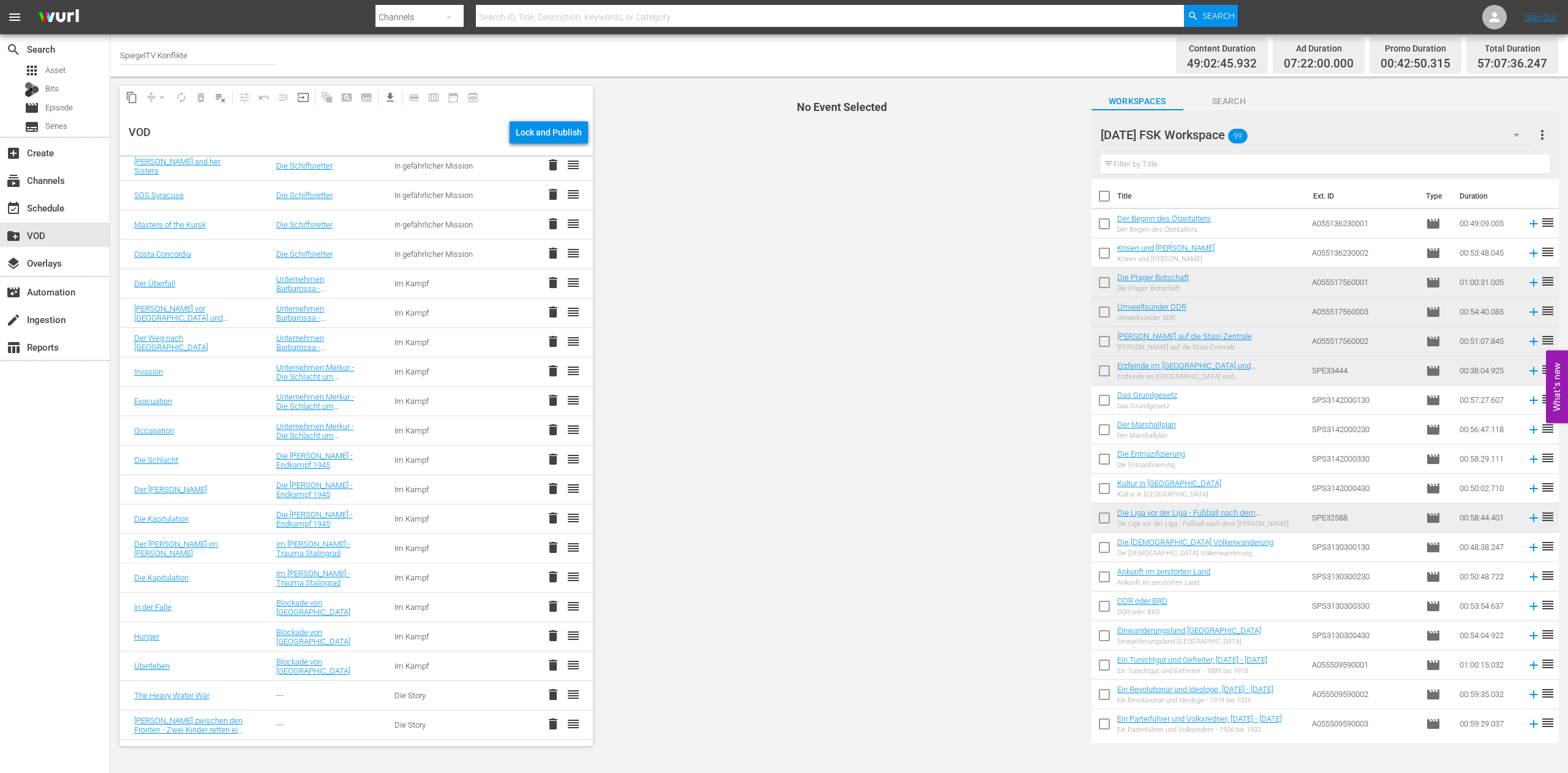
click at [546, 548] on span "delete" at bounding box center [553, 547] width 15 height 15
click at [546, 547] on span "delete" at bounding box center [553, 547] width 15 height 15
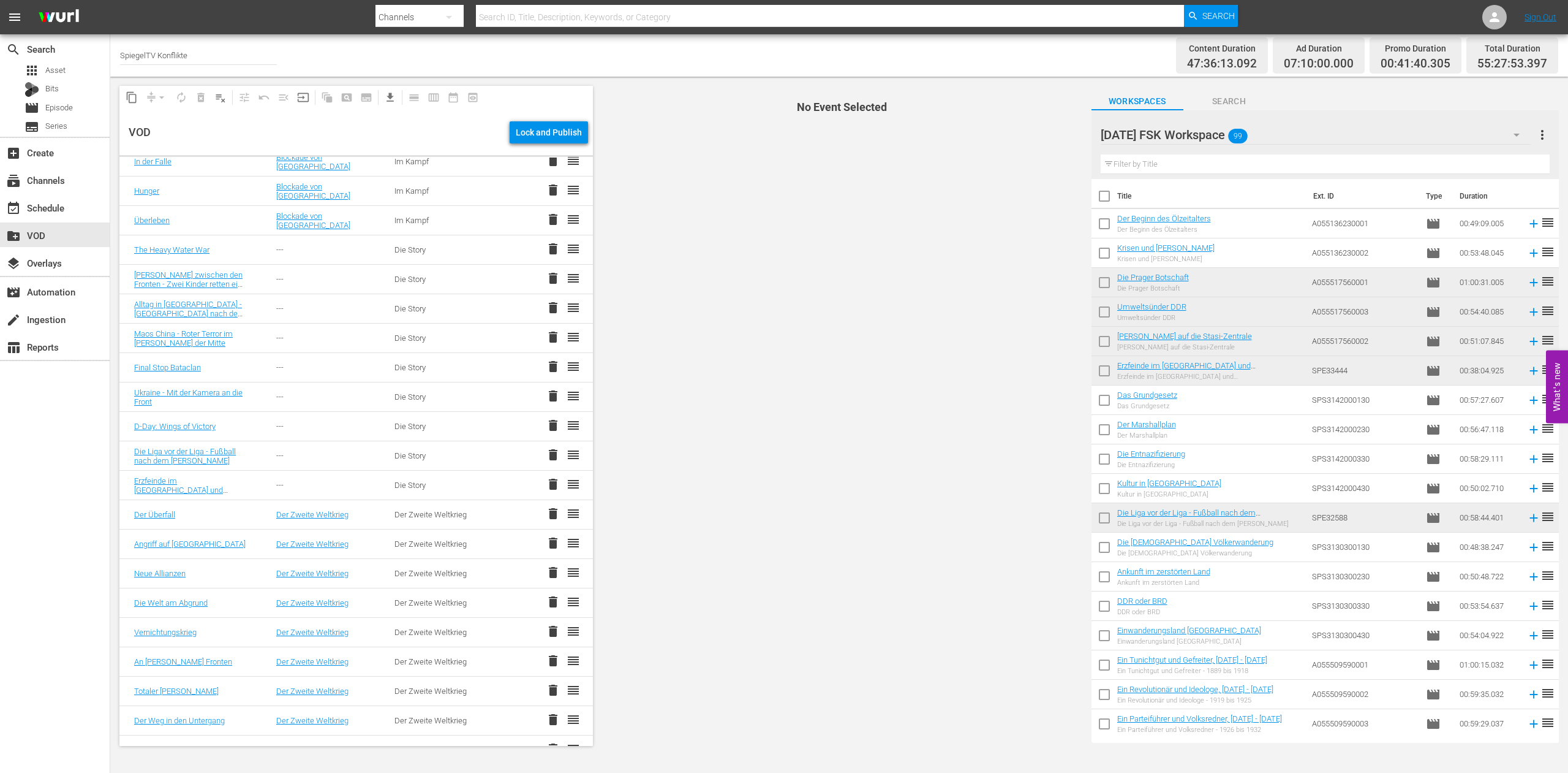
scroll to position [1053, 0]
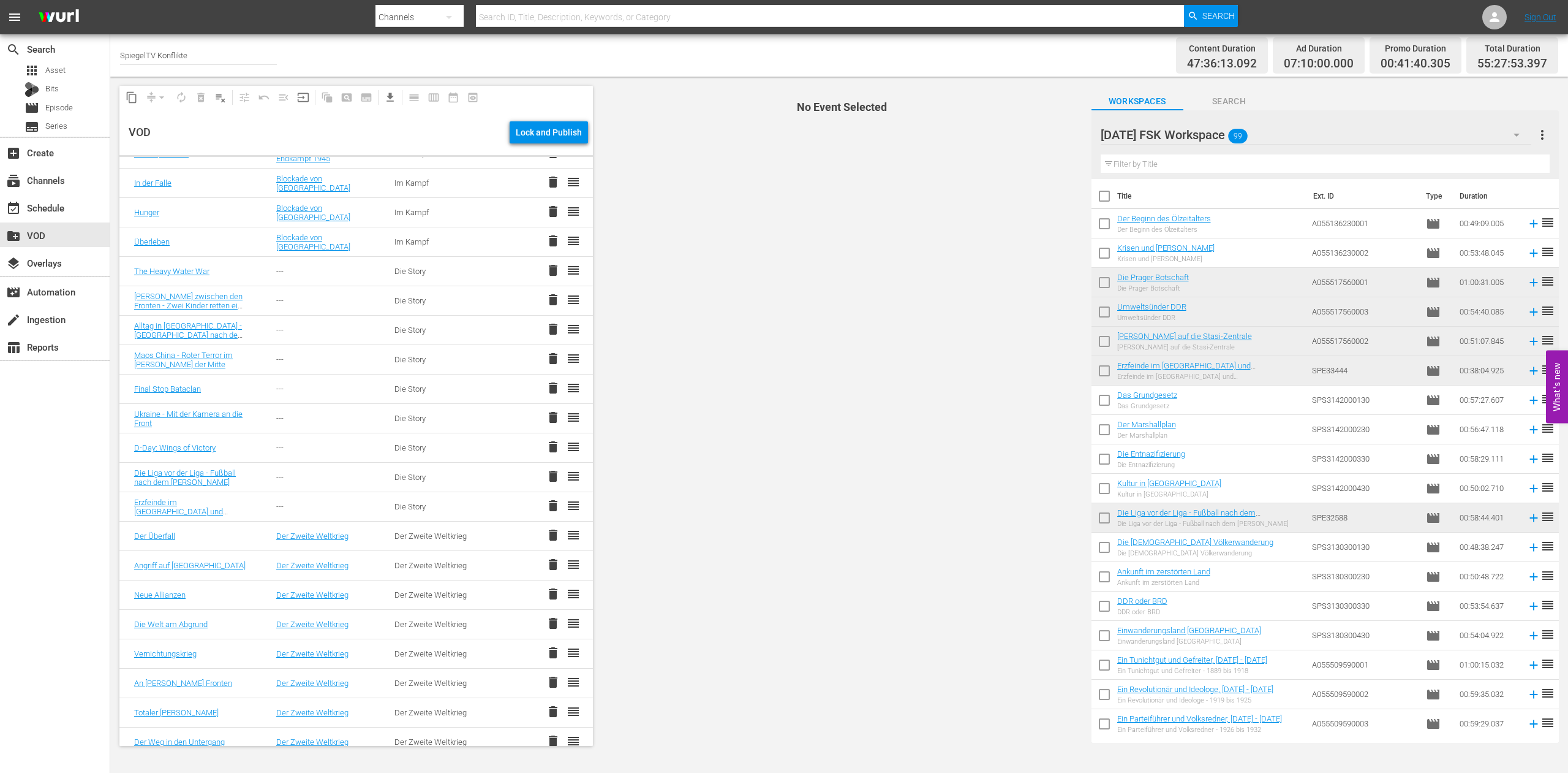
click at [546, 355] on span "delete" at bounding box center [553, 358] width 15 height 15
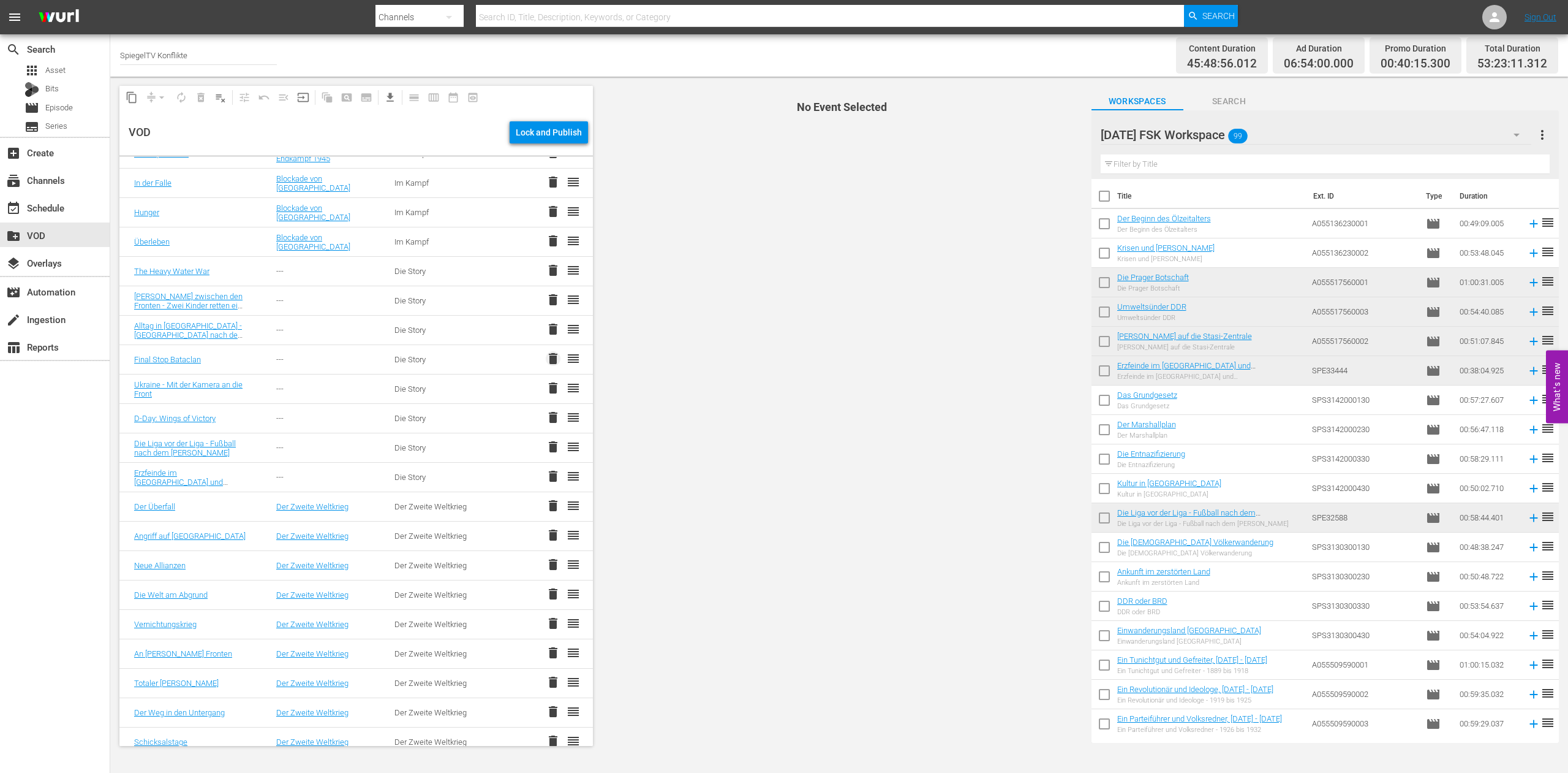
click at [546, 361] on span "delete" at bounding box center [553, 358] width 15 height 15
click at [546, 271] on span "delete" at bounding box center [553, 270] width 15 height 15
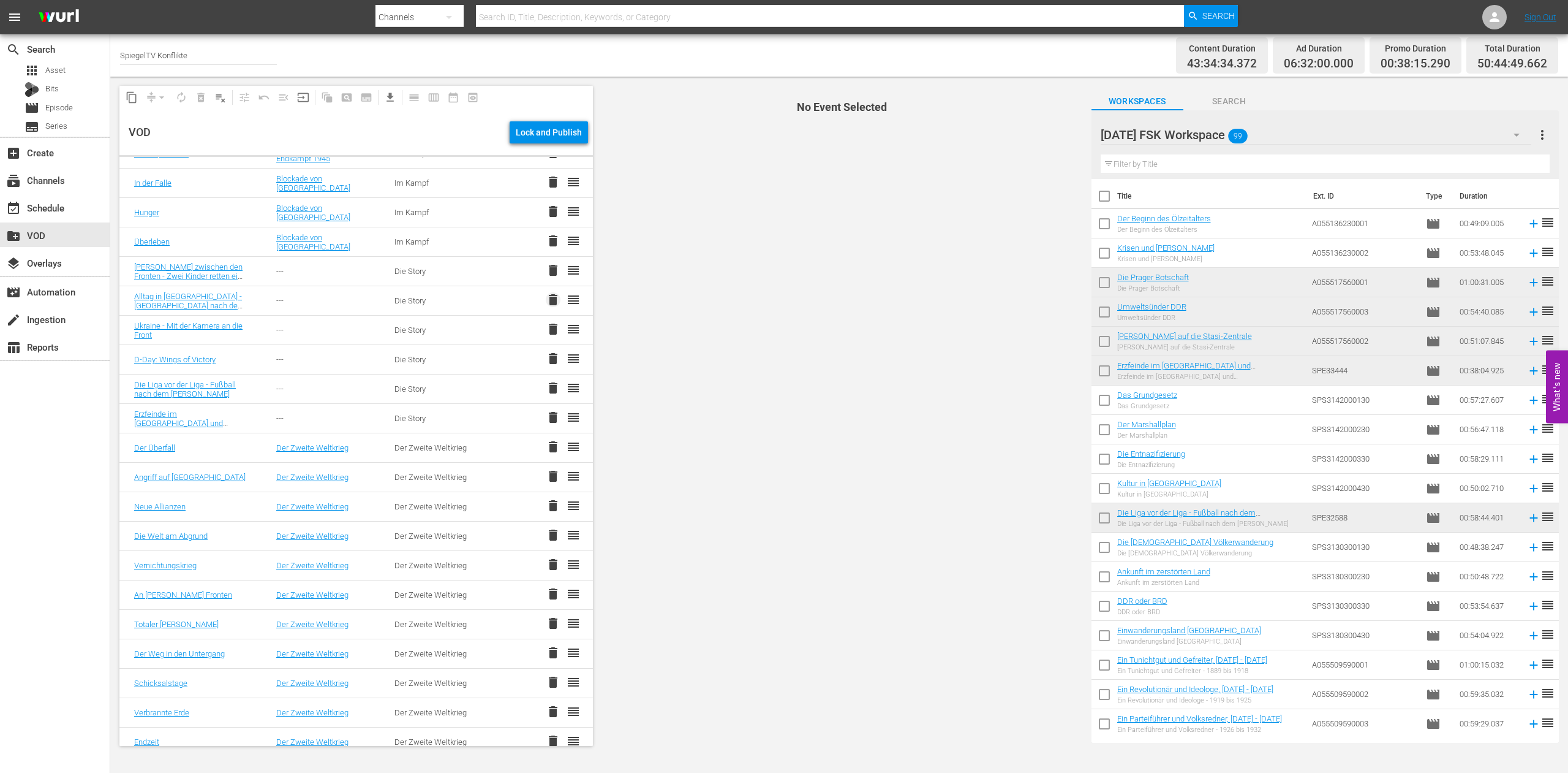
click at [546, 299] on span "delete" at bounding box center [553, 300] width 15 height 15
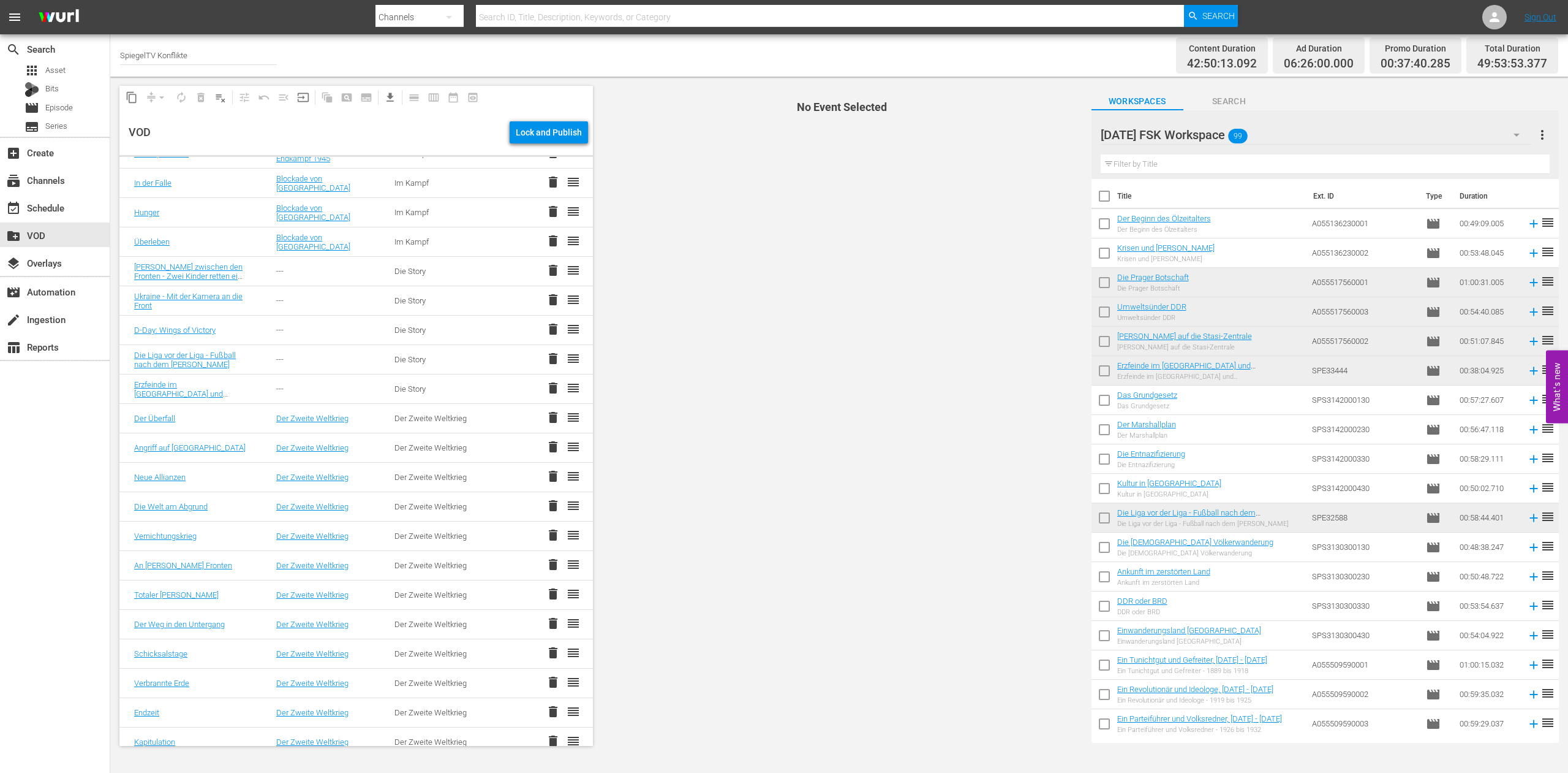
click at [546, 330] on span "delete" at bounding box center [553, 329] width 15 height 15
click at [546, 269] on span "delete" at bounding box center [553, 270] width 15 height 15
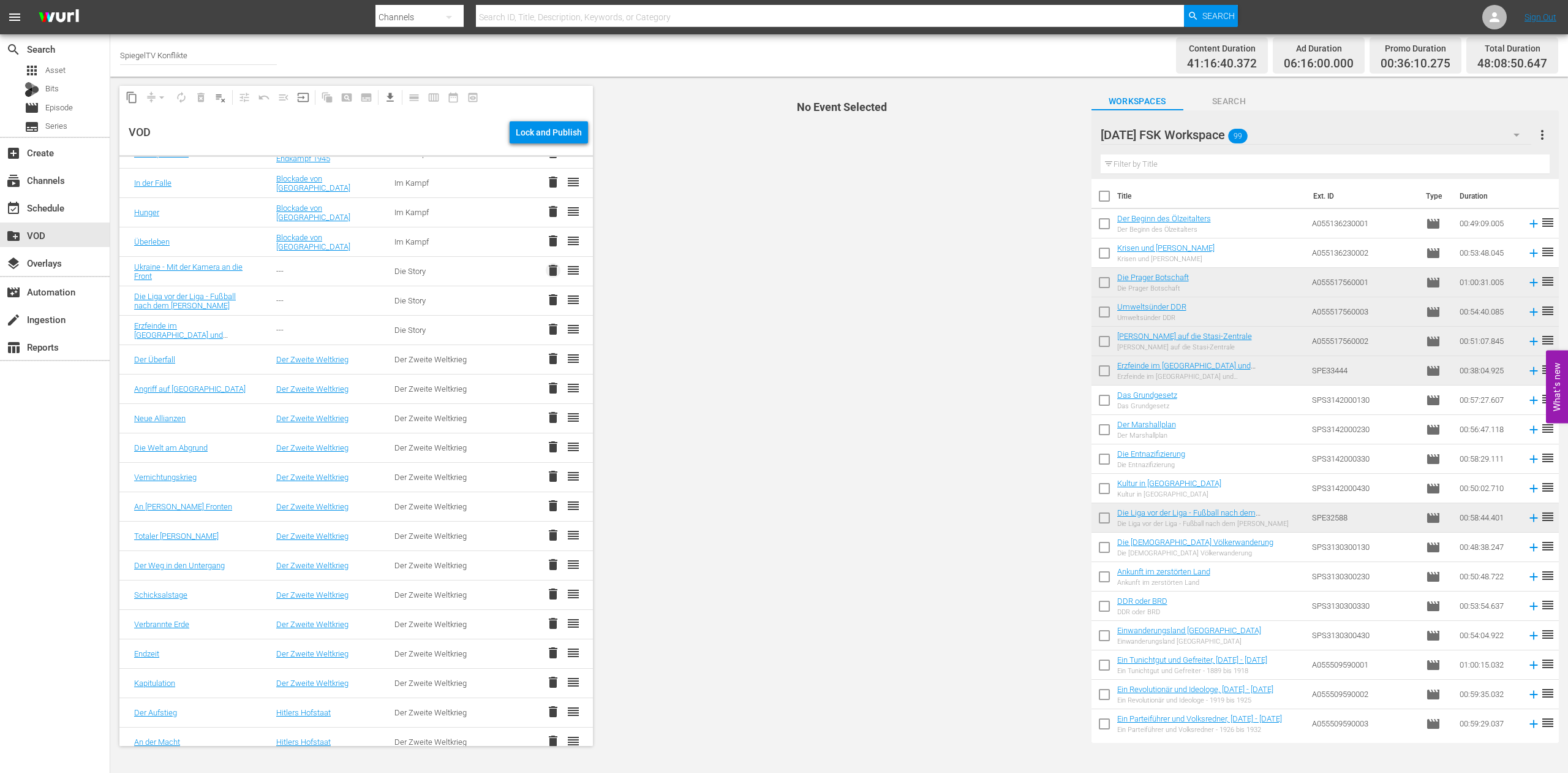
click at [546, 273] on span "delete" at bounding box center [553, 270] width 15 height 15
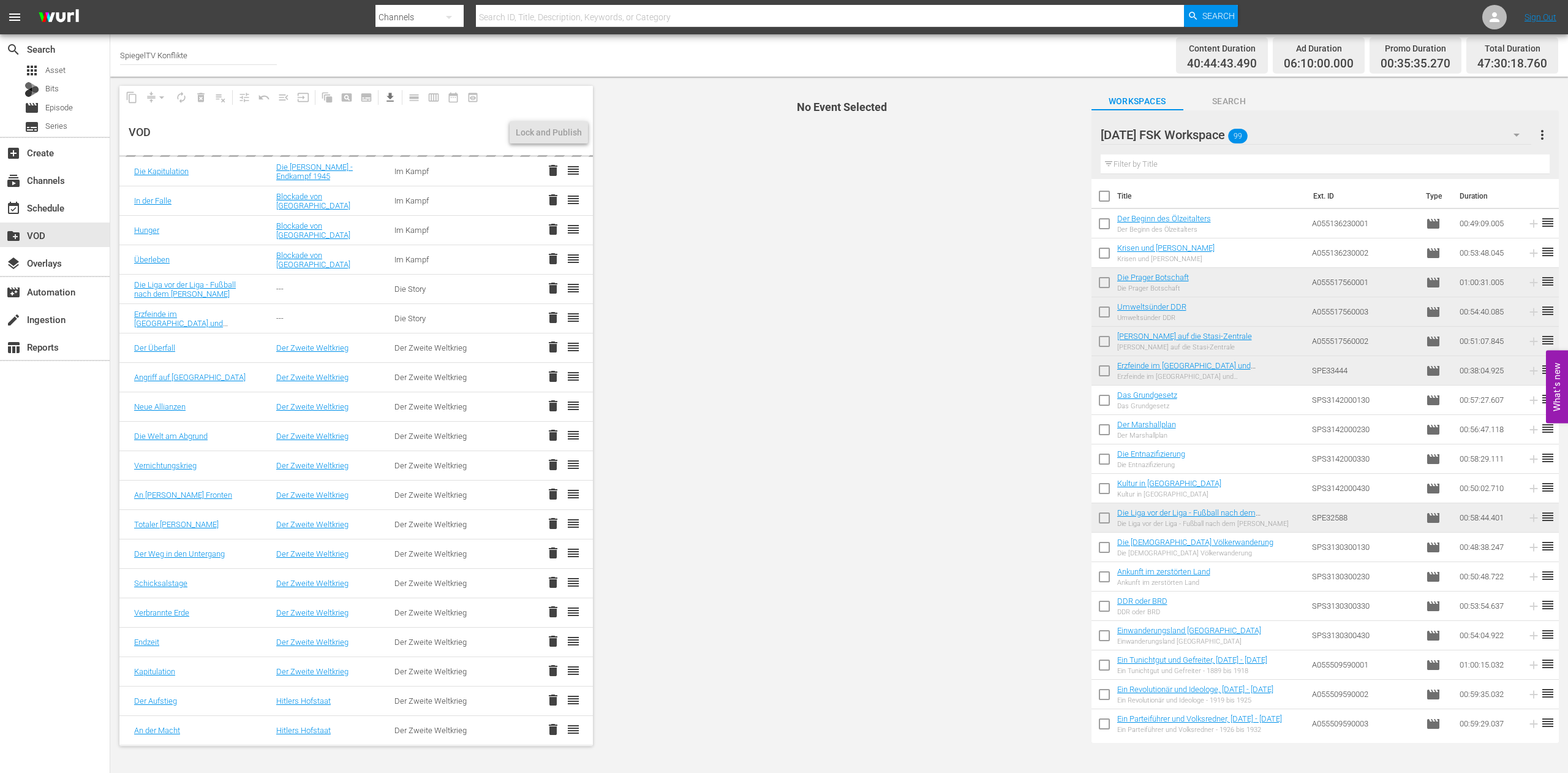
scroll to position [1035, 0]
click at [546, 288] on span "delete" at bounding box center [553, 288] width 15 height 15
click at [546, 318] on span "delete" at bounding box center [553, 318] width 15 height 15
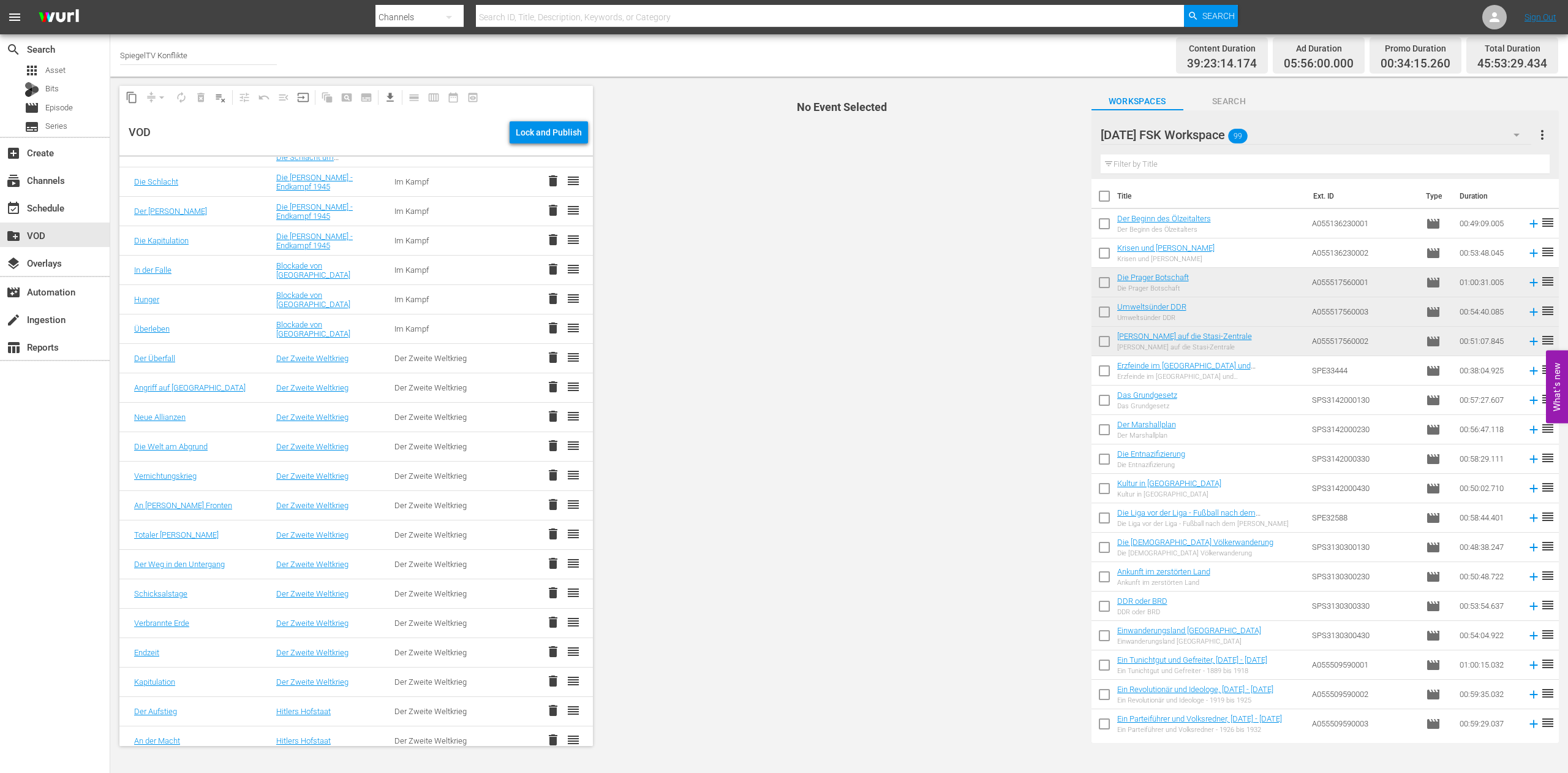
scroll to position [976, 0]
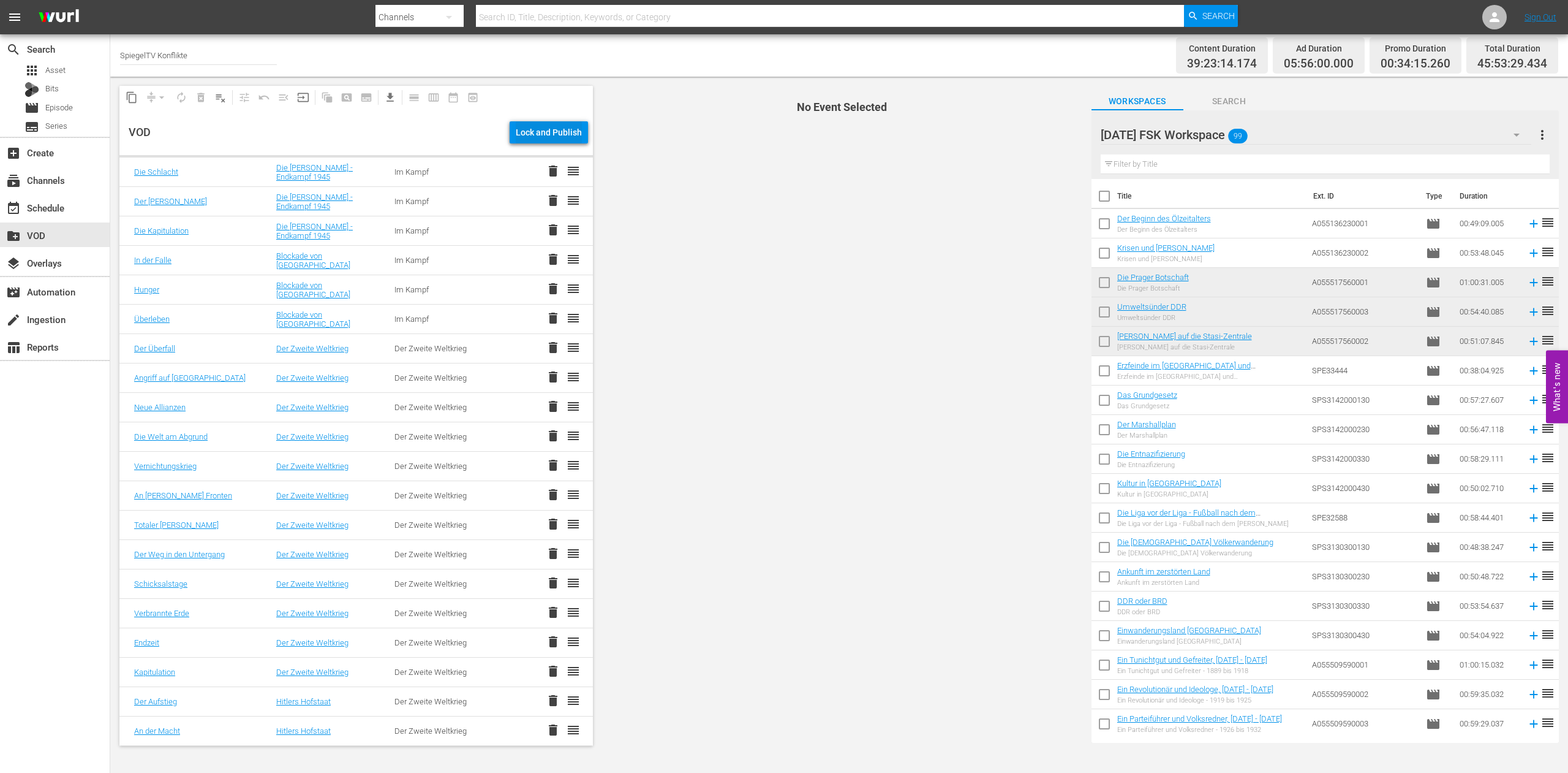
click at [545, 131] on div "Lock and Publish" at bounding box center [548, 132] width 66 height 22
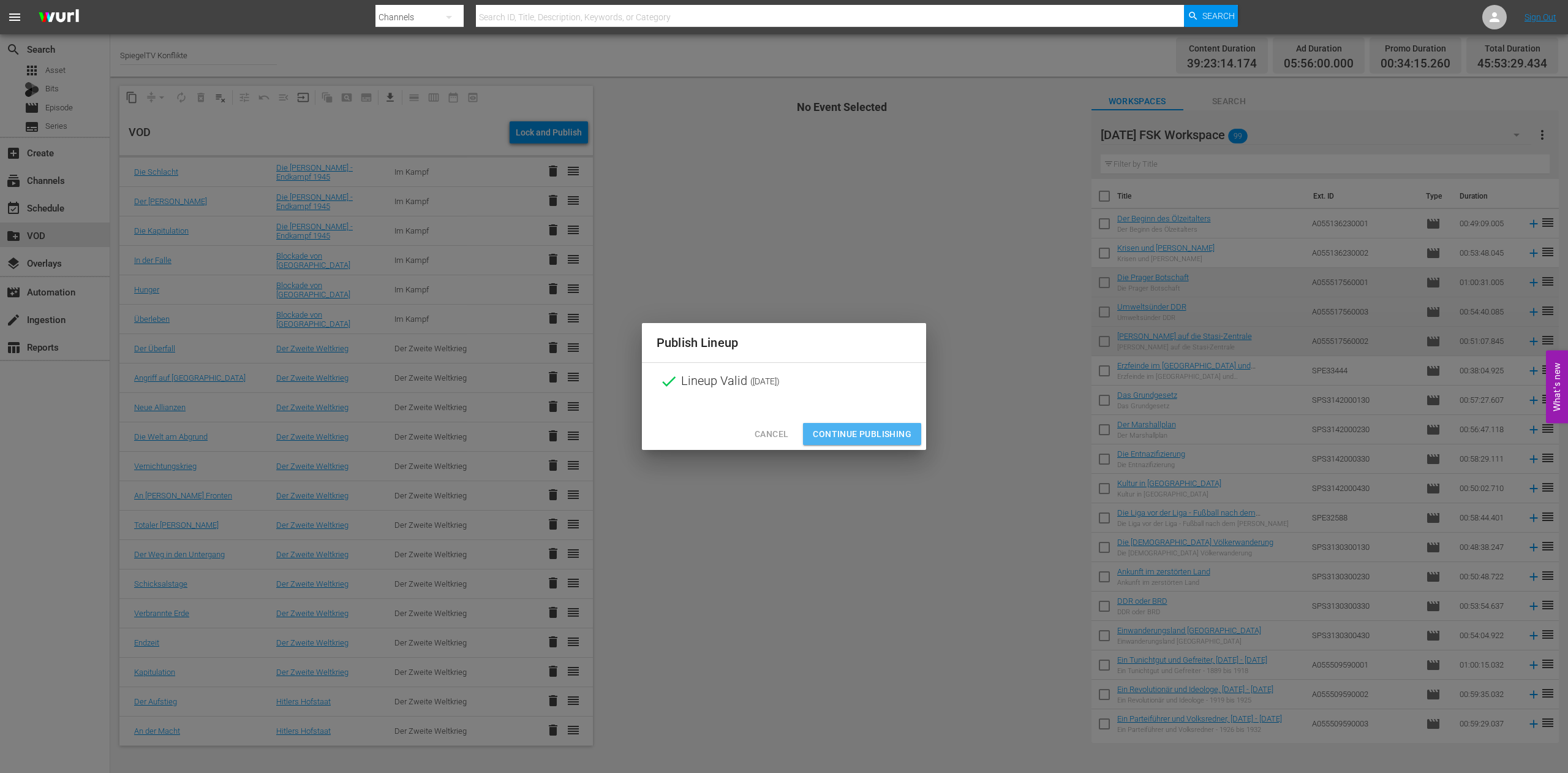
click at [872, 434] on span "Continue Publishing" at bounding box center [862, 434] width 99 height 15
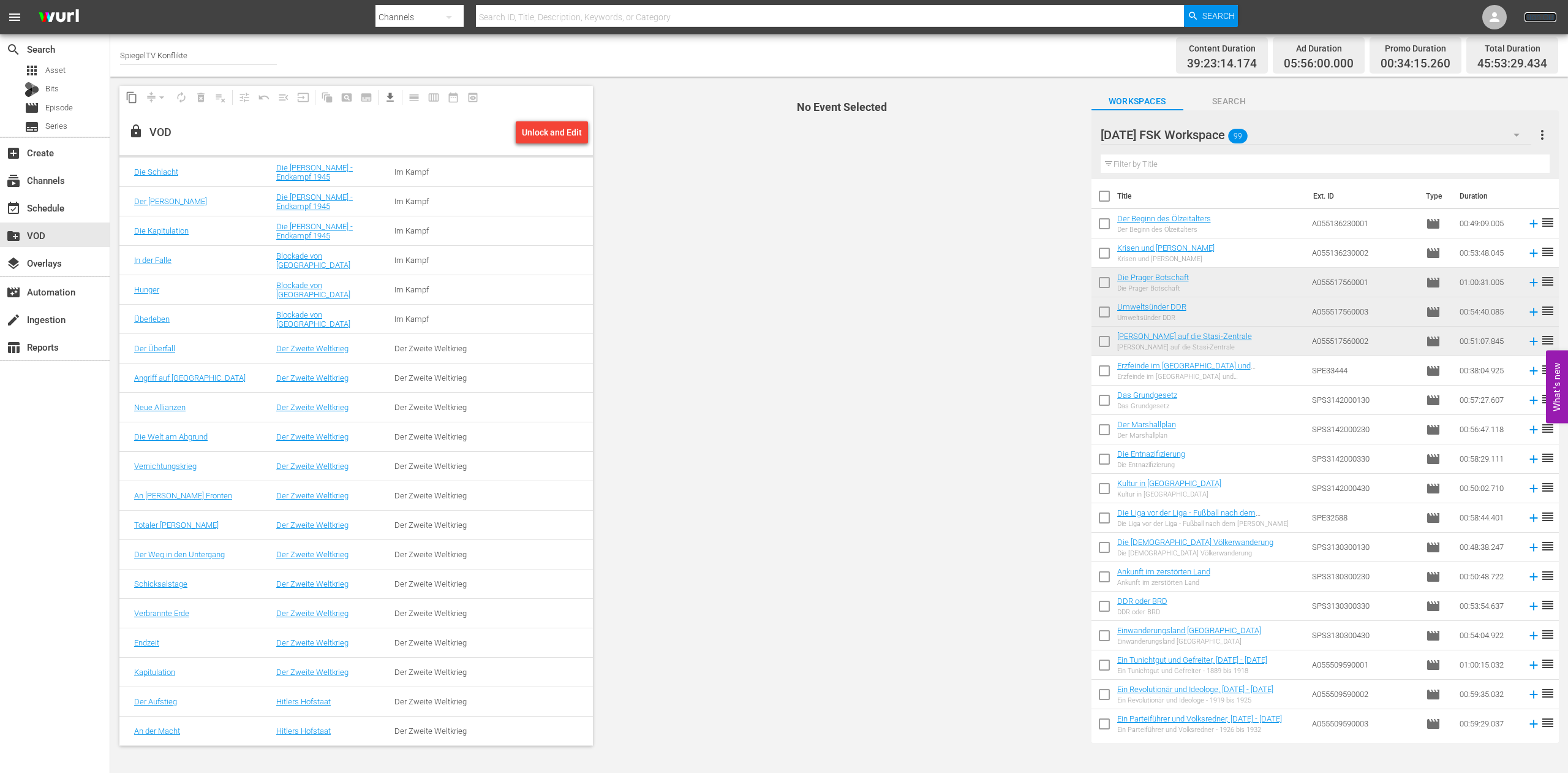
click at [1533, 19] on link "Sign Out" at bounding box center [1541, 17] width 32 height 10
